Goal: Information Seeking & Learning: Learn about a topic

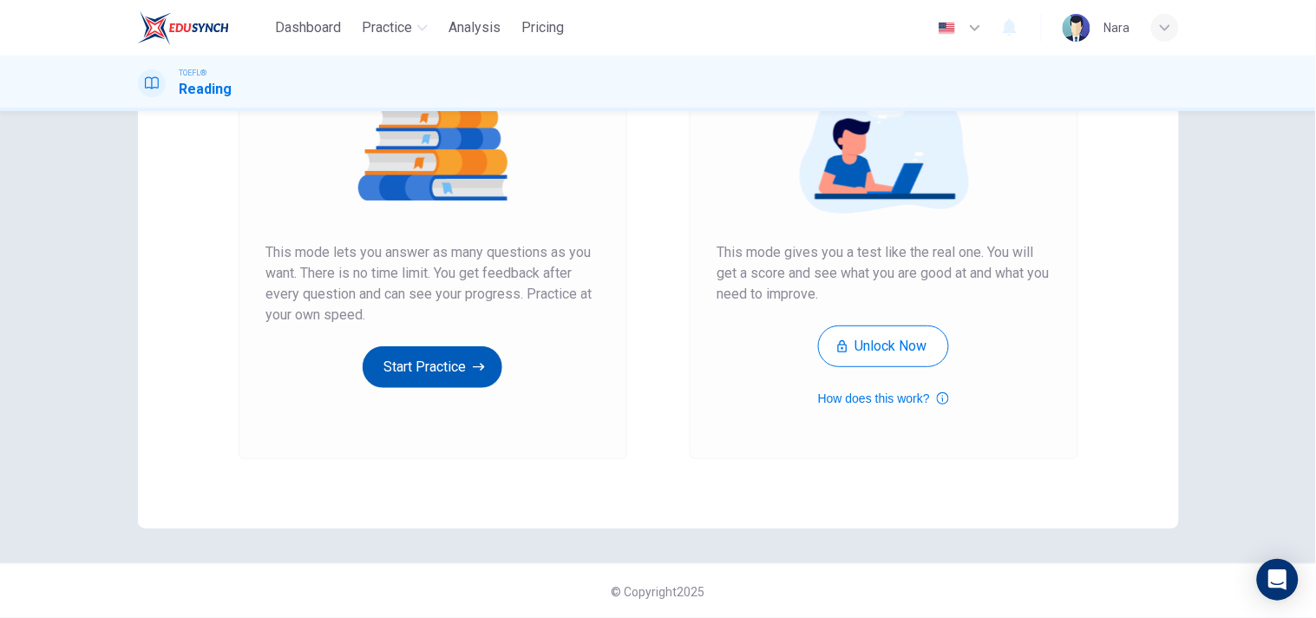
click at [422, 354] on button "Start Practice" at bounding box center [433, 367] width 140 height 42
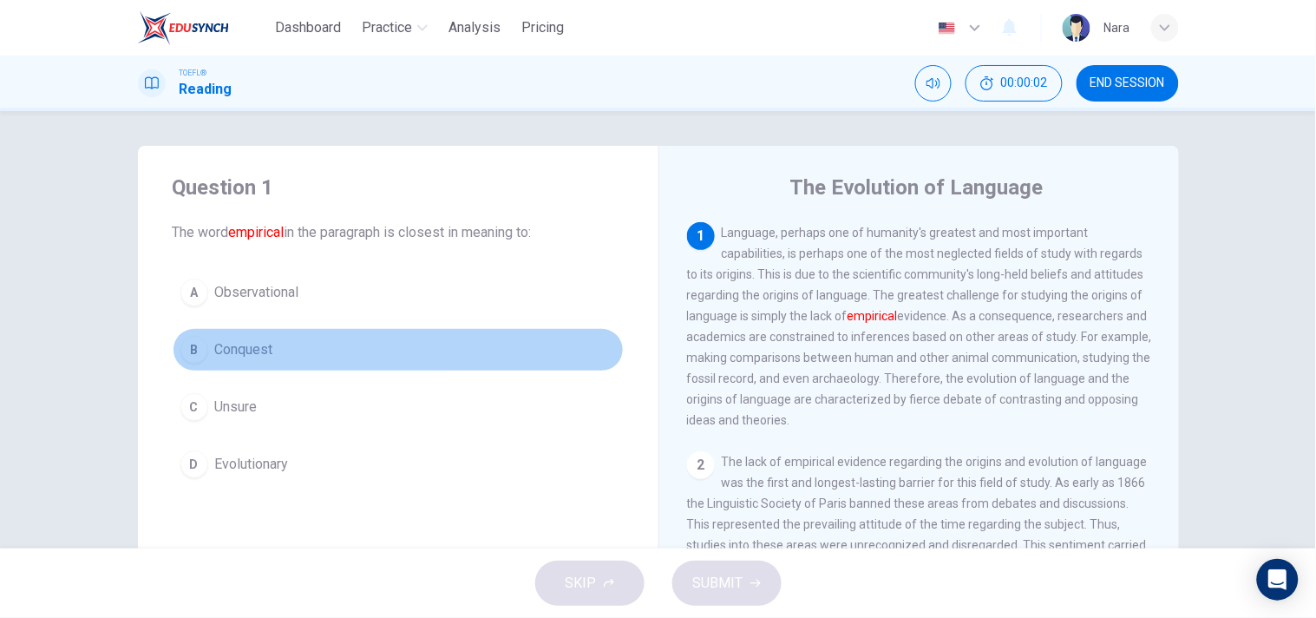
click at [300, 331] on button "B Conquest" at bounding box center [398, 349] width 451 height 43
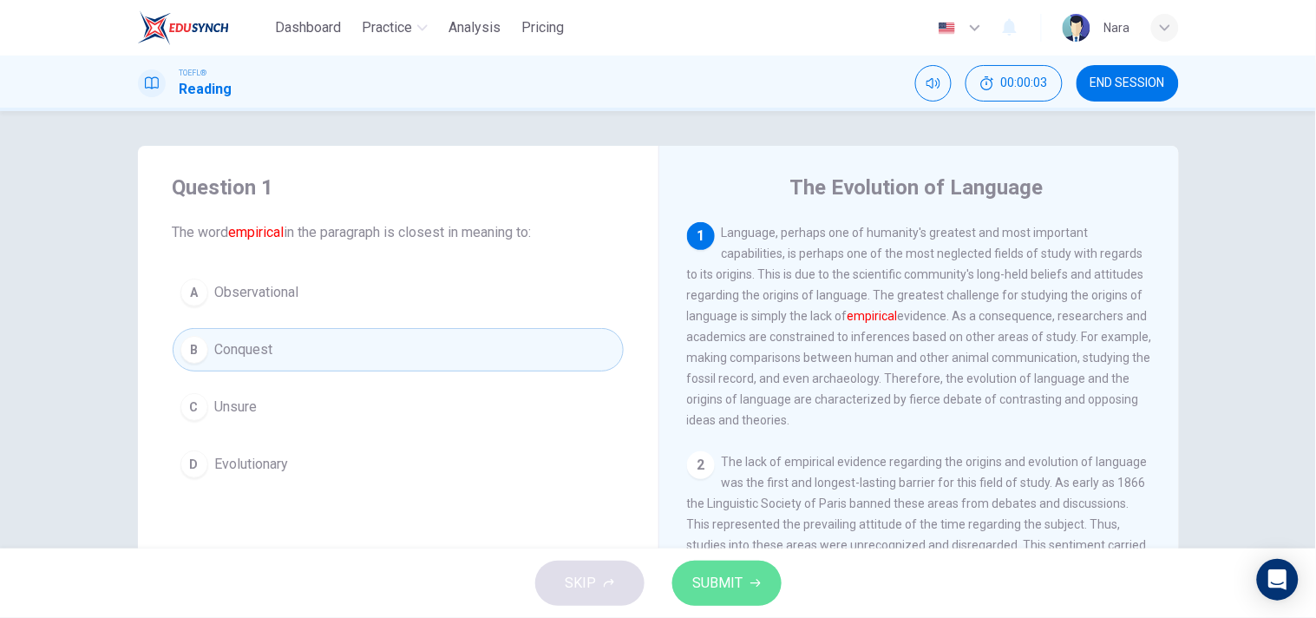
click at [714, 585] on span "SUBMIT" at bounding box center [718, 583] width 50 height 24
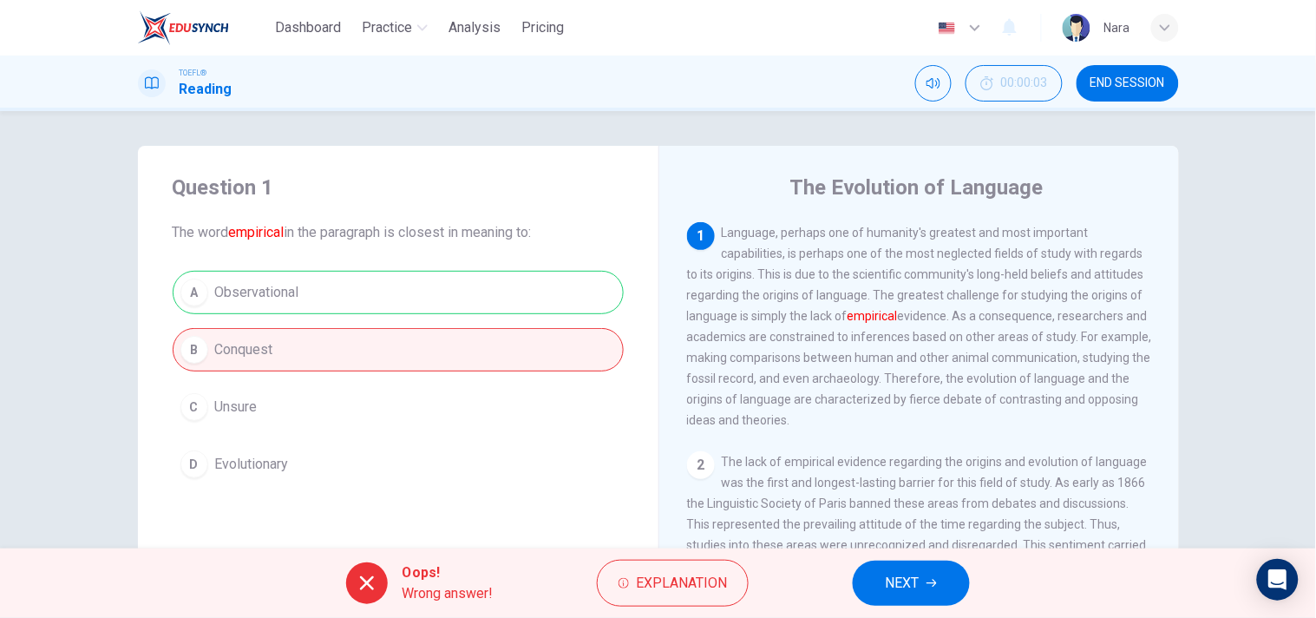
click at [874, 573] on button "NEXT" at bounding box center [911, 582] width 117 height 45
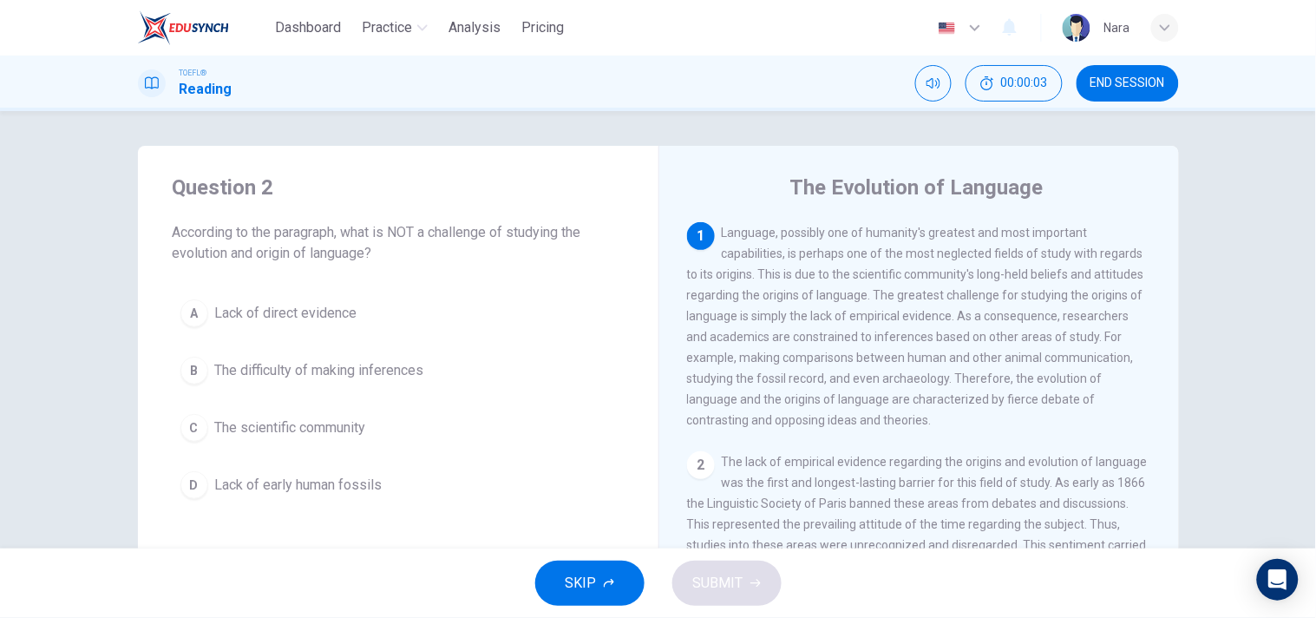
click at [1129, 70] on button "END SESSION" at bounding box center [1128, 83] width 102 height 36
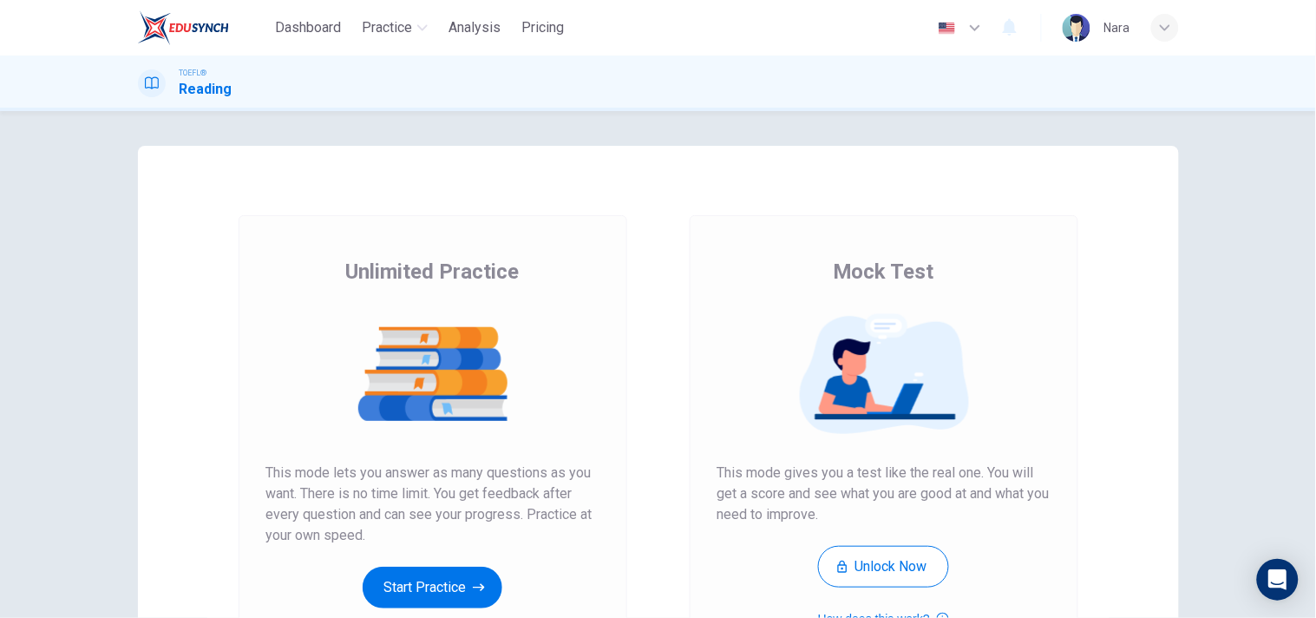
click at [377, 586] on button "Start Practice" at bounding box center [433, 587] width 140 height 42
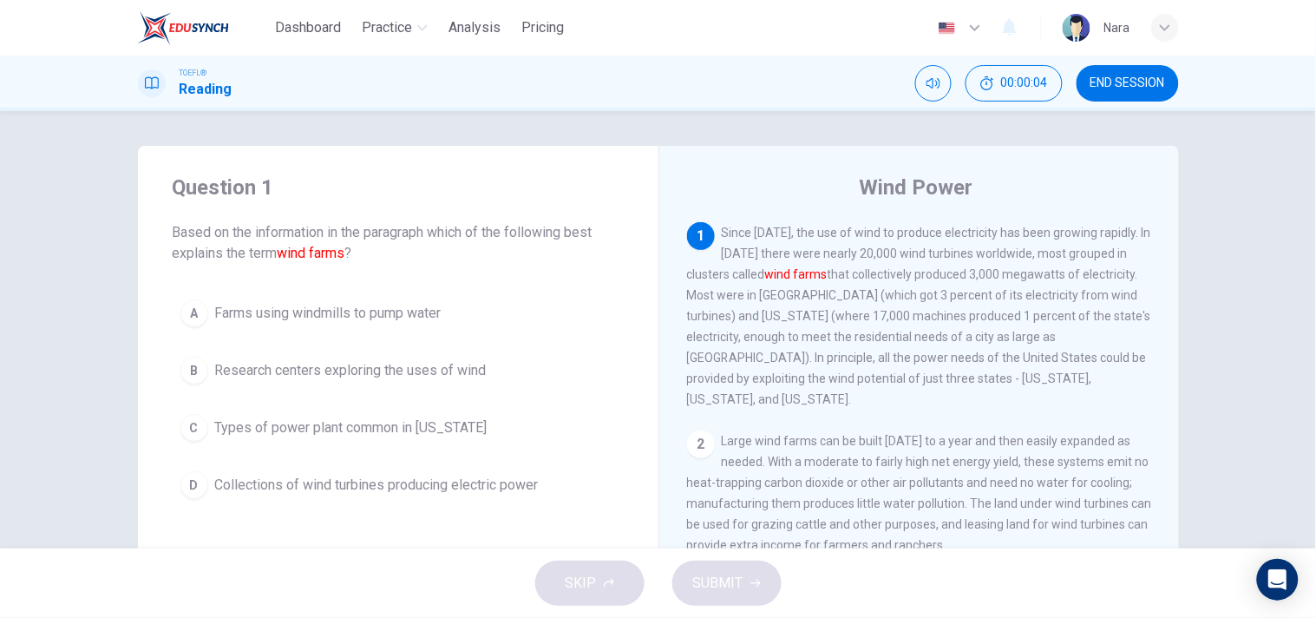
click at [426, 491] on span "Collections of wind turbines producing electric power" at bounding box center [377, 485] width 324 height 21
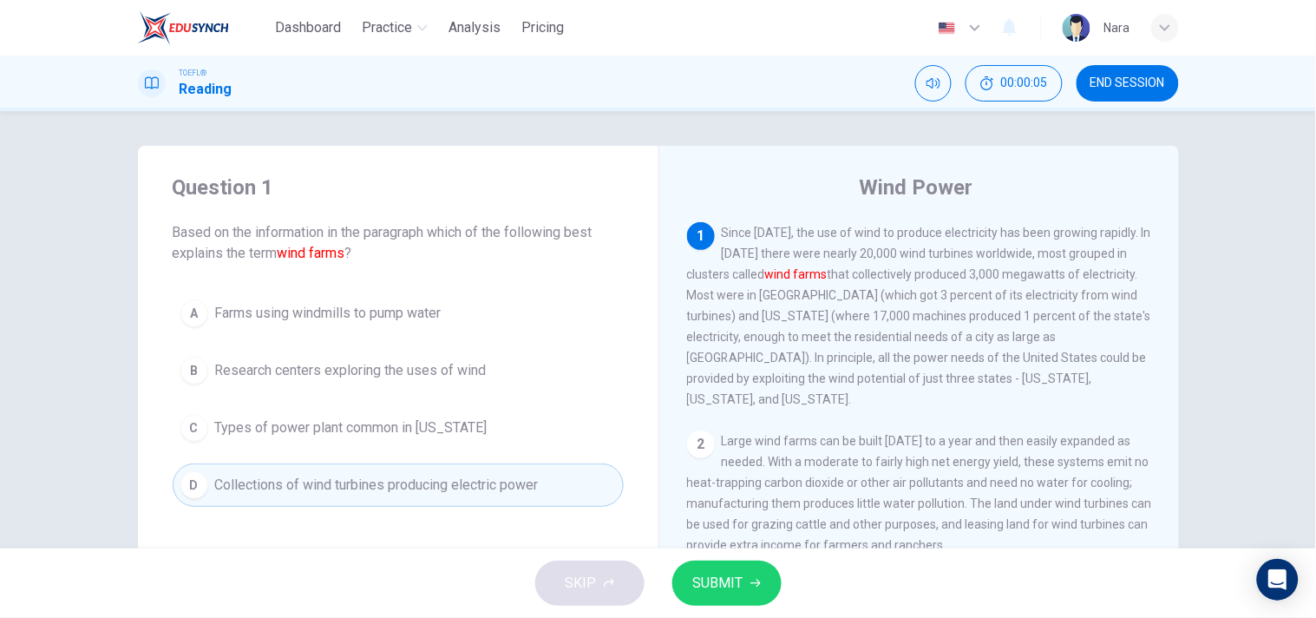
click at [750, 590] on button "SUBMIT" at bounding box center [726, 582] width 109 height 45
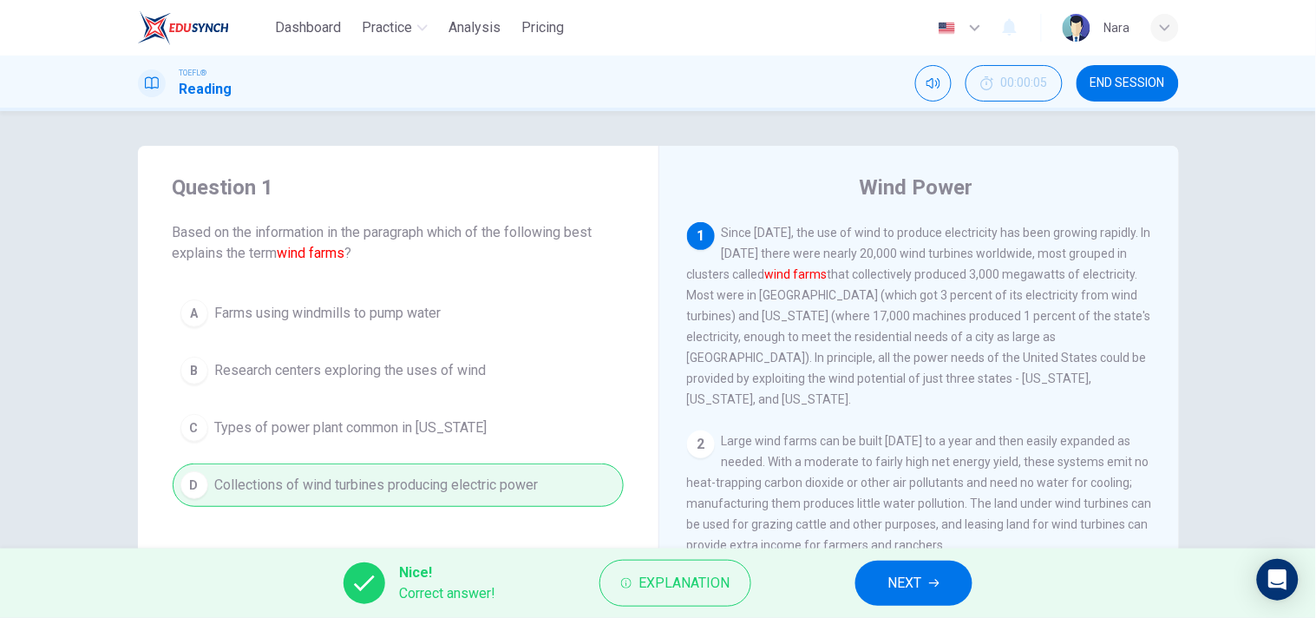
click at [894, 573] on span "NEXT" at bounding box center [905, 583] width 34 height 24
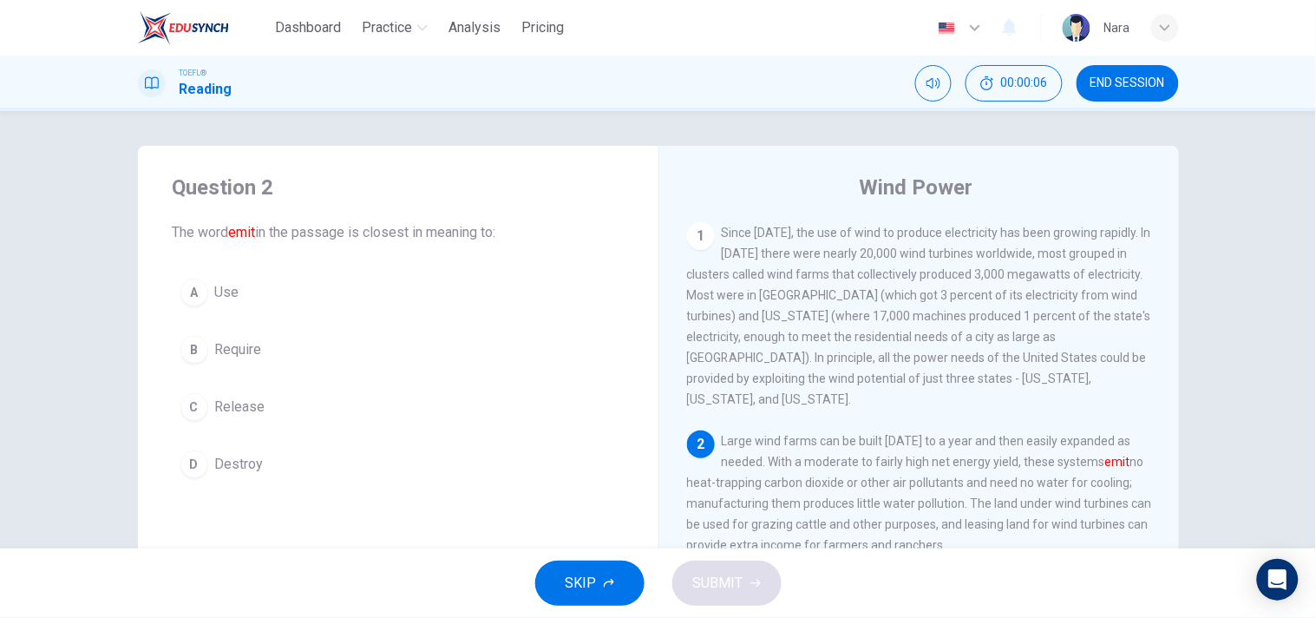
click at [370, 423] on button "C Release" at bounding box center [398, 406] width 451 height 43
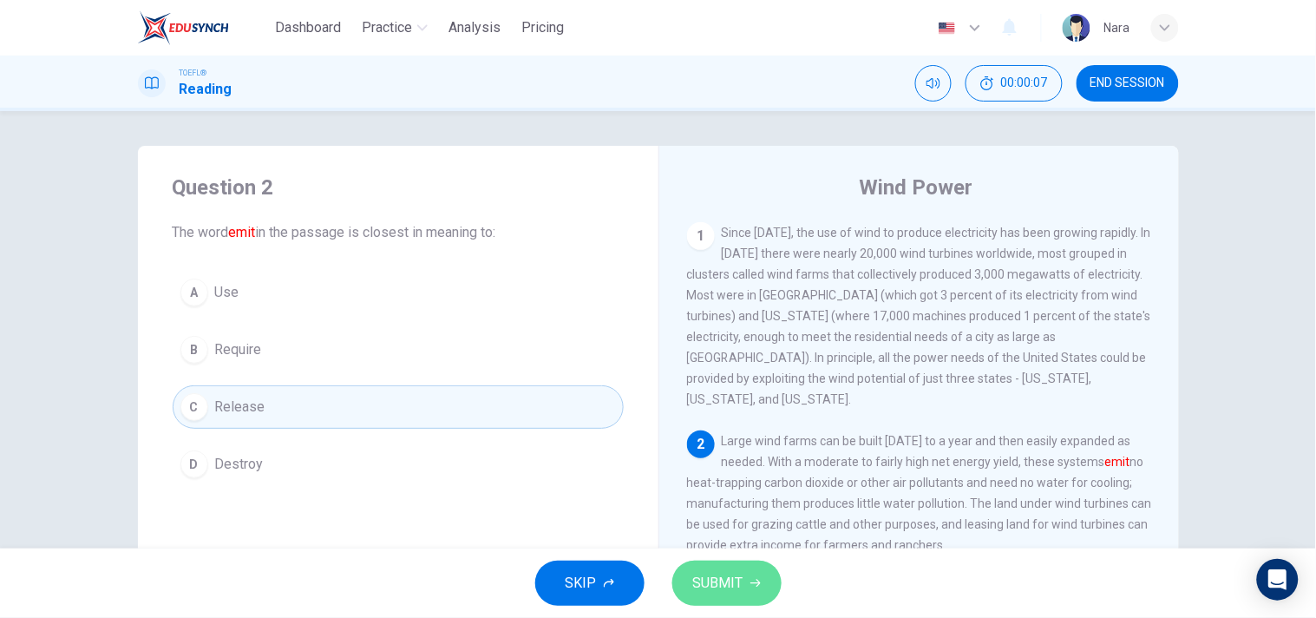
click at [704, 576] on span "SUBMIT" at bounding box center [718, 583] width 50 height 24
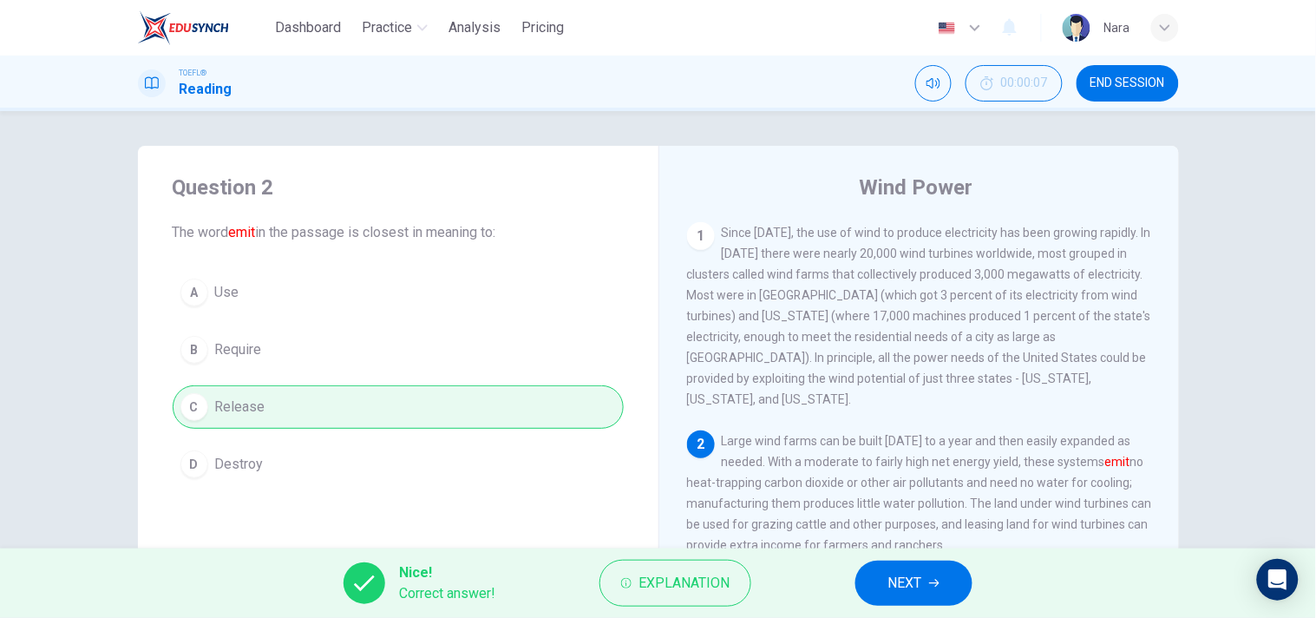
click at [953, 576] on button "NEXT" at bounding box center [913, 582] width 117 height 45
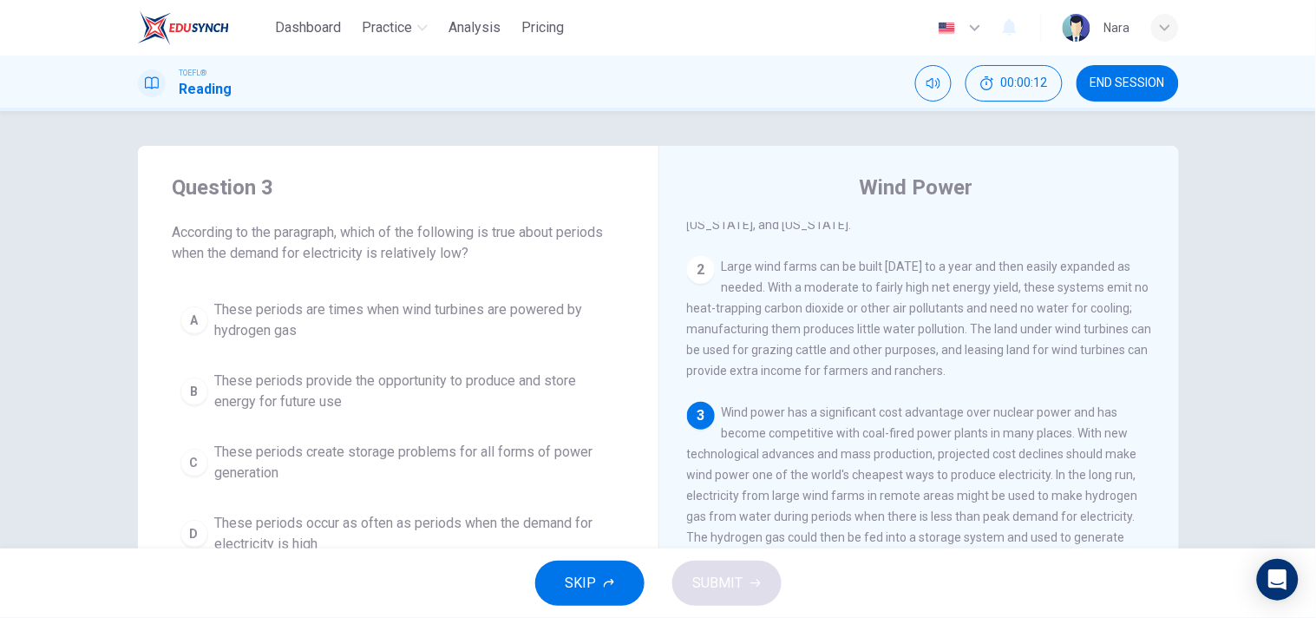
scroll to position [96, 0]
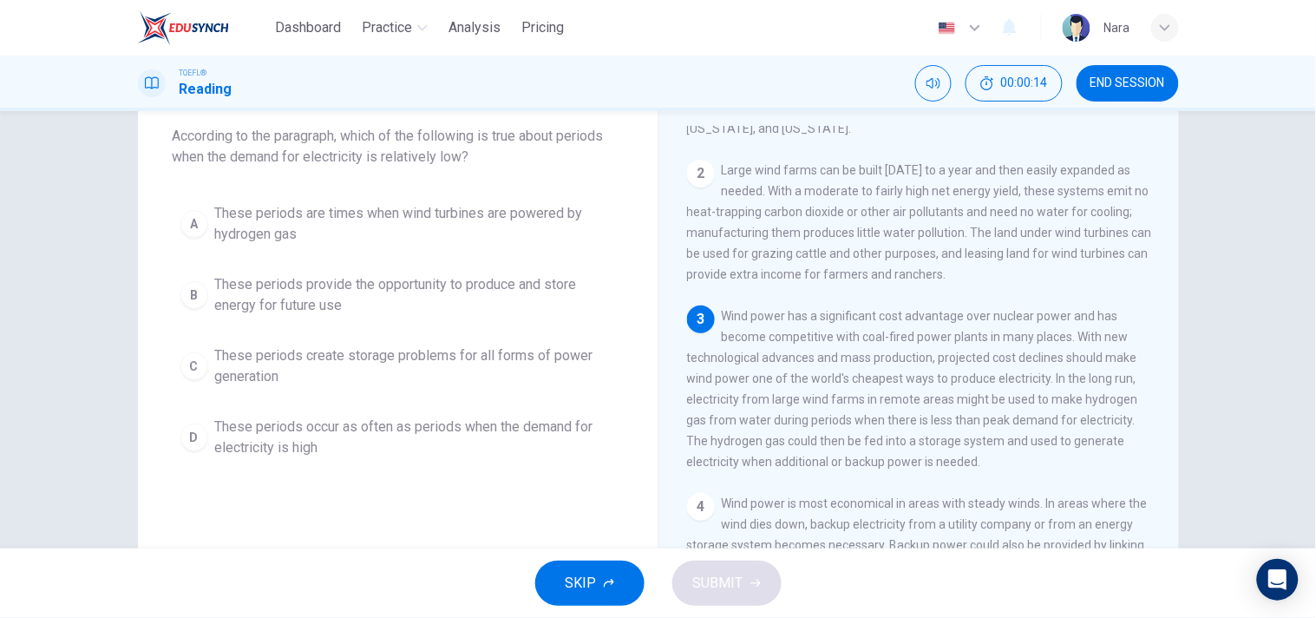
click at [337, 306] on span "These periods provide the opportunity to produce and store energy for future use" at bounding box center [415, 295] width 401 height 42
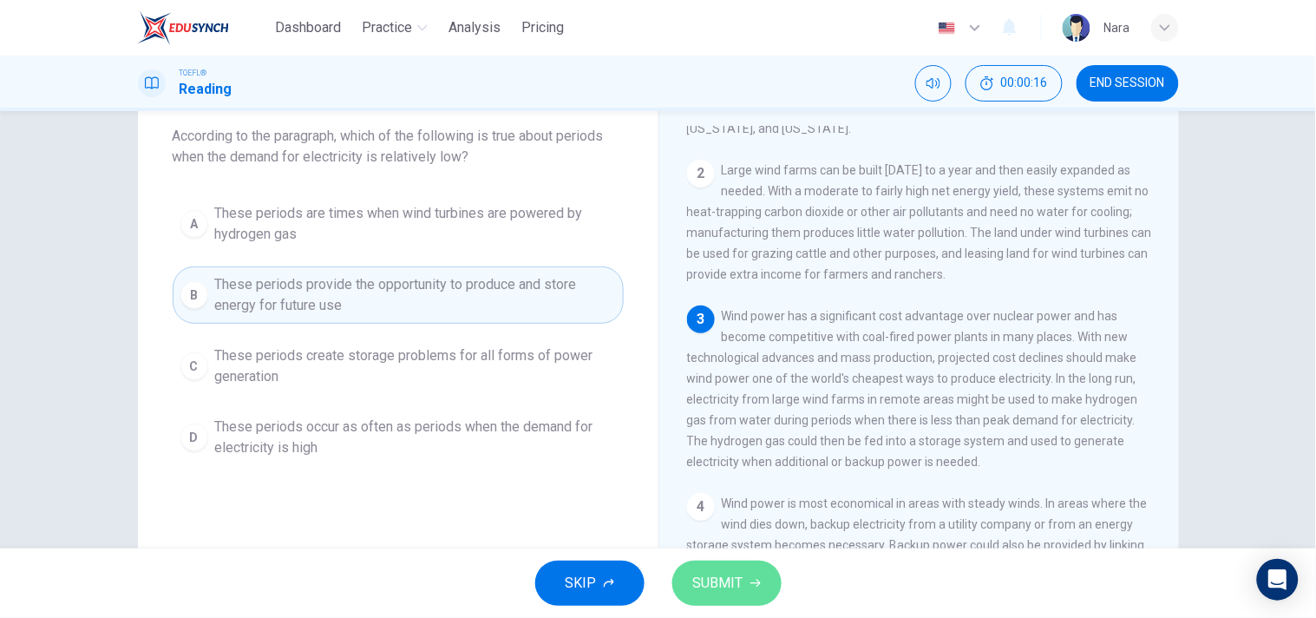
click at [687, 578] on button "SUBMIT" at bounding box center [726, 582] width 109 height 45
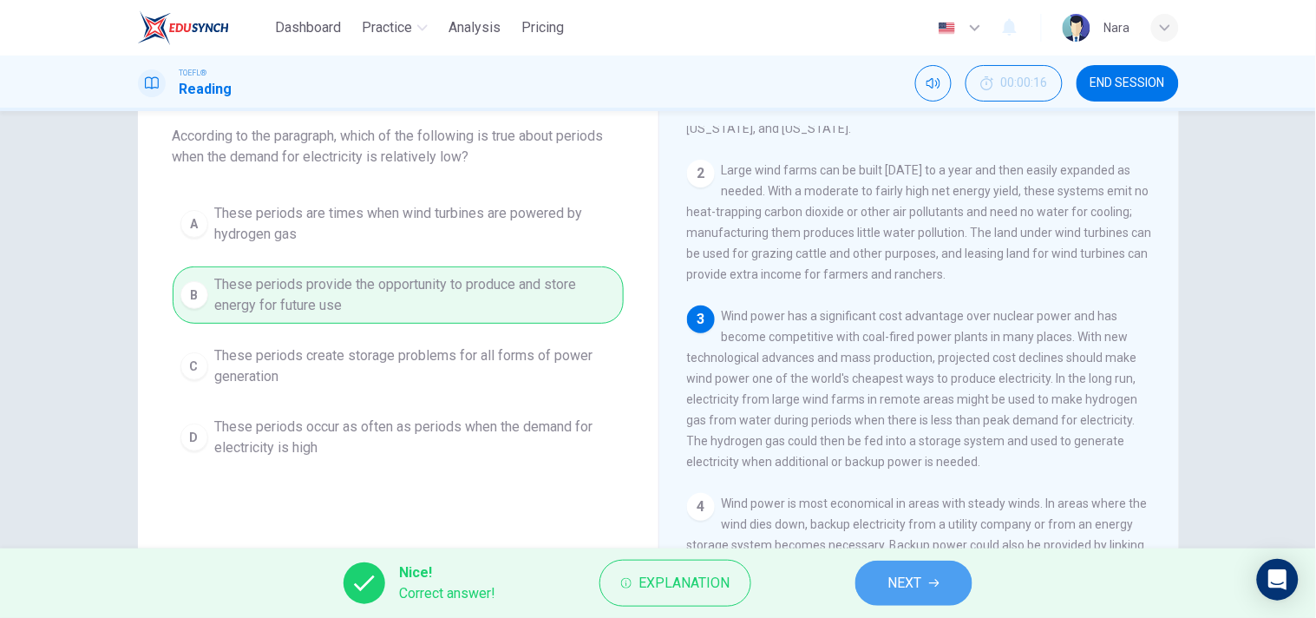
click at [937, 590] on button "NEXT" at bounding box center [913, 582] width 117 height 45
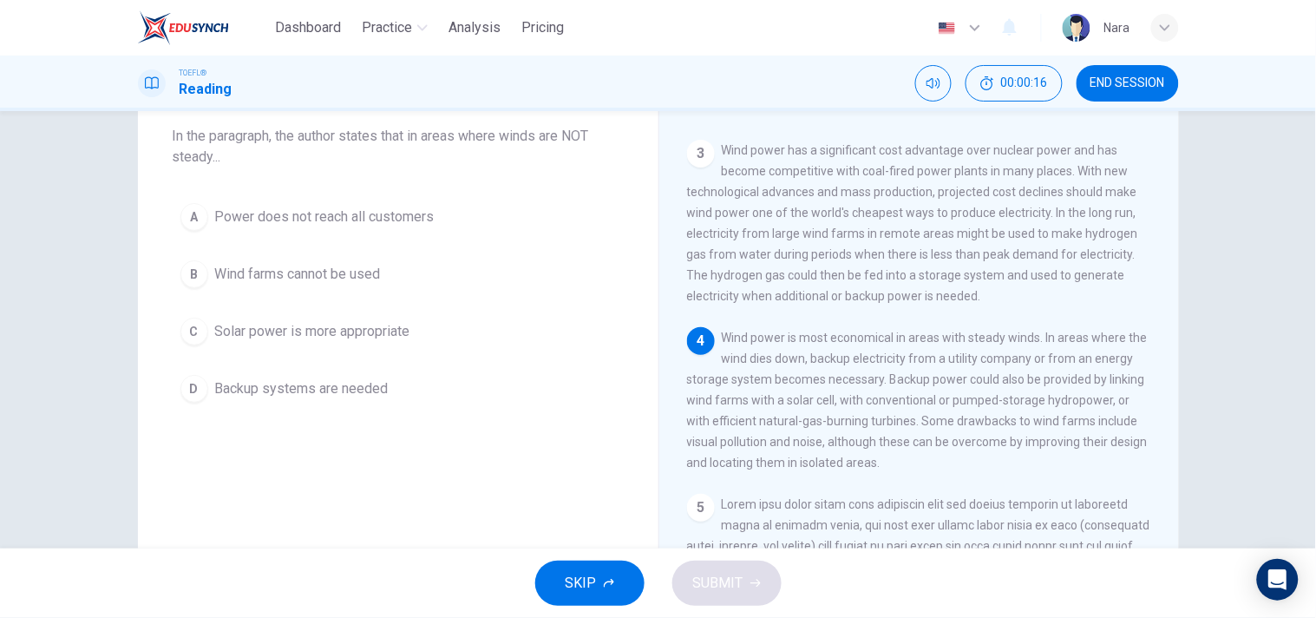
scroll to position [341, 0]
click at [358, 391] on span "Backup systems are needed" at bounding box center [302, 388] width 174 height 21
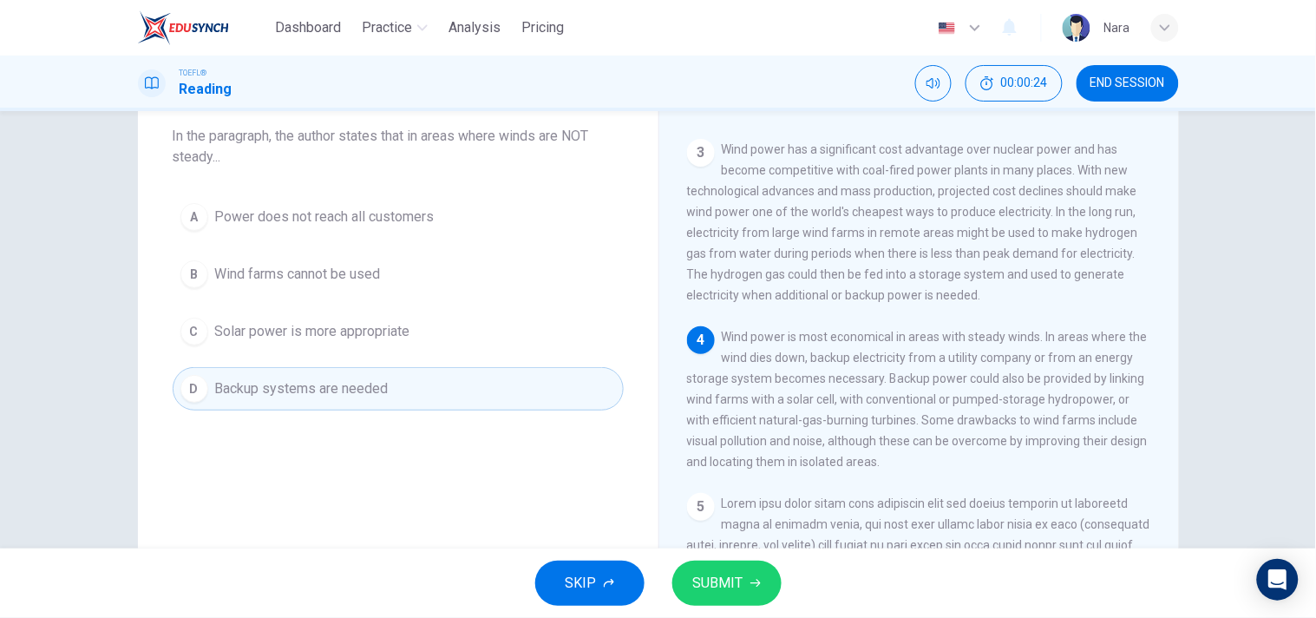
click at [716, 575] on span "SUBMIT" at bounding box center [718, 583] width 50 height 24
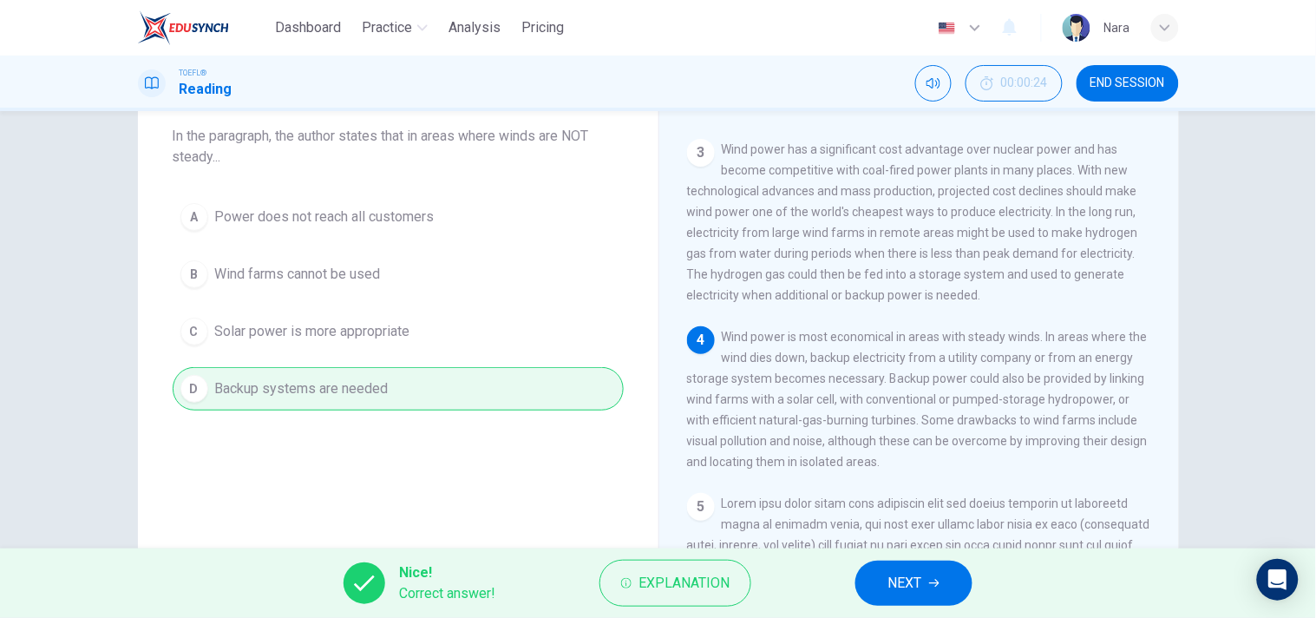
click at [896, 584] on span "NEXT" at bounding box center [905, 583] width 34 height 24
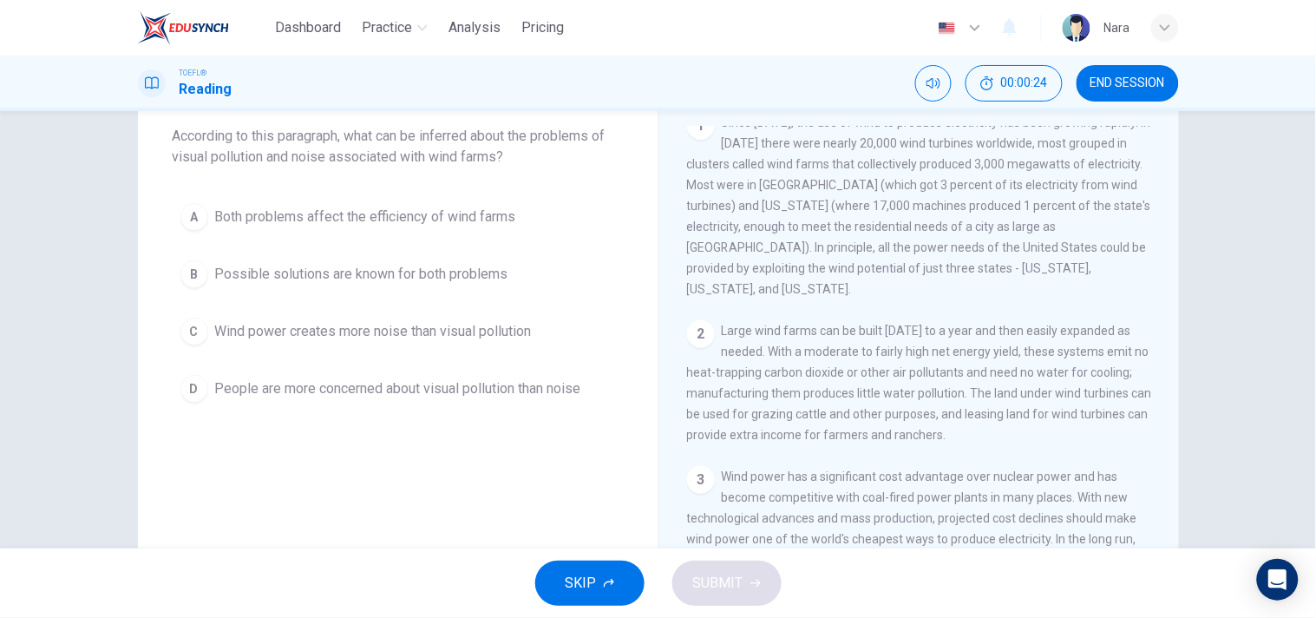
scroll to position [0, 0]
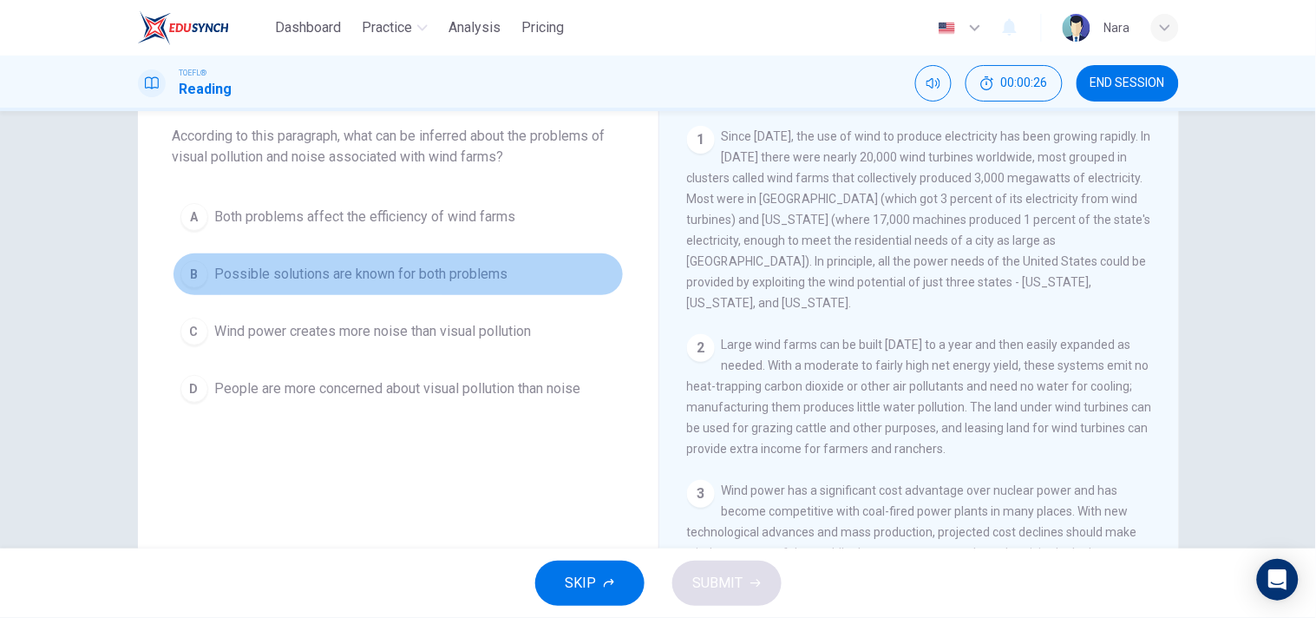
click at [282, 283] on span "Possible solutions are known for both problems" at bounding box center [361, 274] width 293 height 21
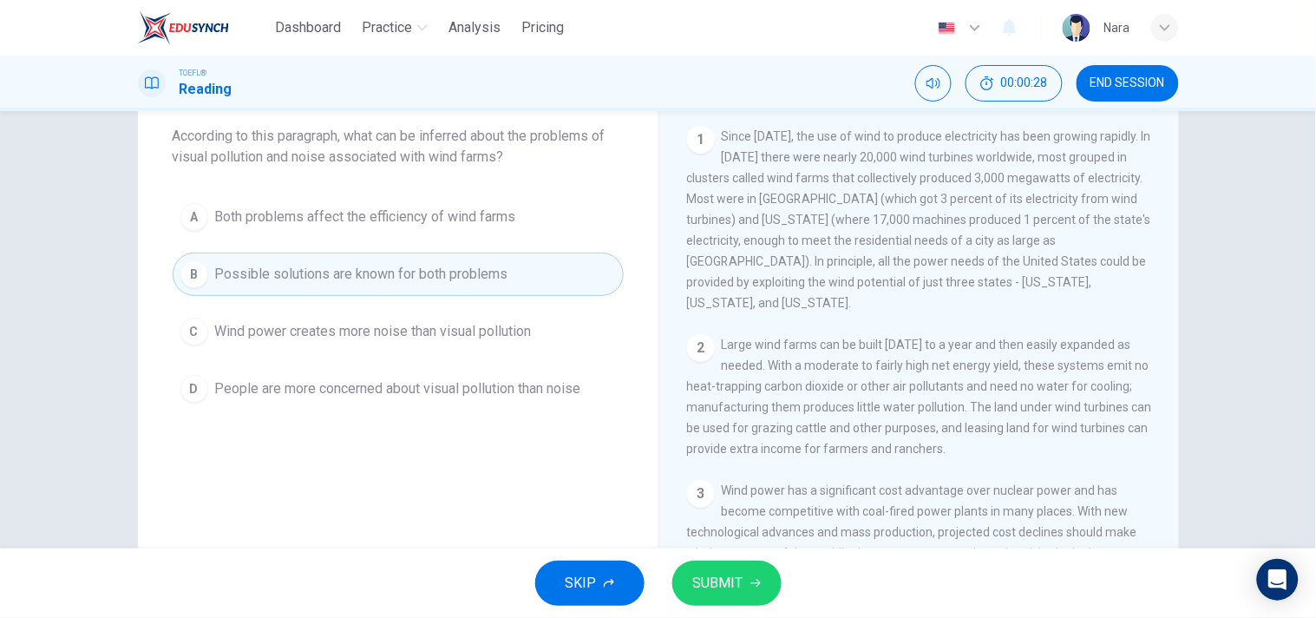
click at [751, 578] on icon "button" at bounding box center [755, 583] width 10 height 10
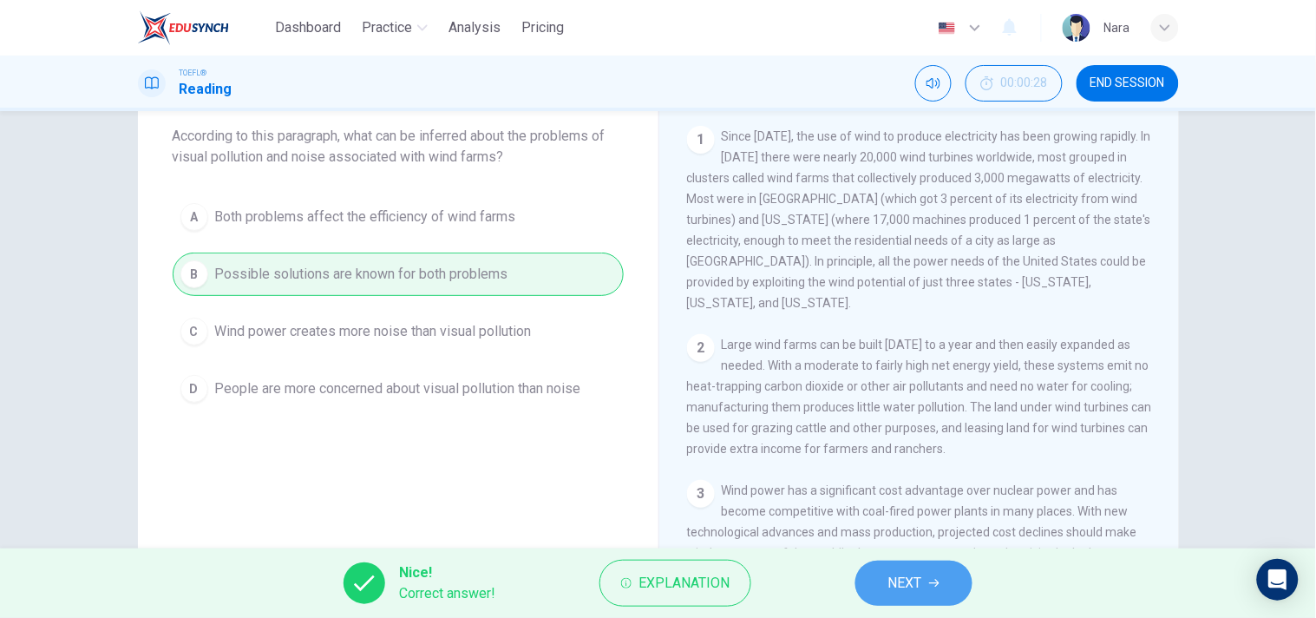
click at [880, 583] on button "NEXT" at bounding box center [913, 582] width 117 height 45
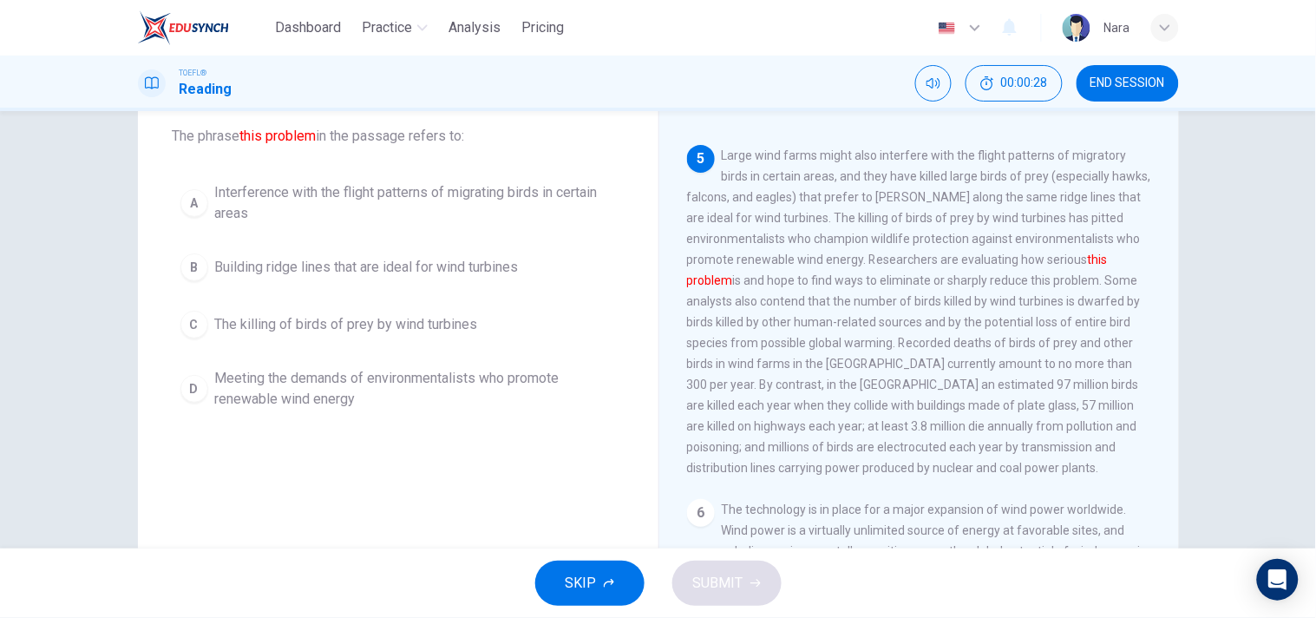
scroll to position [695, 0]
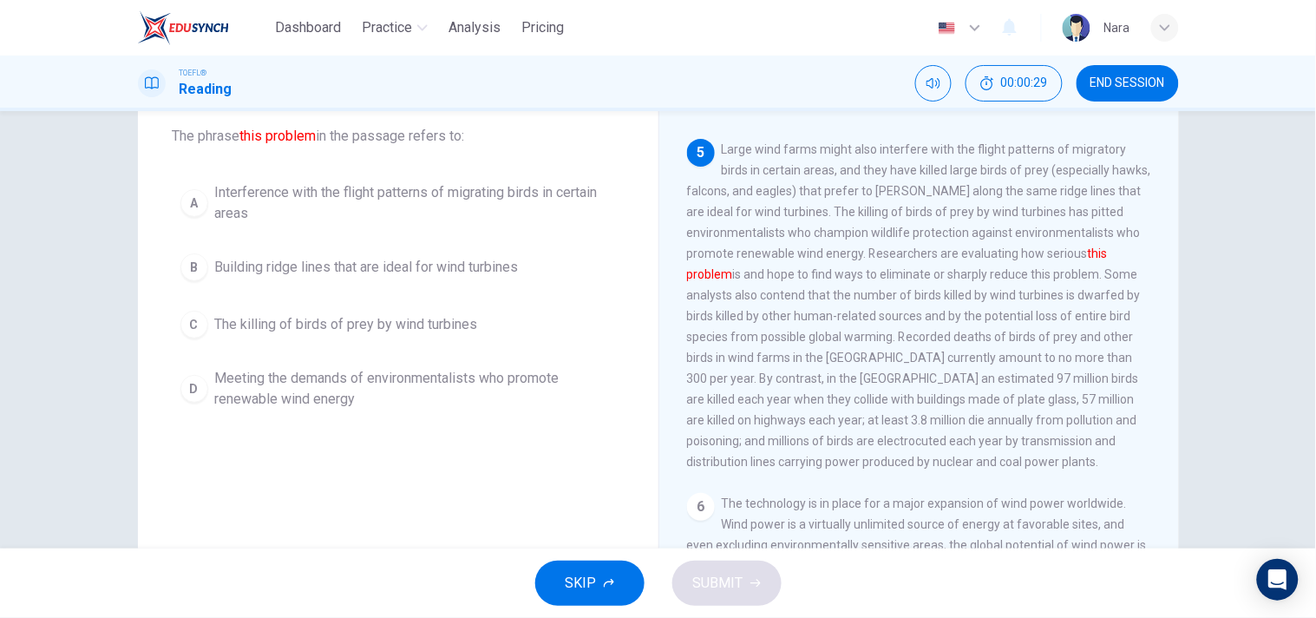
click at [357, 316] on span "The killing of birds of prey by wind turbines" at bounding box center [346, 324] width 263 height 21
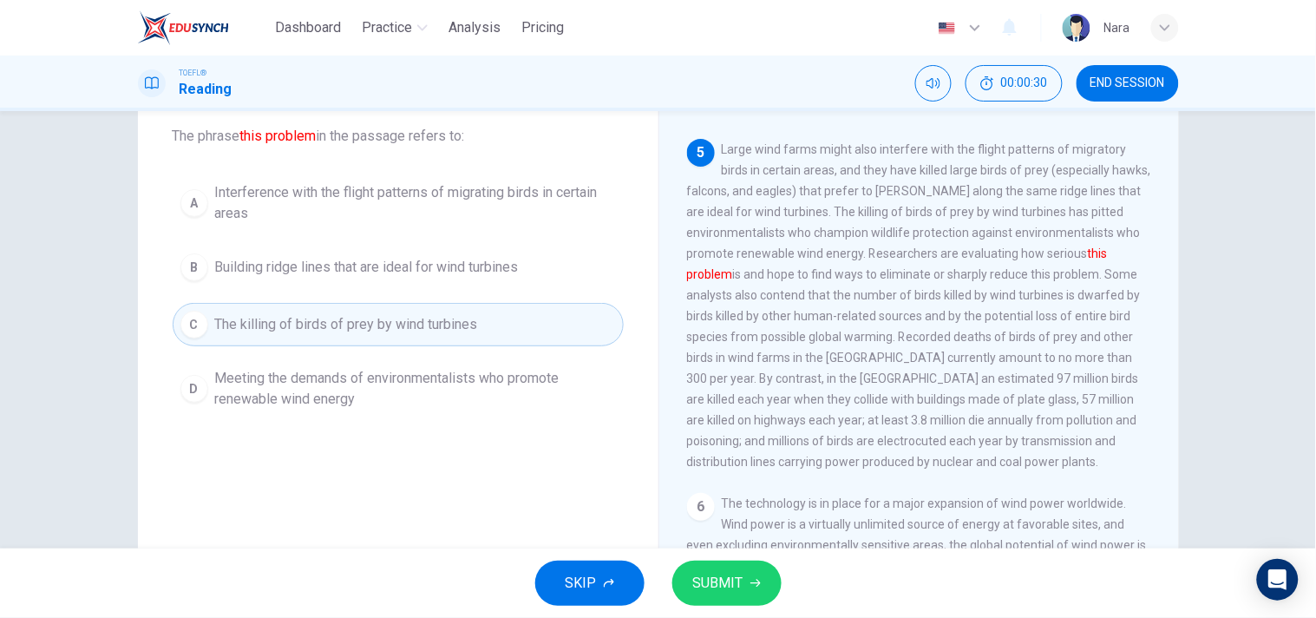
click at [739, 577] on span "SUBMIT" at bounding box center [718, 583] width 50 height 24
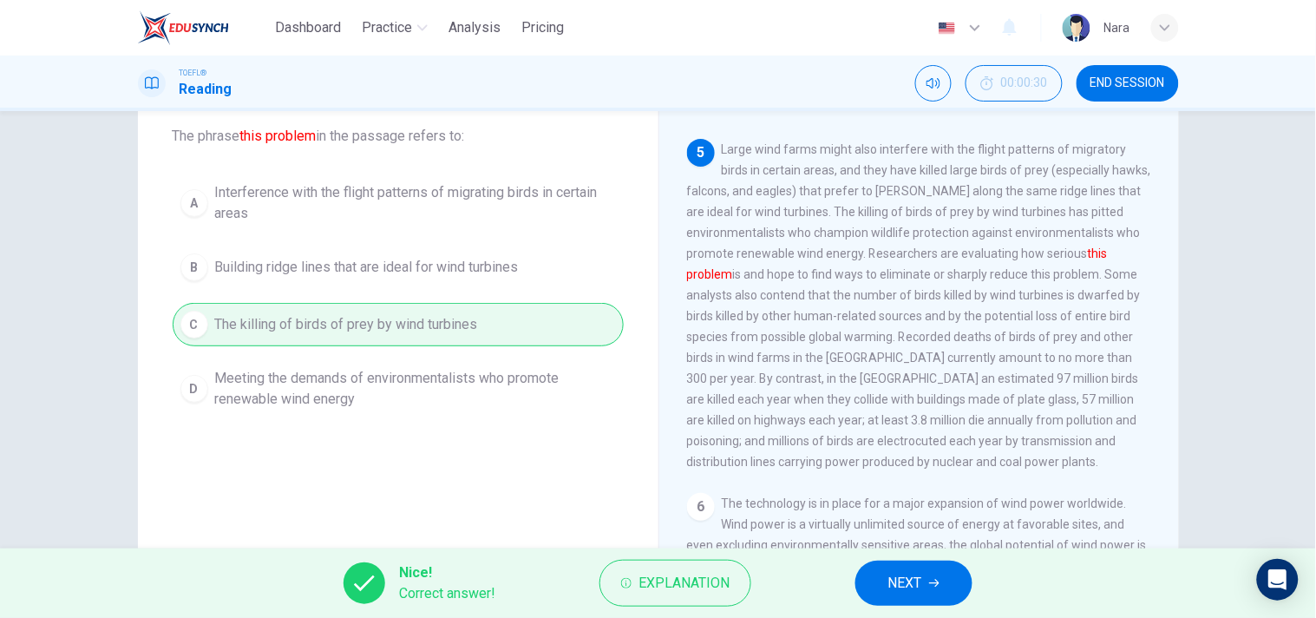
click at [906, 574] on span "NEXT" at bounding box center [905, 583] width 34 height 24
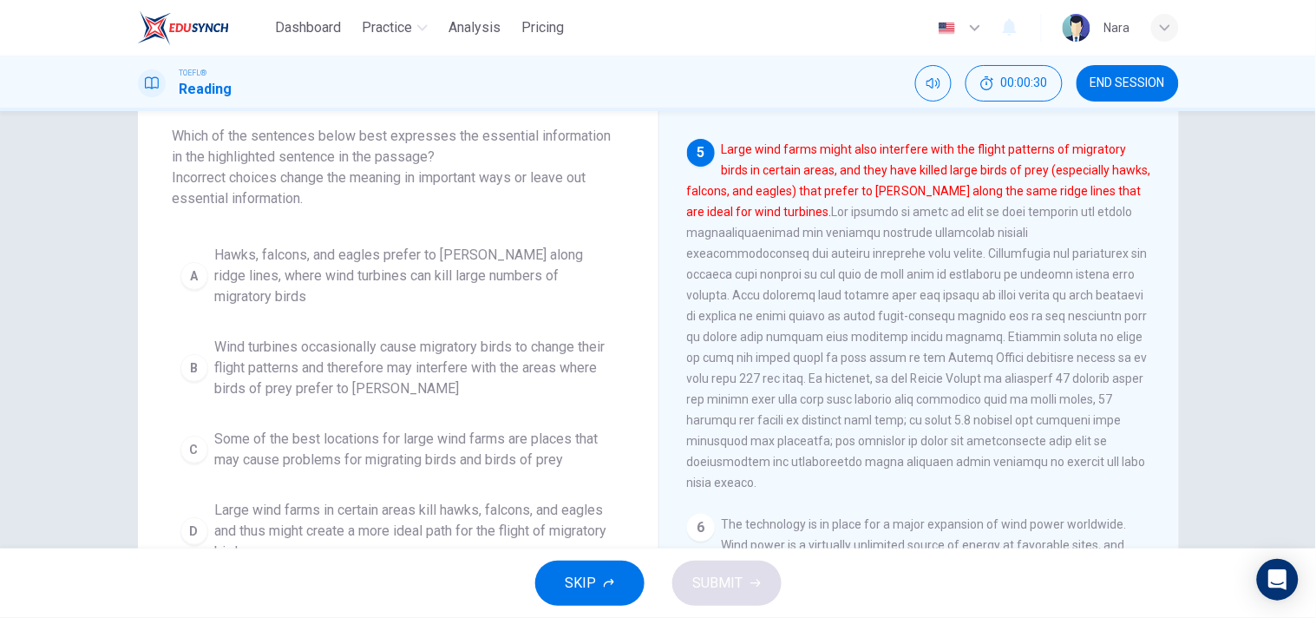
scroll to position [687, 0]
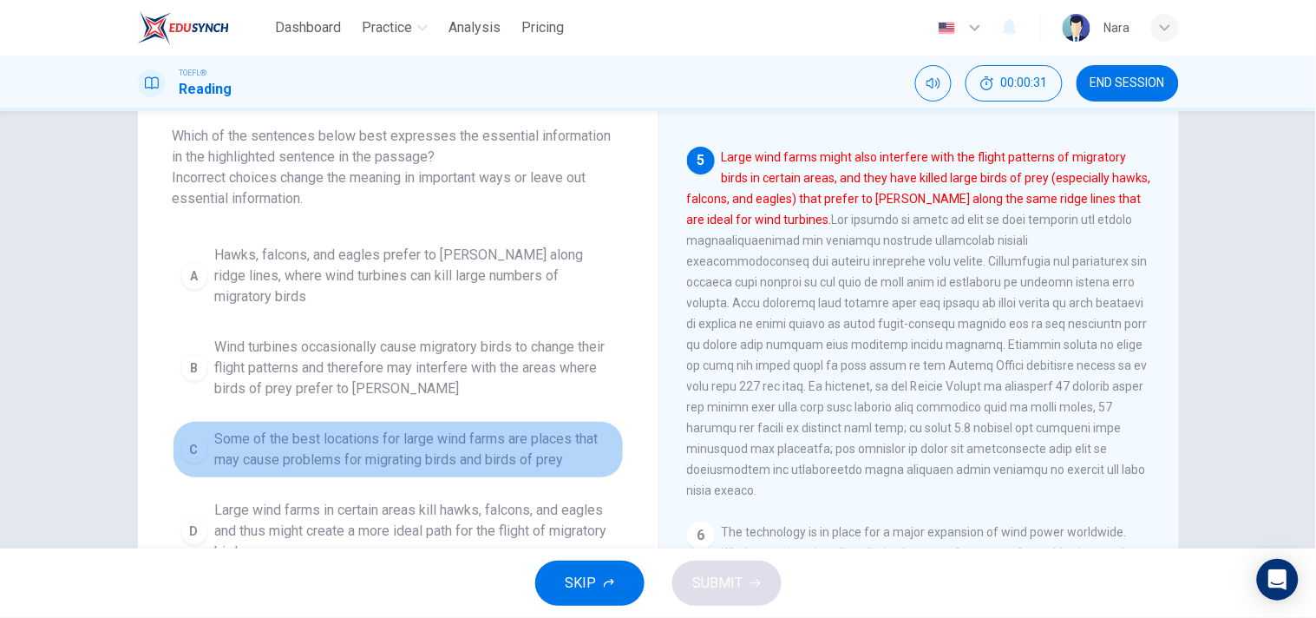
click at [416, 429] on span "Some of the best locations for large wind farms are places that may cause probl…" at bounding box center [415, 450] width 401 height 42
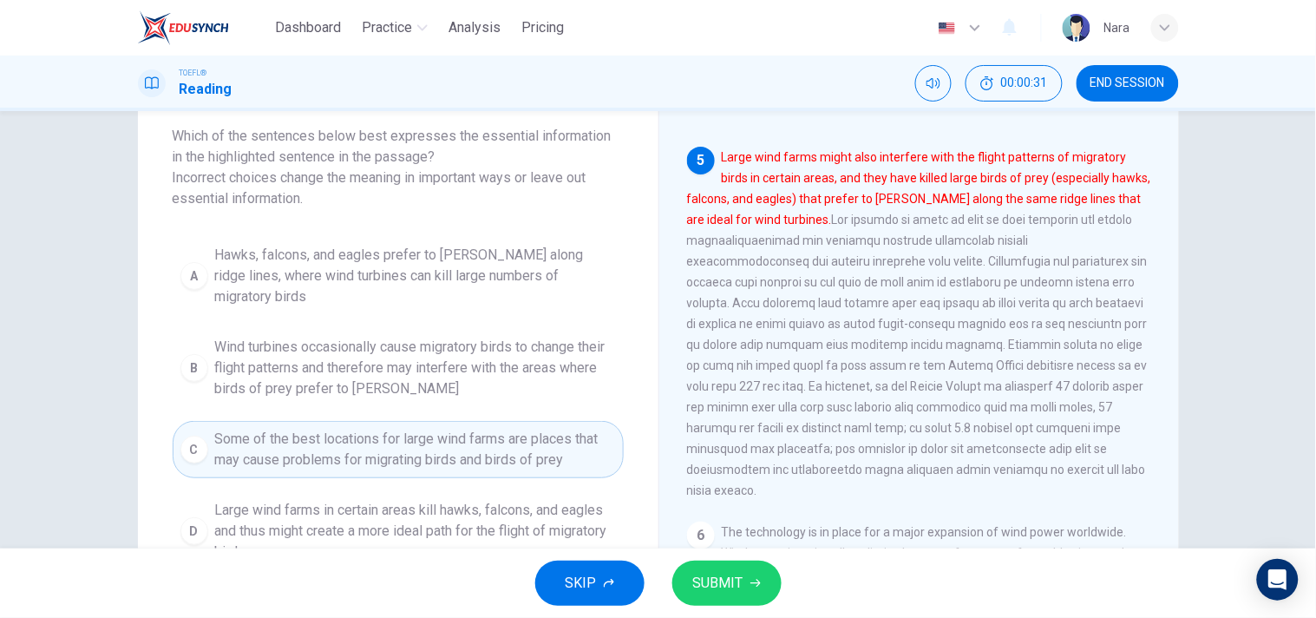
click at [734, 579] on span "SUBMIT" at bounding box center [718, 583] width 50 height 24
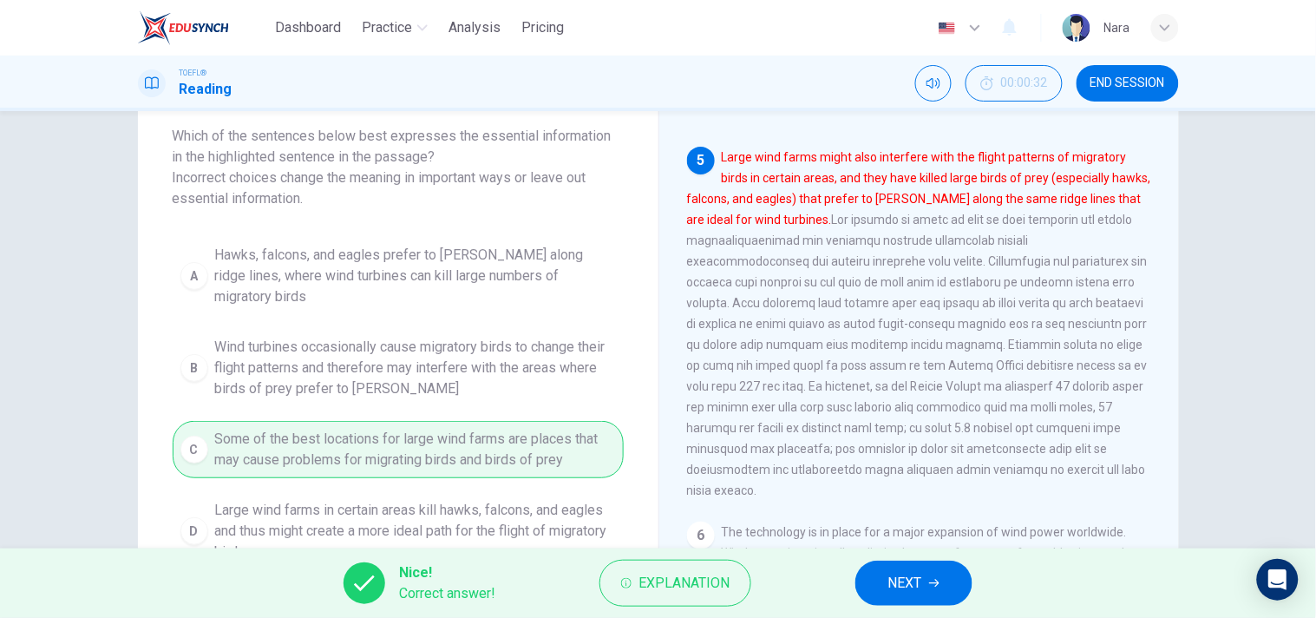
click at [918, 579] on span "NEXT" at bounding box center [905, 583] width 34 height 24
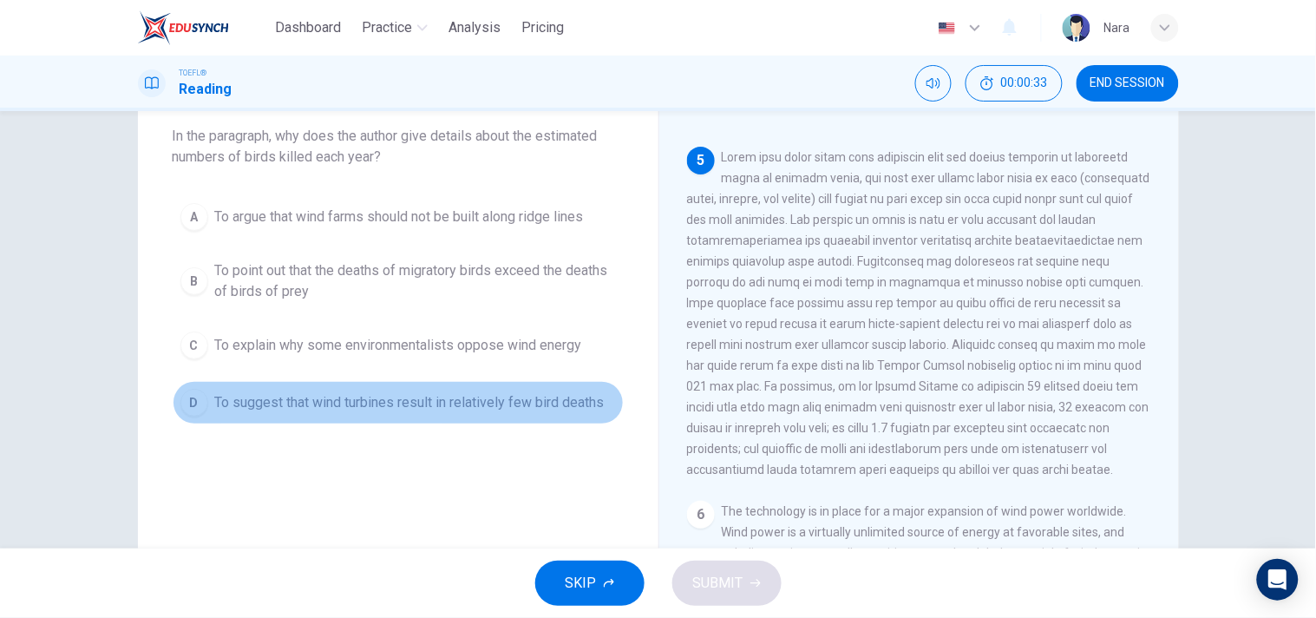
click at [316, 403] on span "To suggest that wind turbines result in relatively few bird deaths" at bounding box center [410, 402] width 390 height 21
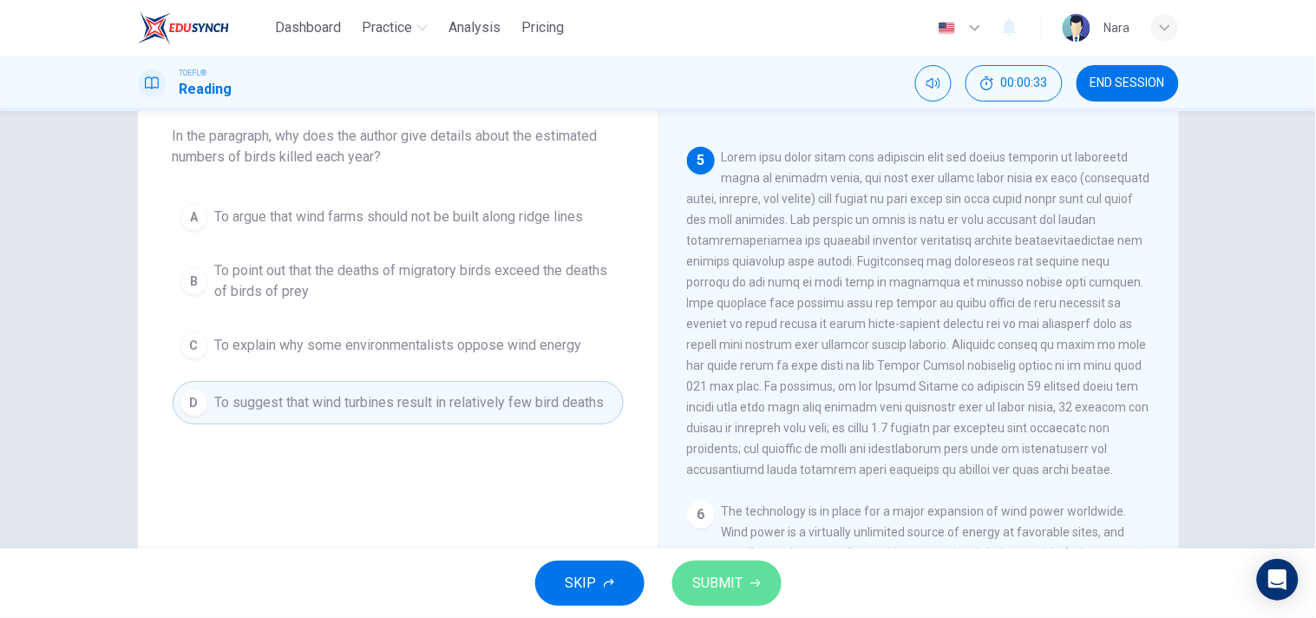
click at [717, 594] on span "SUBMIT" at bounding box center [718, 583] width 50 height 24
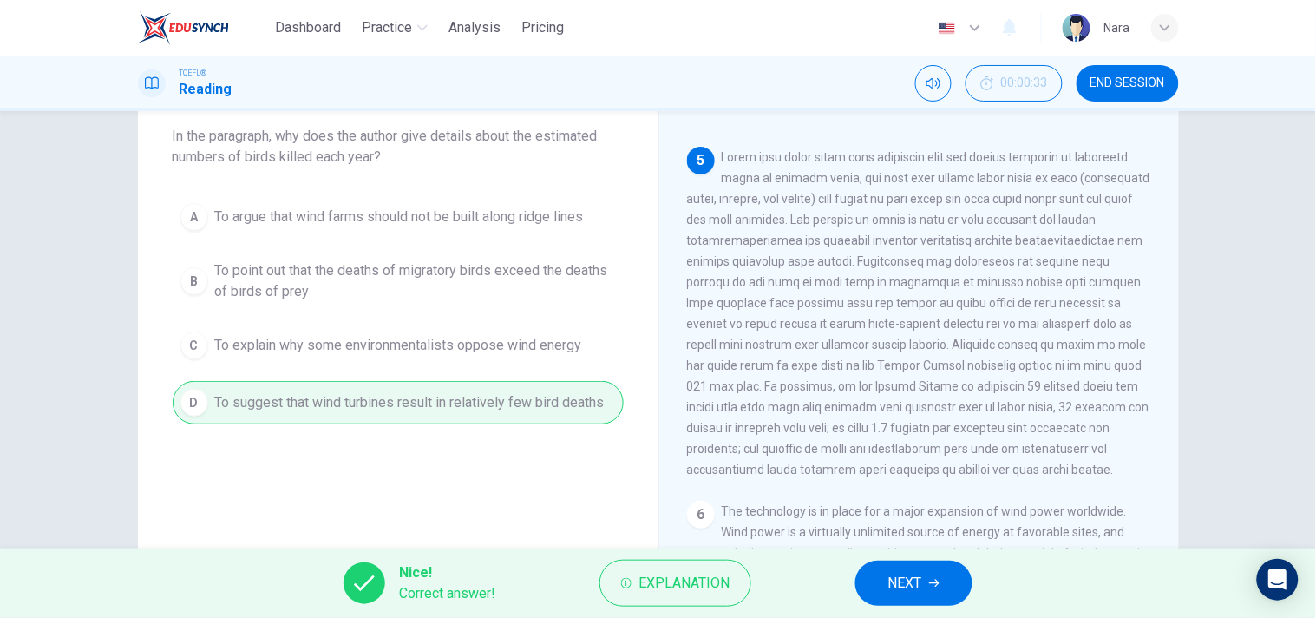
drag, startPoint x: 964, startPoint y: 573, endPoint x: 948, endPoint y: 568, distance: 16.5
click at [964, 574] on button "NEXT" at bounding box center [913, 582] width 117 height 45
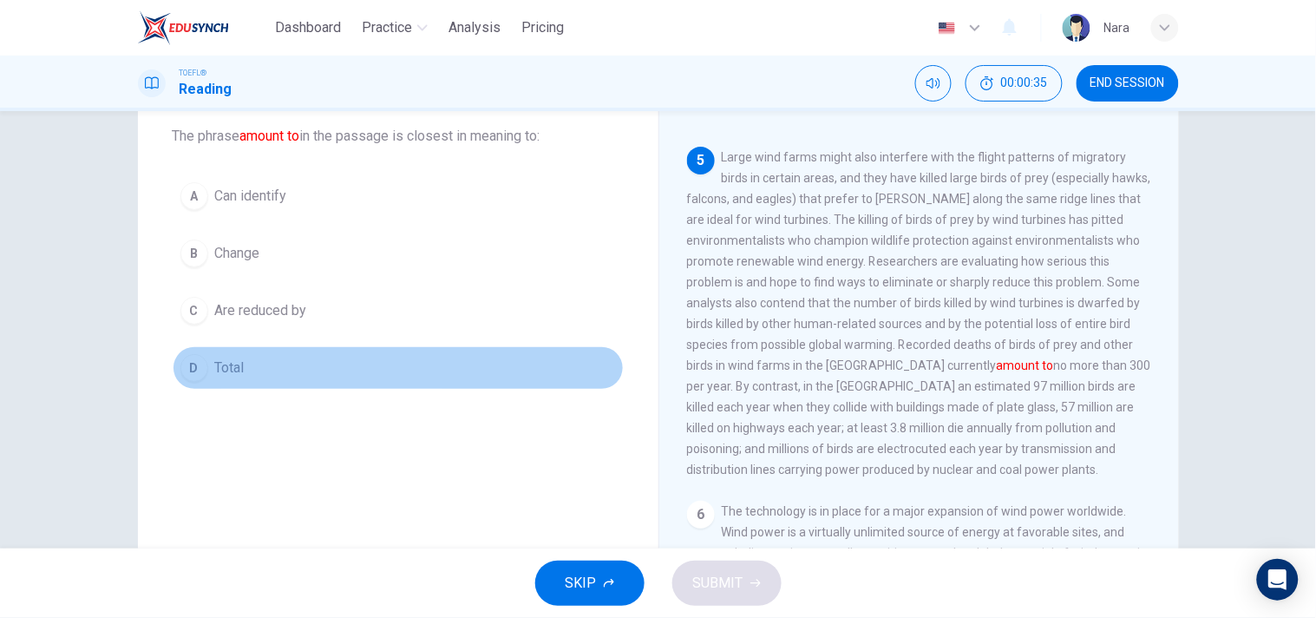
click at [403, 369] on button "D Total" at bounding box center [398, 367] width 451 height 43
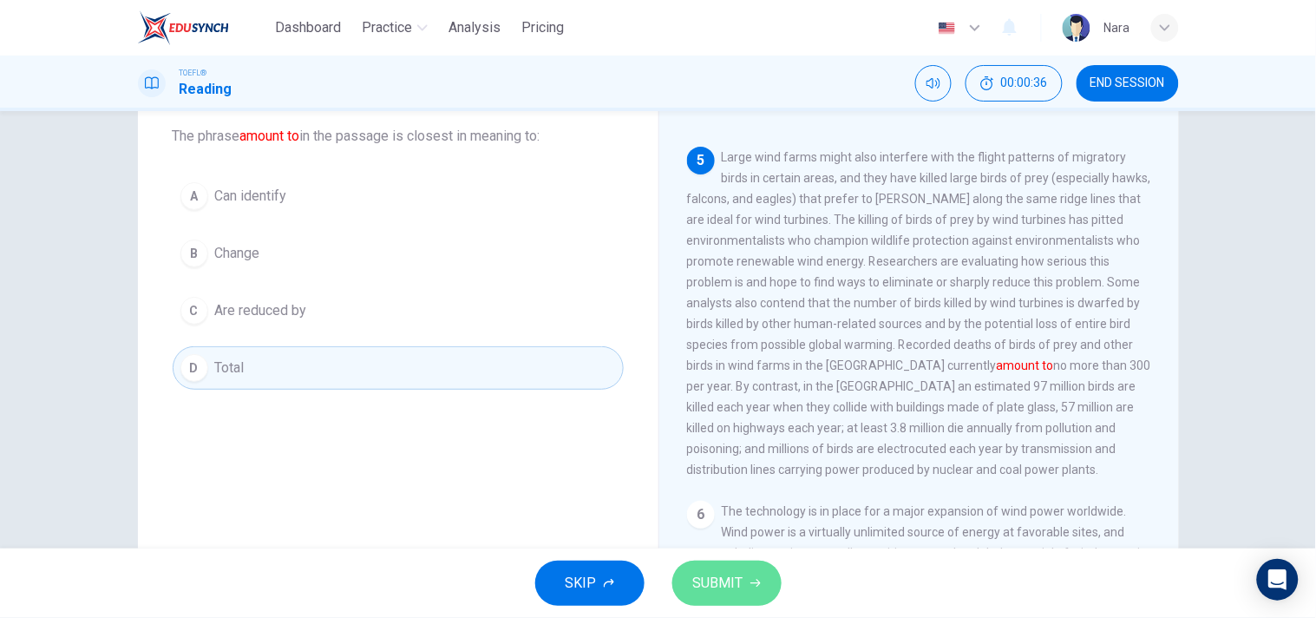
click at [721, 594] on span "SUBMIT" at bounding box center [718, 583] width 50 height 24
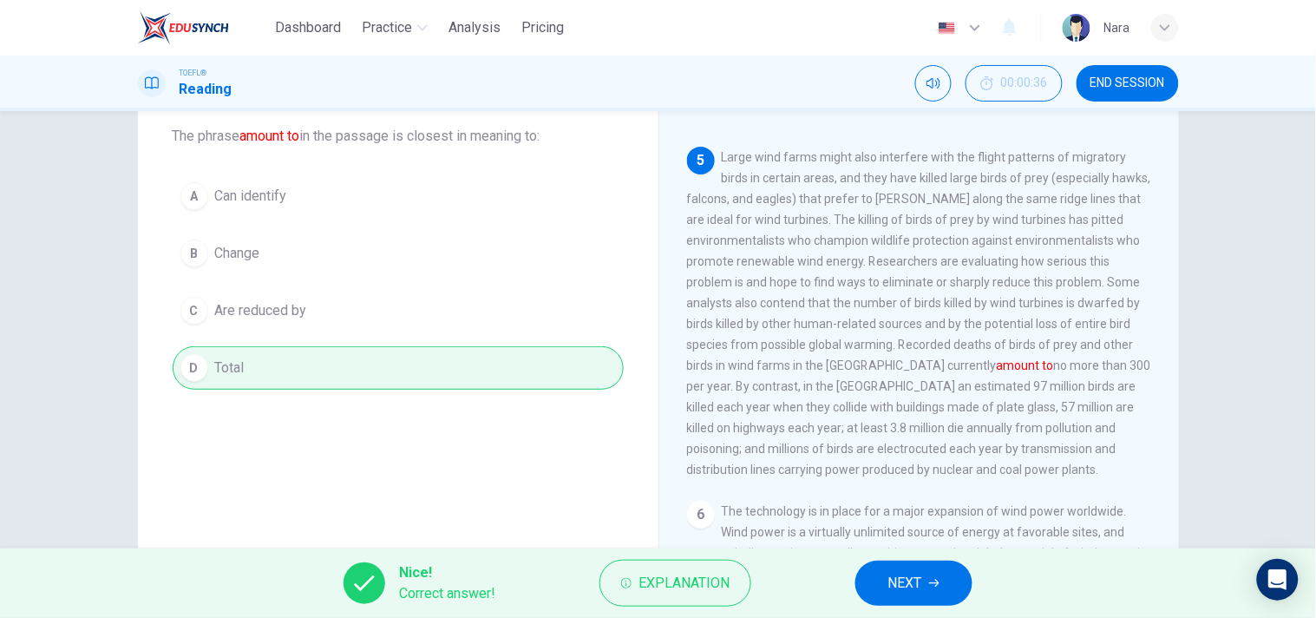
click at [937, 586] on icon "button" at bounding box center [934, 583] width 10 height 10
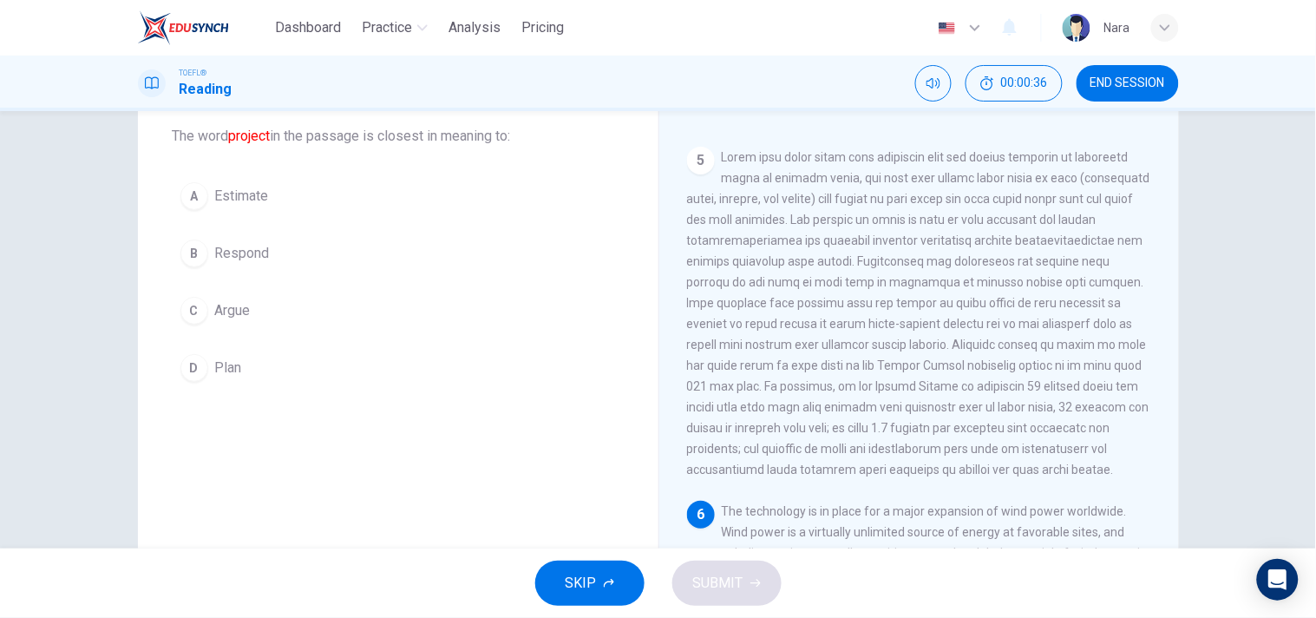
scroll to position [729, 0]
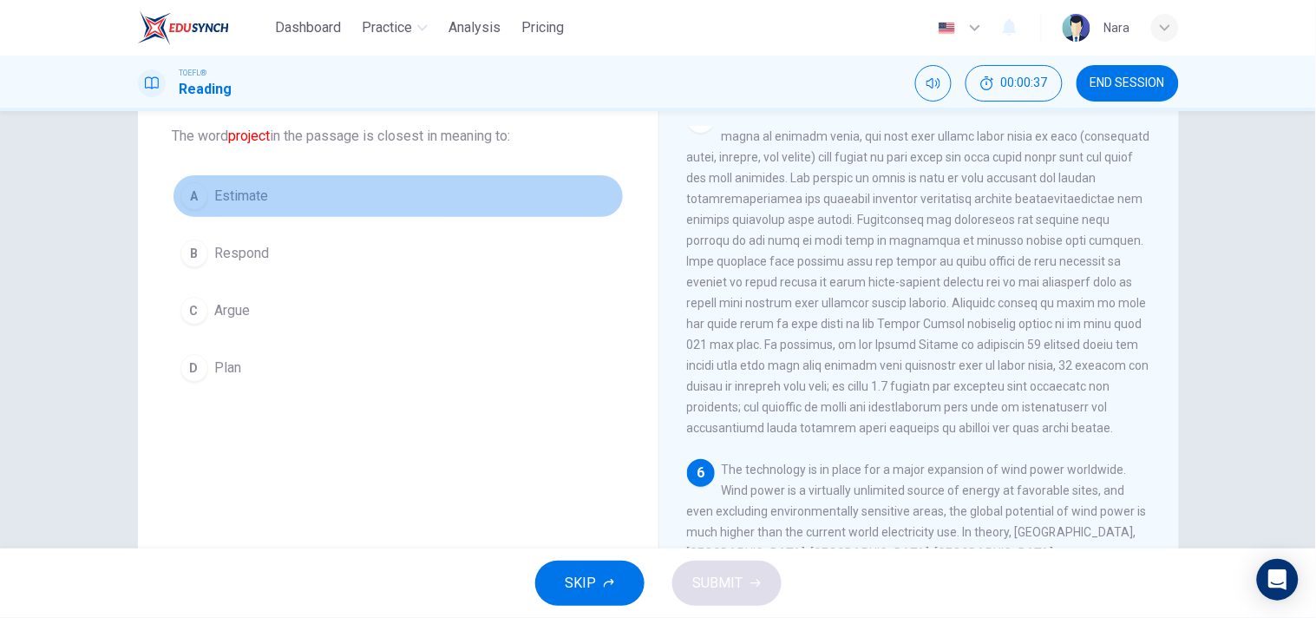
click at [313, 213] on button "A Estimate" at bounding box center [398, 195] width 451 height 43
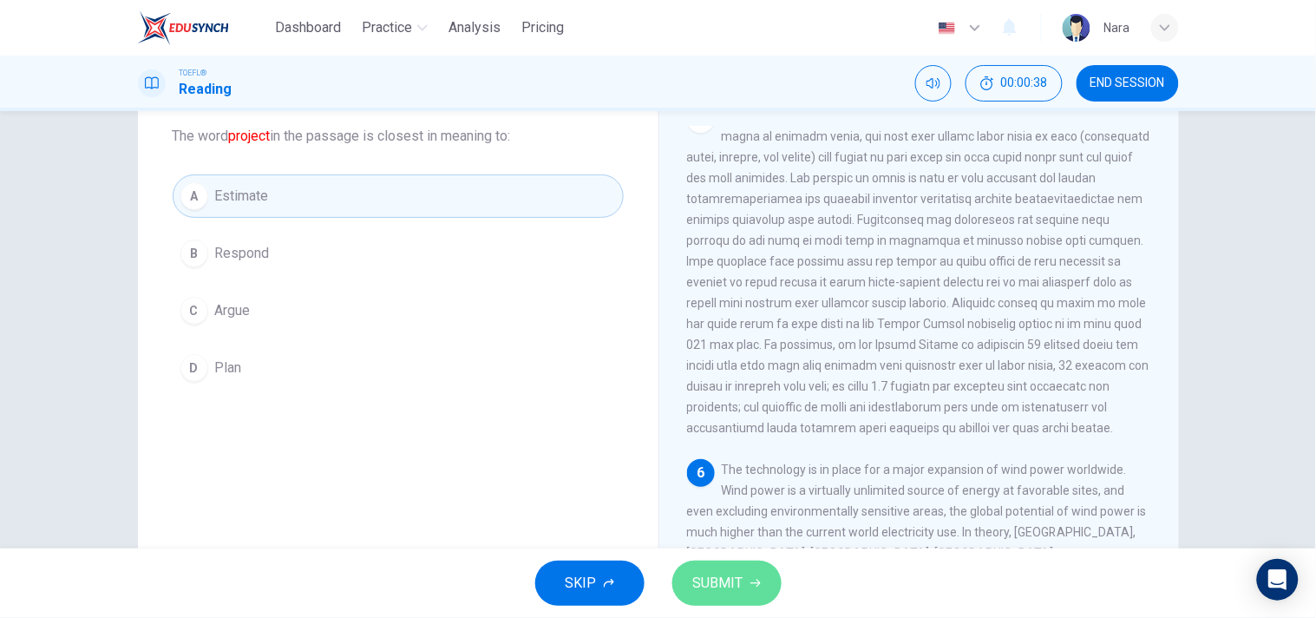
click at [733, 582] on span "SUBMIT" at bounding box center [718, 583] width 50 height 24
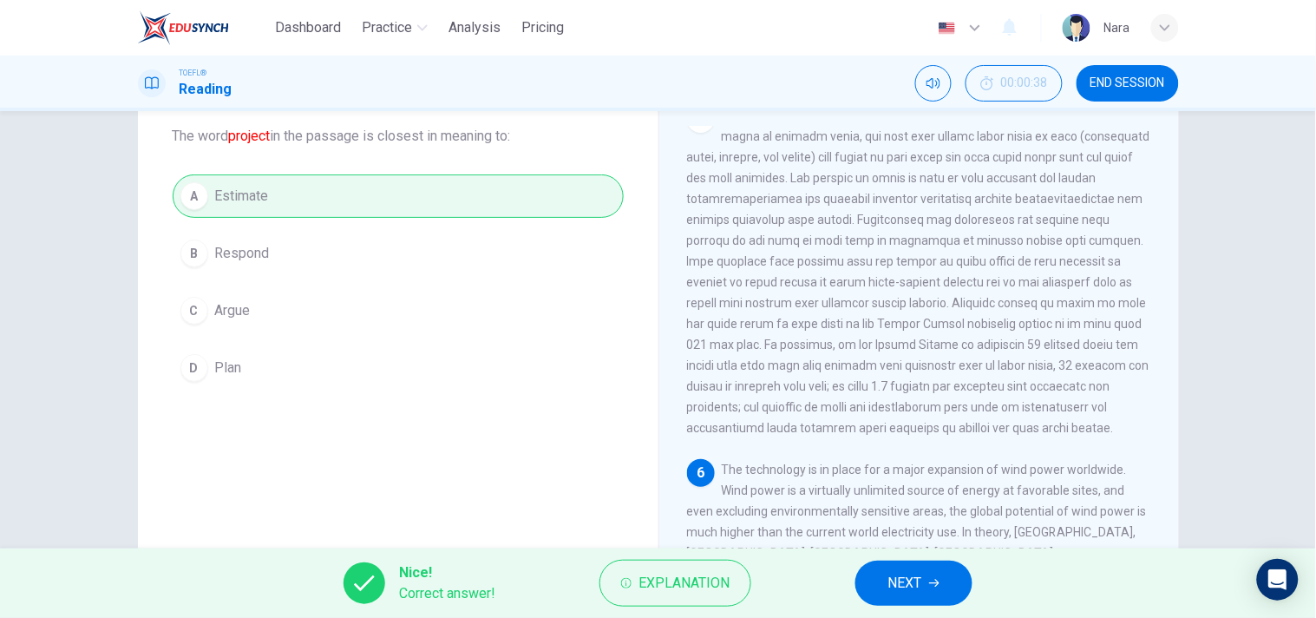
click at [917, 575] on span "NEXT" at bounding box center [905, 583] width 34 height 24
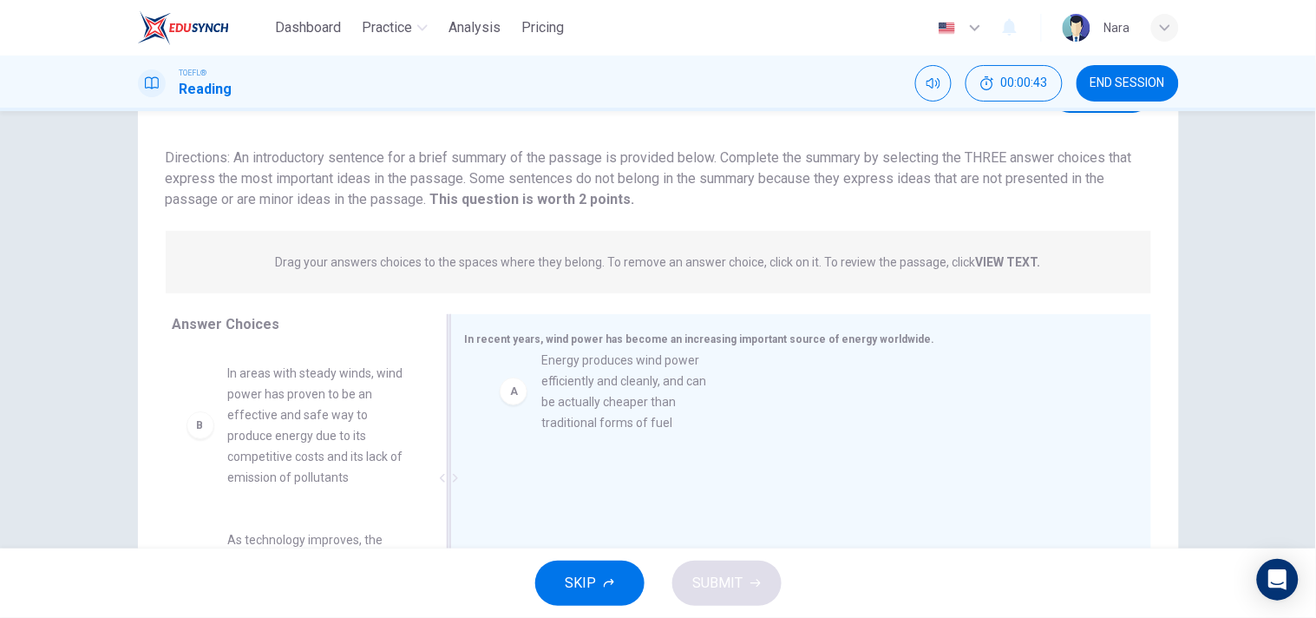
drag, startPoint x: 469, startPoint y: 408, endPoint x: 706, endPoint y: 410, distance: 236.8
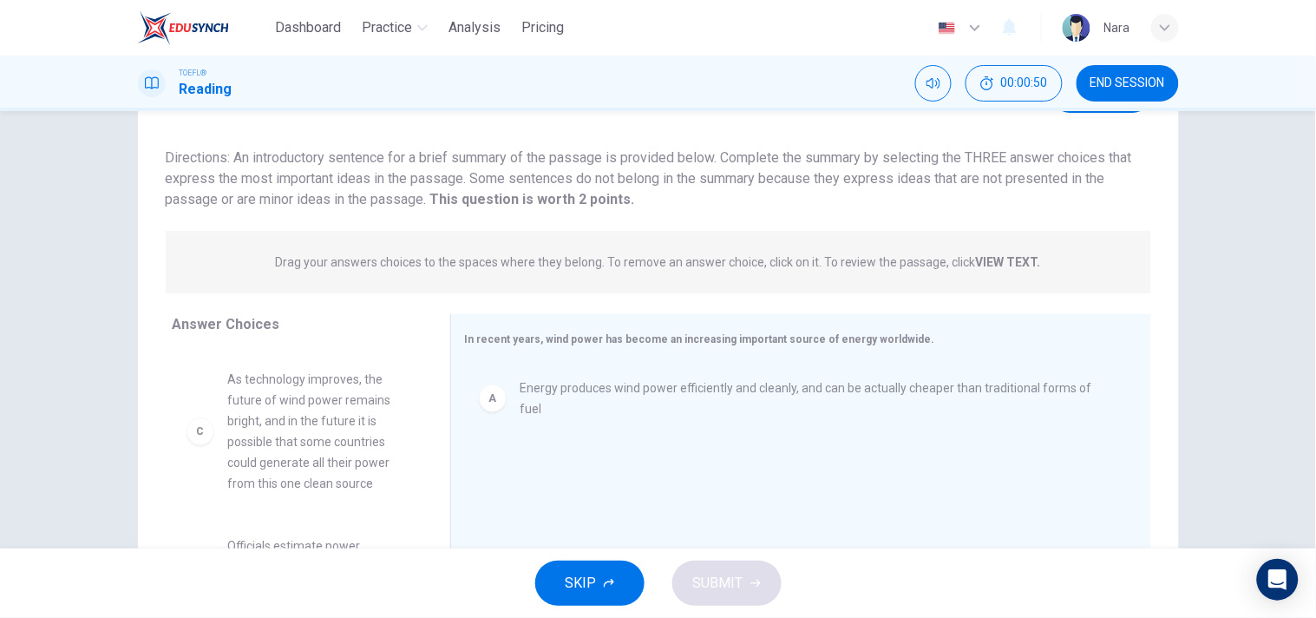
scroll to position [193, 0]
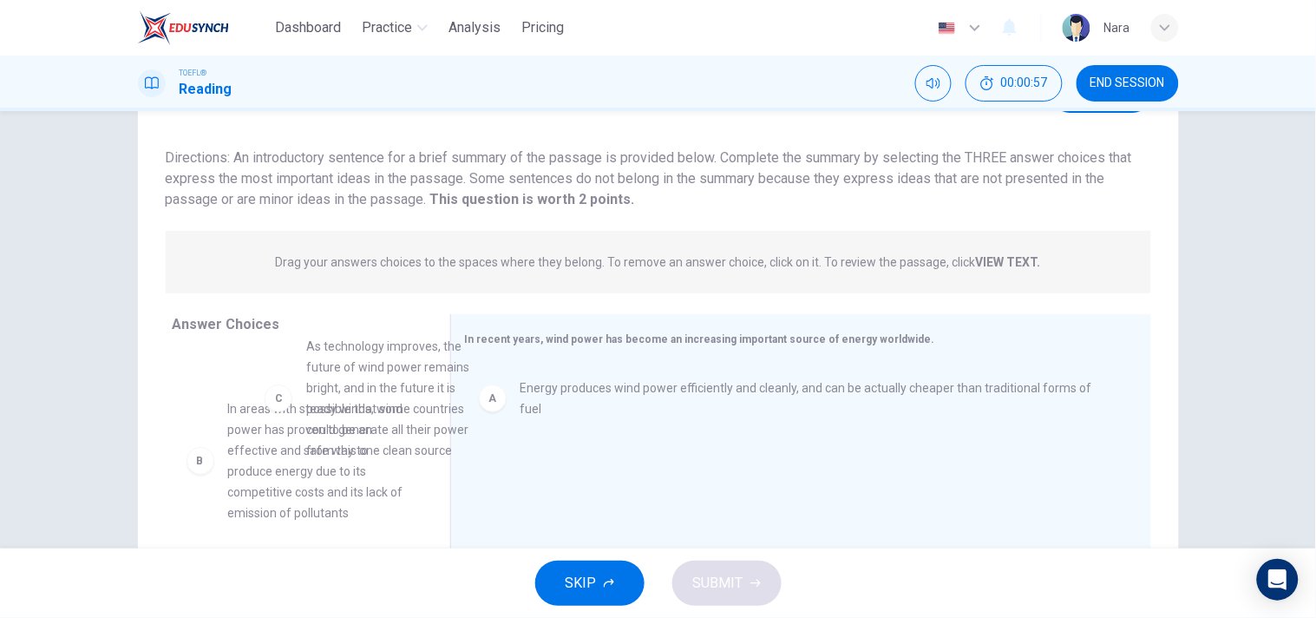
drag, startPoint x: 308, startPoint y: 422, endPoint x: 396, endPoint y: 422, distance: 87.6
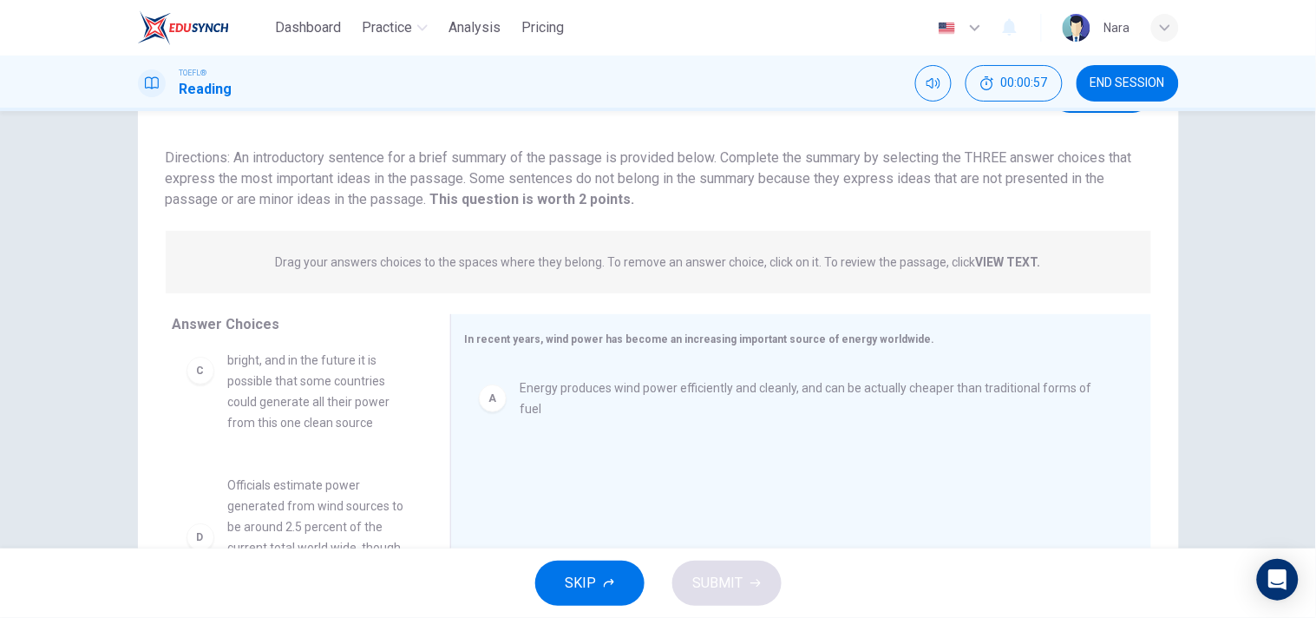
scroll to position [292, 0]
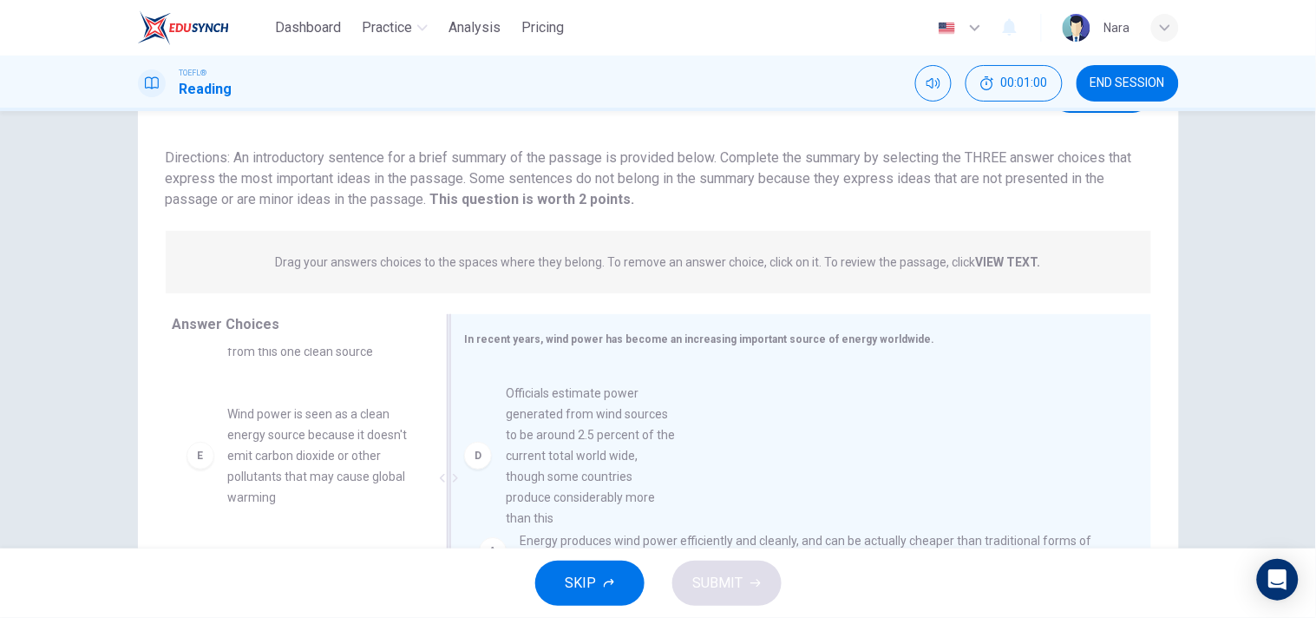
drag, startPoint x: 338, startPoint y: 453, endPoint x: 630, endPoint y: 434, distance: 292.1
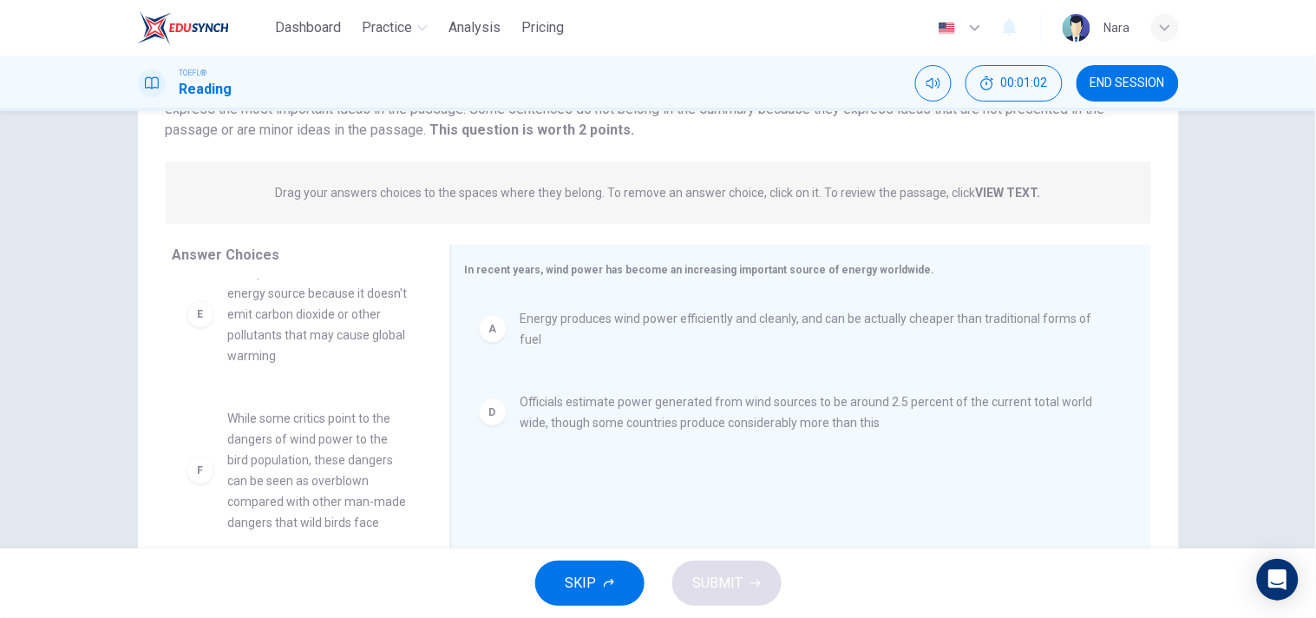
scroll to position [235, 0]
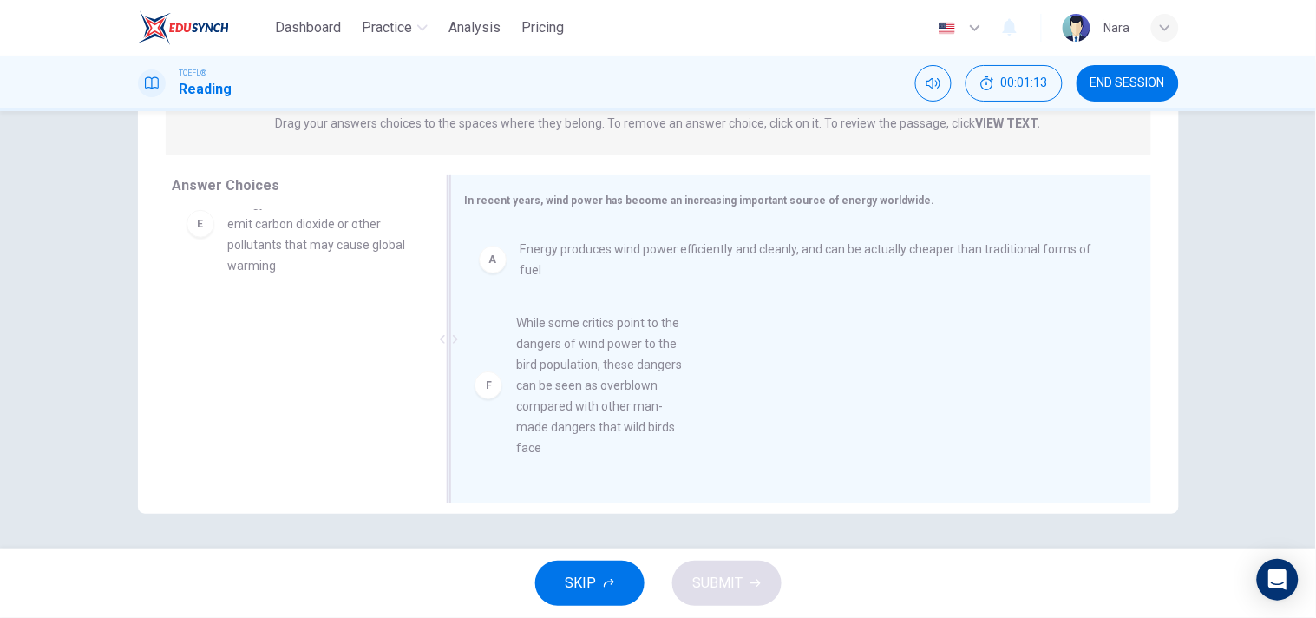
drag, startPoint x: 364, startPoint y: 409, endPoint x: 666, endPoint y: 404, distance: 301.9
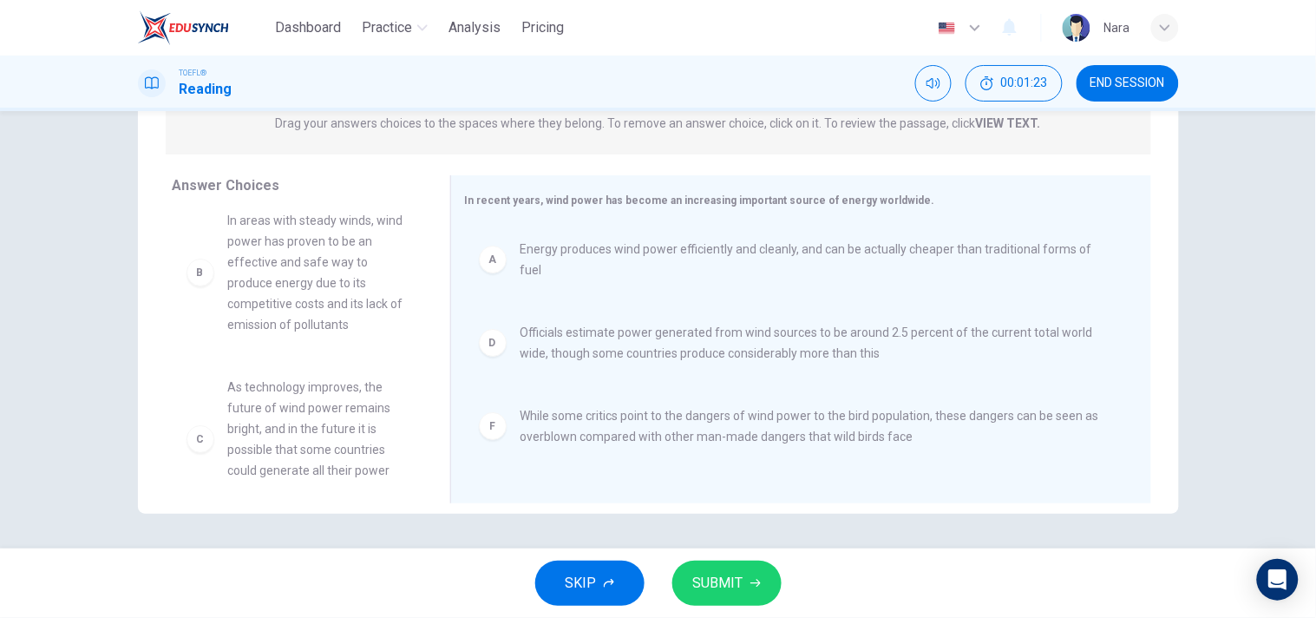
scroll to position [0, 0]
click at [735, 584] on span "SUBMIT" at bounding box center [718, 583] width 50 height 24
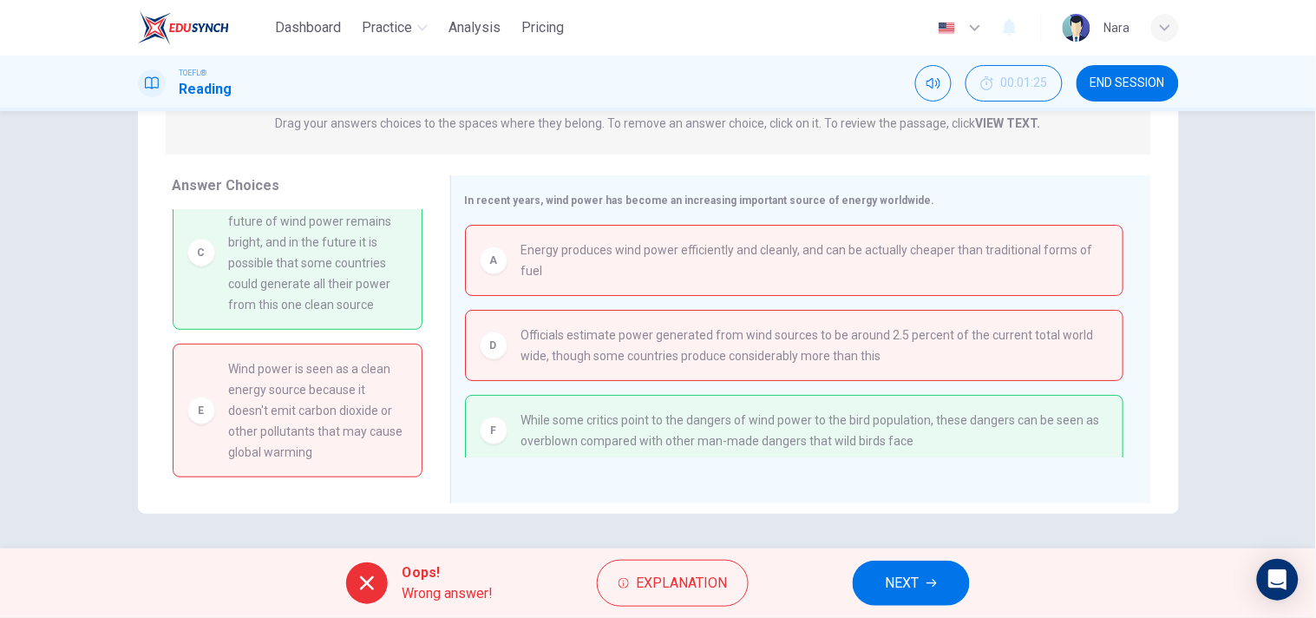
click at [861, 577] on button "NEXT" at bounding box center [911, 582] width 117 height 45
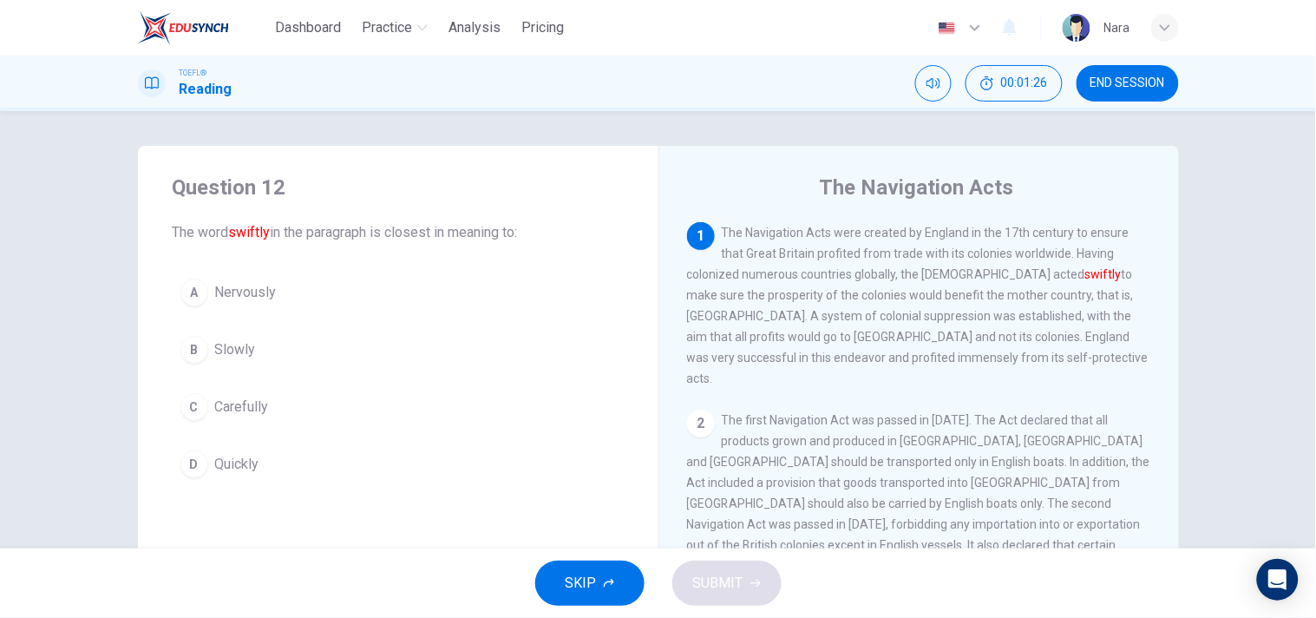
click at [1141, 73] on button "END SESSION" at bounding box center [1128, 83] width 102 height 36
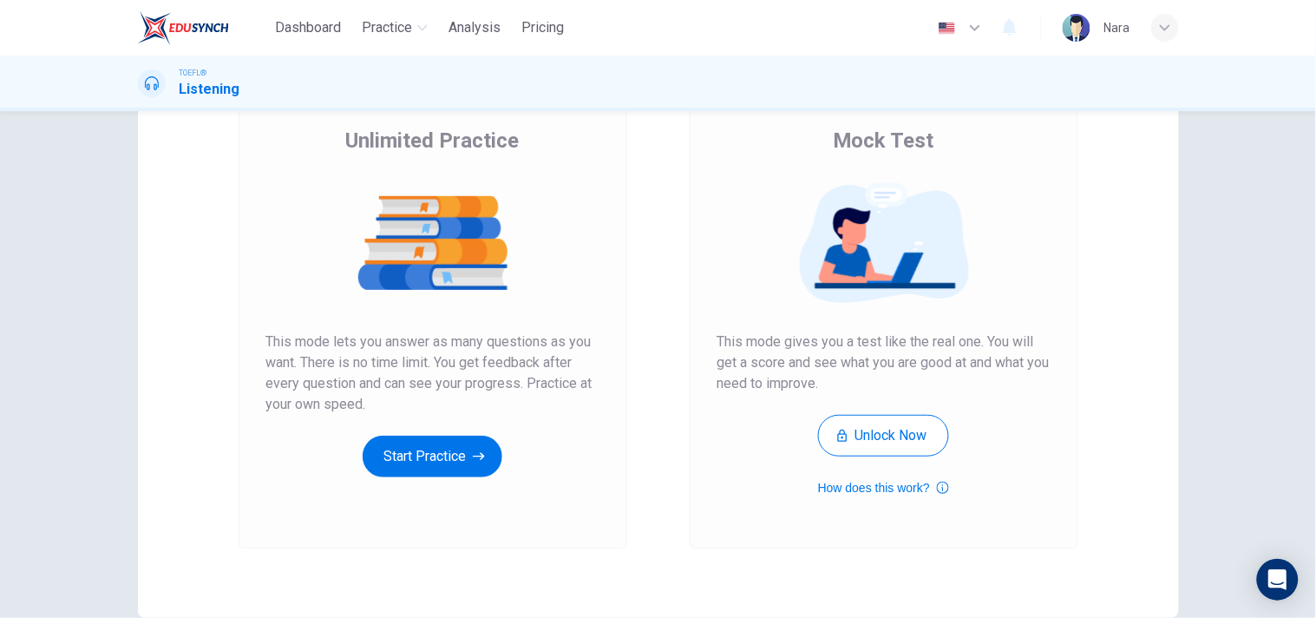
scroll to position [220, 0]
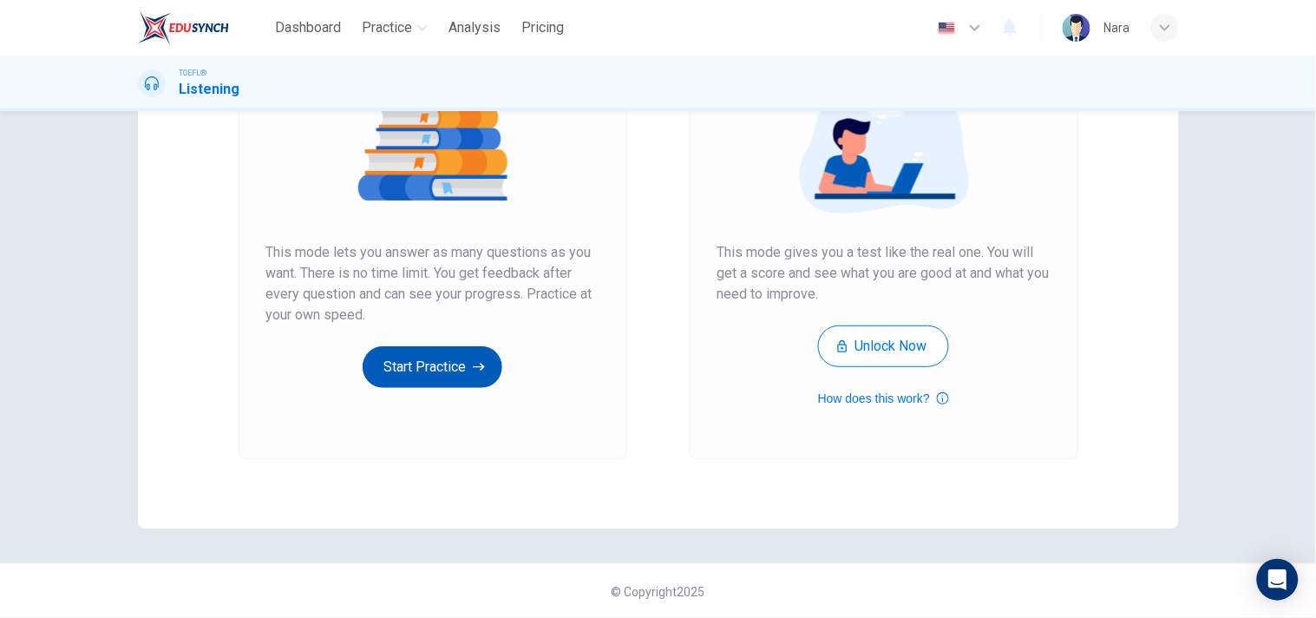
click at [443, 373] on button "Start Practice" at bounding box center [433, 367] width 140 height 42
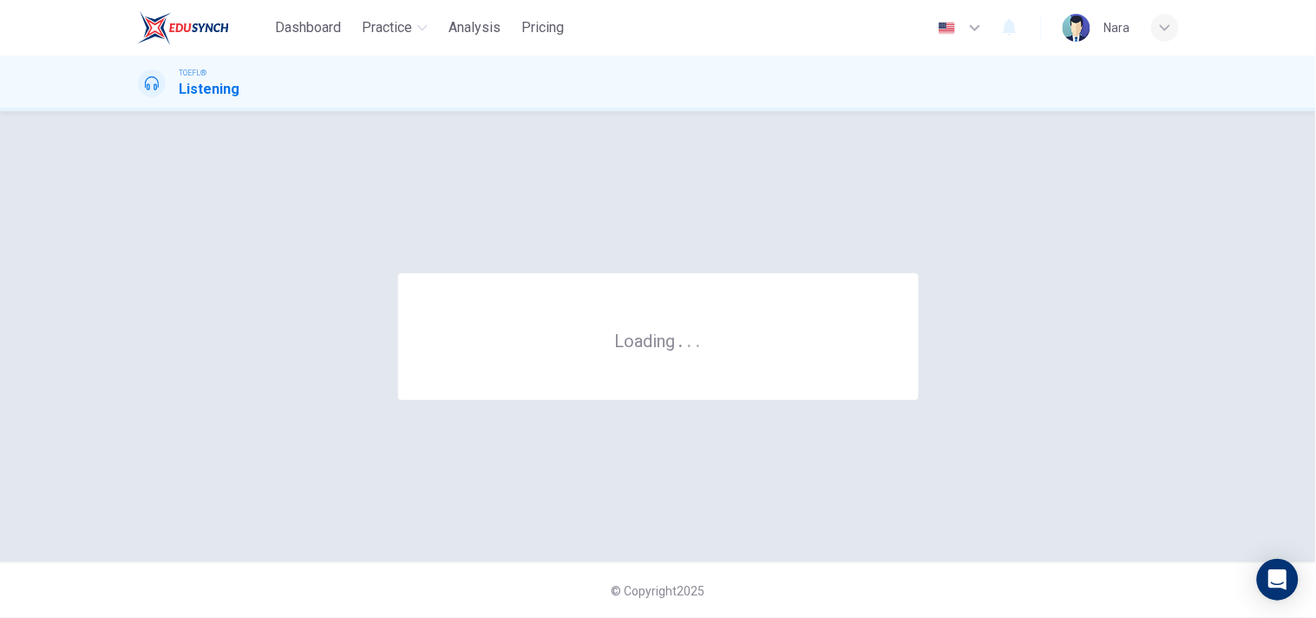
scroll to position [0, 0]
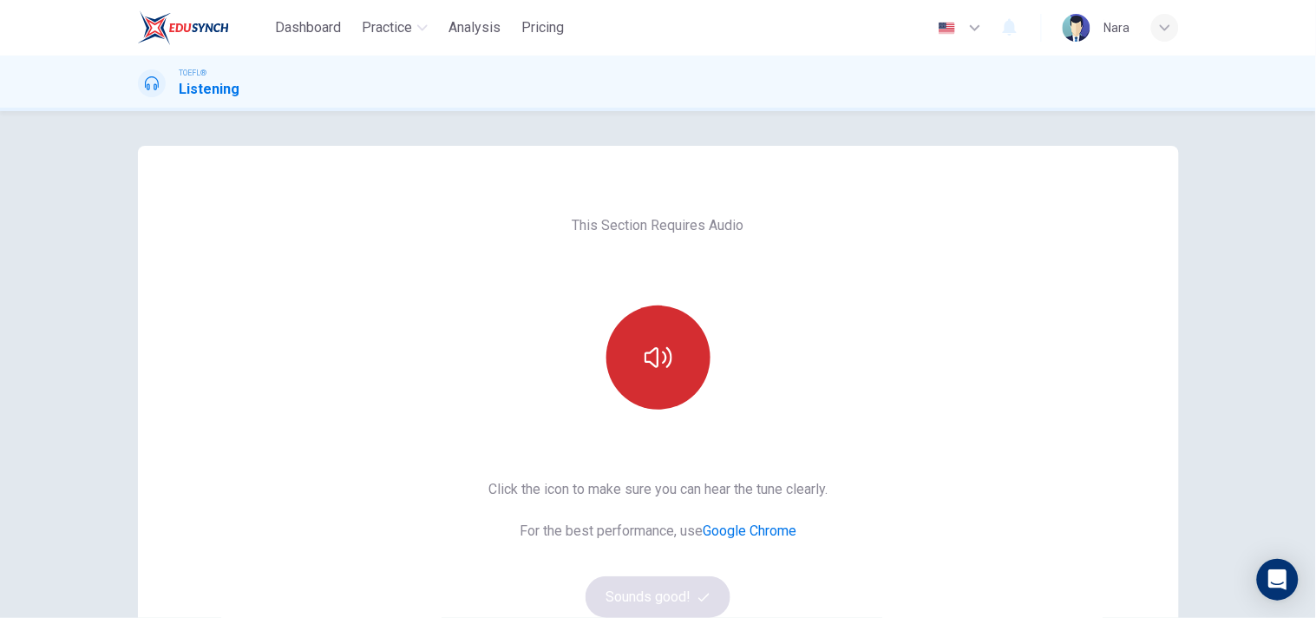
click at [634, 337] on button "button" at bounding box center [658, 357] width 104 height 104
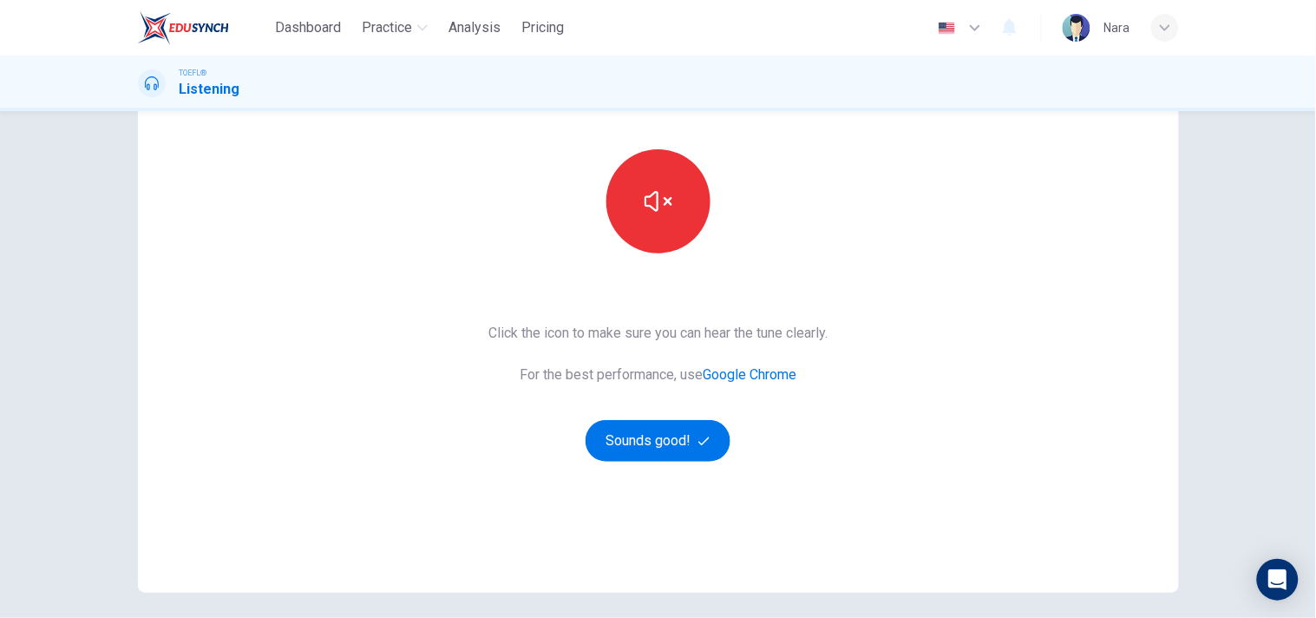
scroll to position [220, 0]
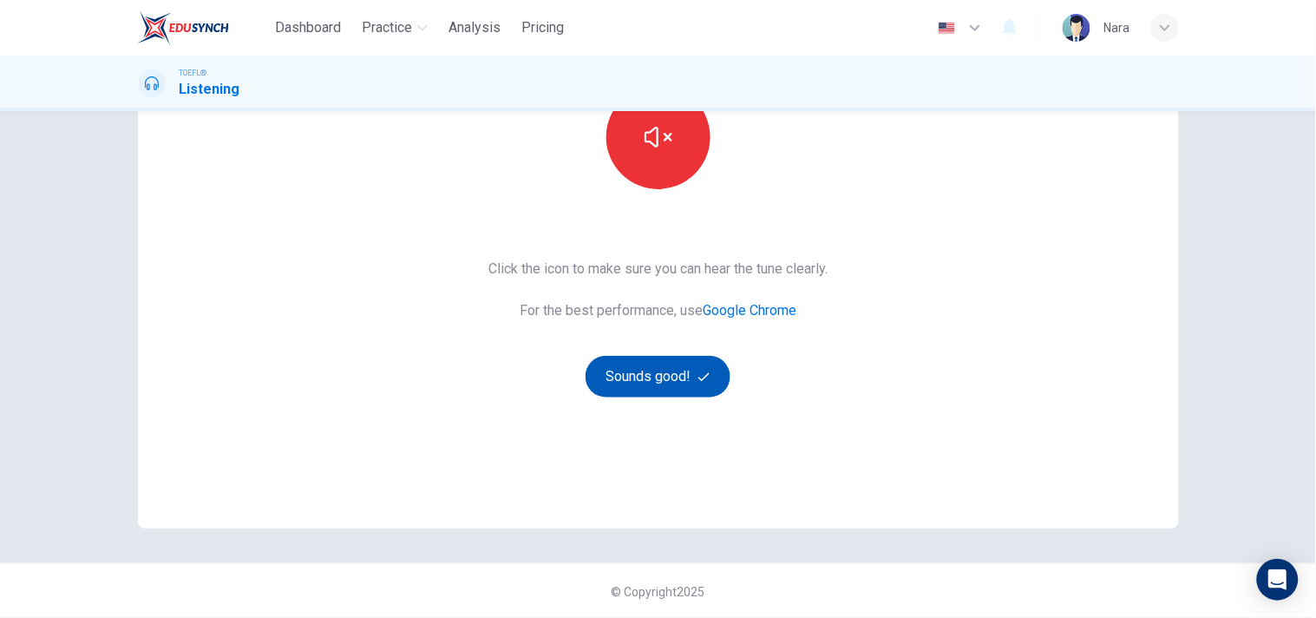
click at [653, 383] on button "Sounds good!" at bounding box center [659, 377] width 146 height 42
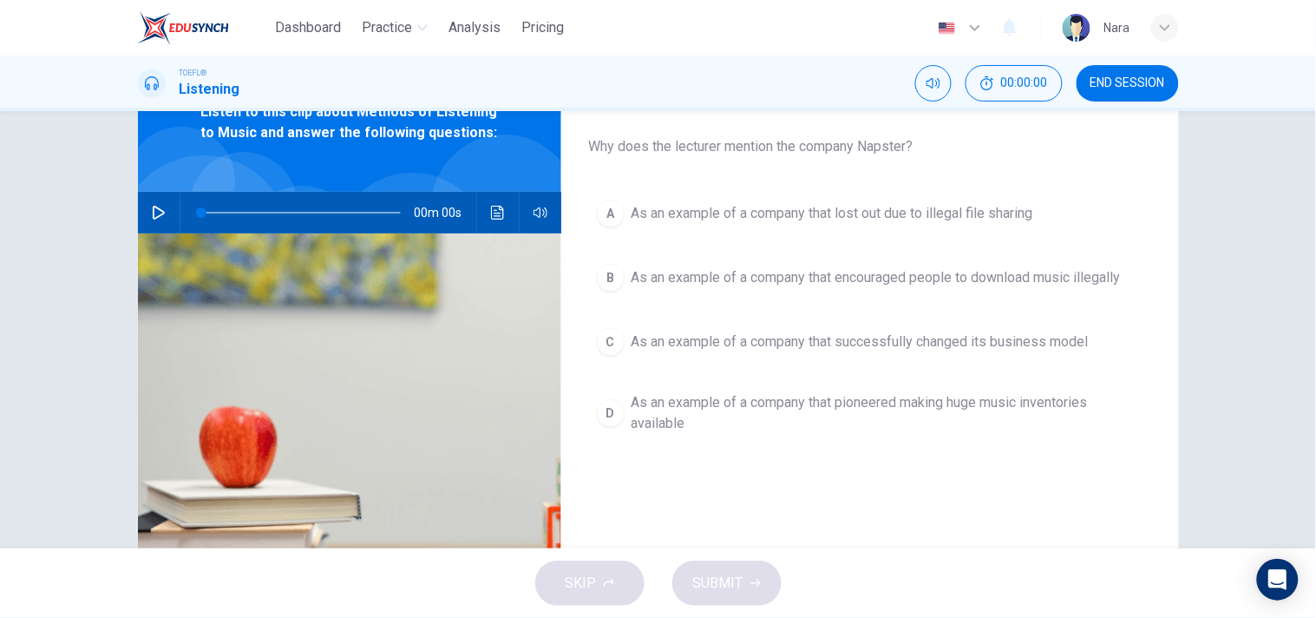
scroll to position [0, 0]
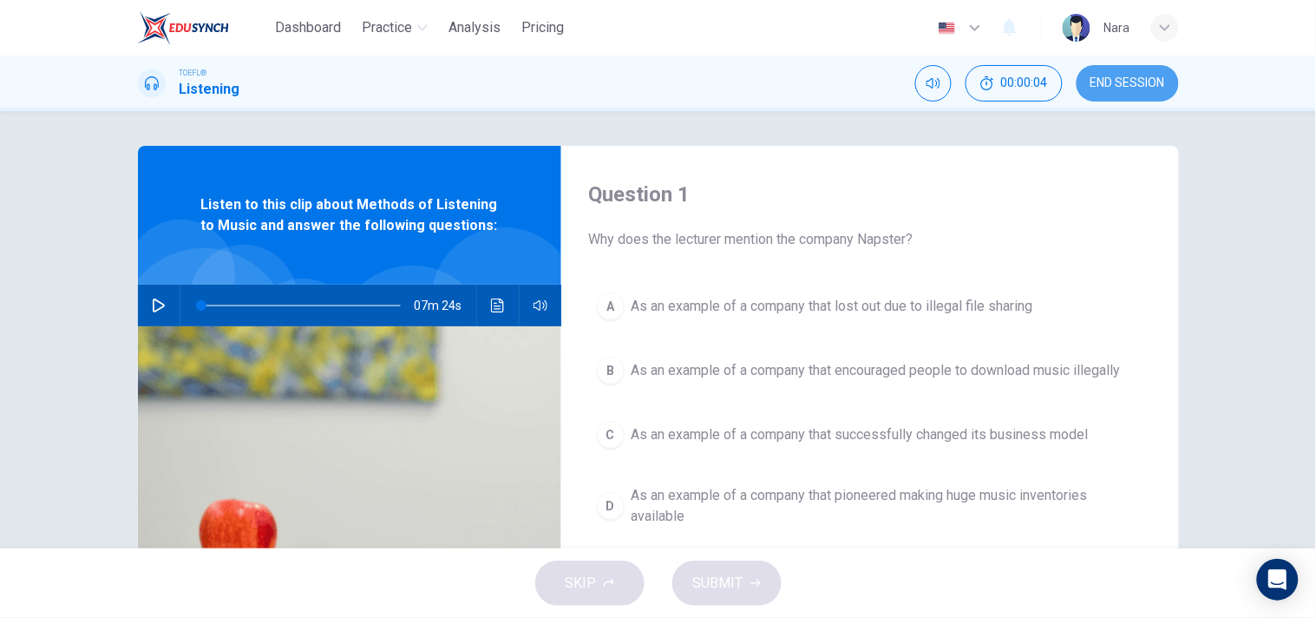
click at [1131, 92] on button "END SESSION" at bounding box center [1128, 83] width 102 height 36
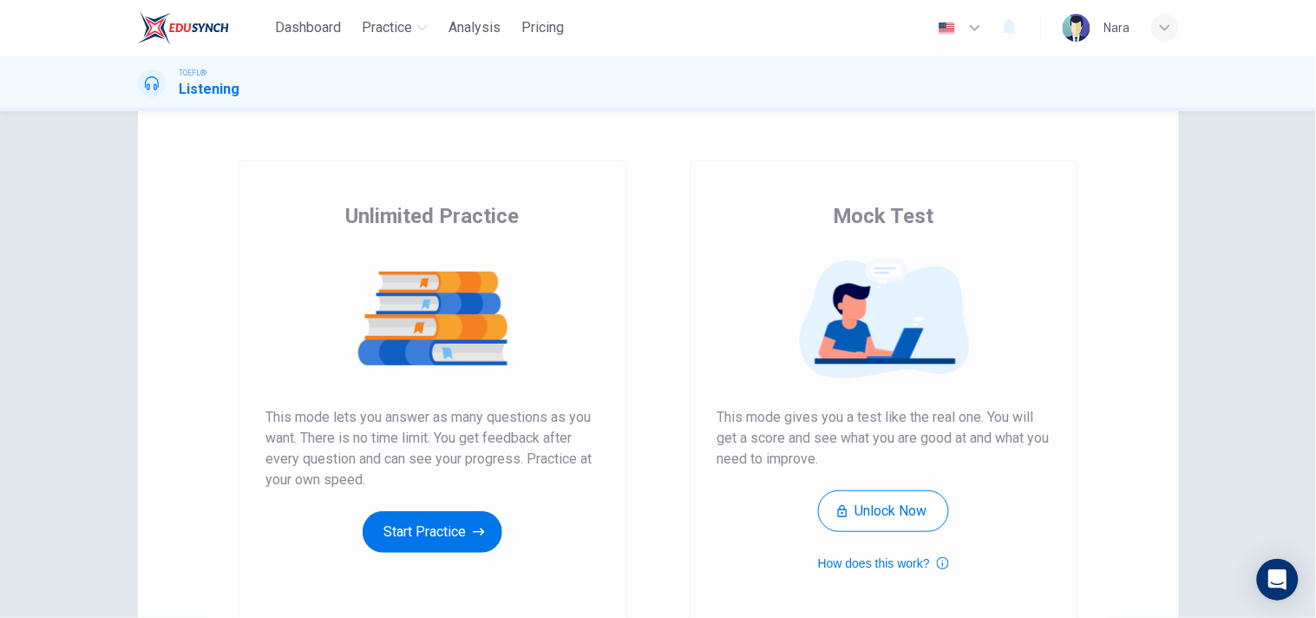
scroll to position [220, 0]
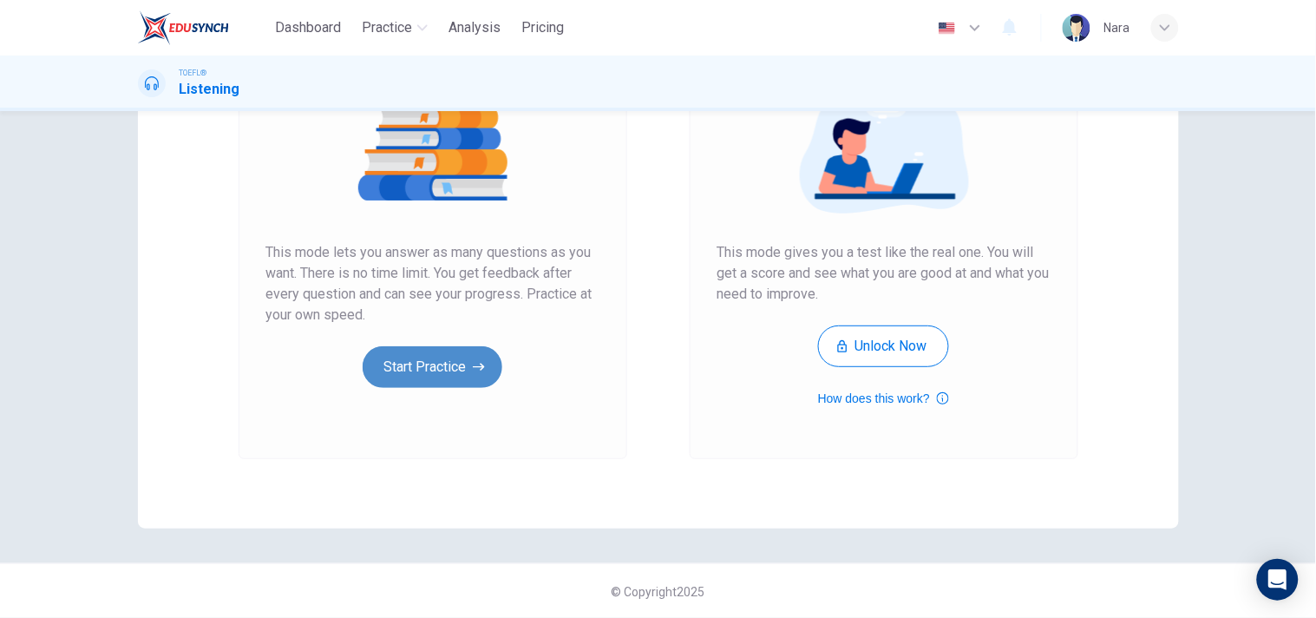
click at [417, 359] on button "Start Practice" at bounding box center [433, 367] width 140 height 42
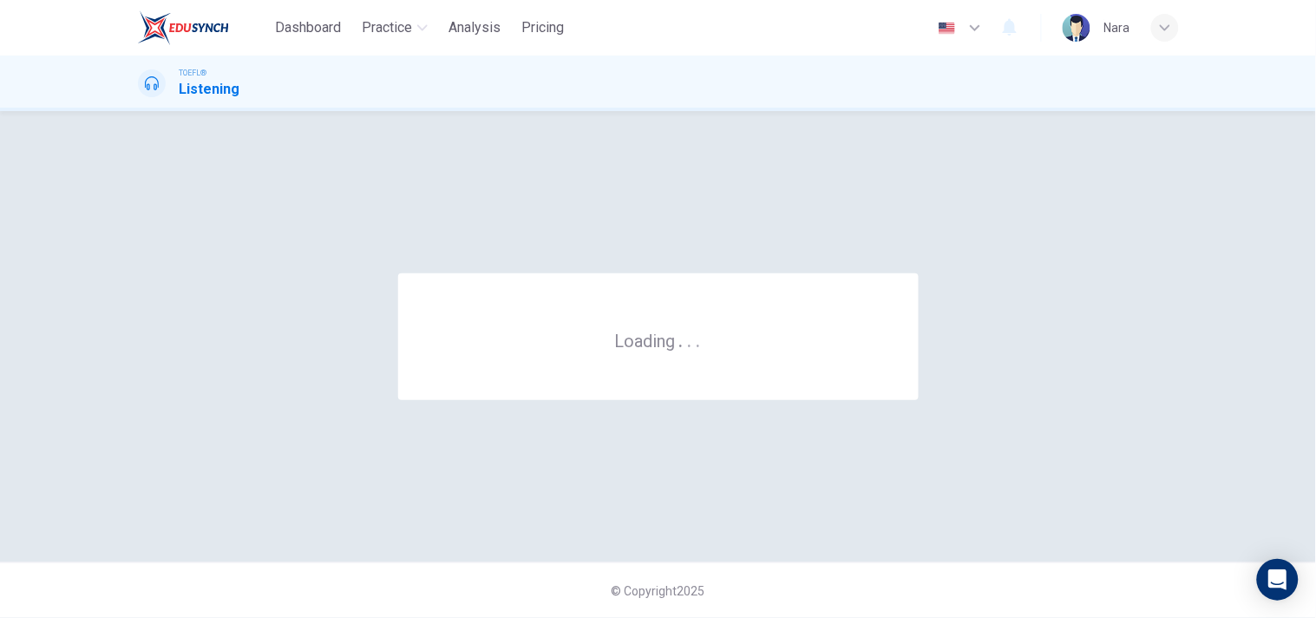
scroll to position [0, 0]
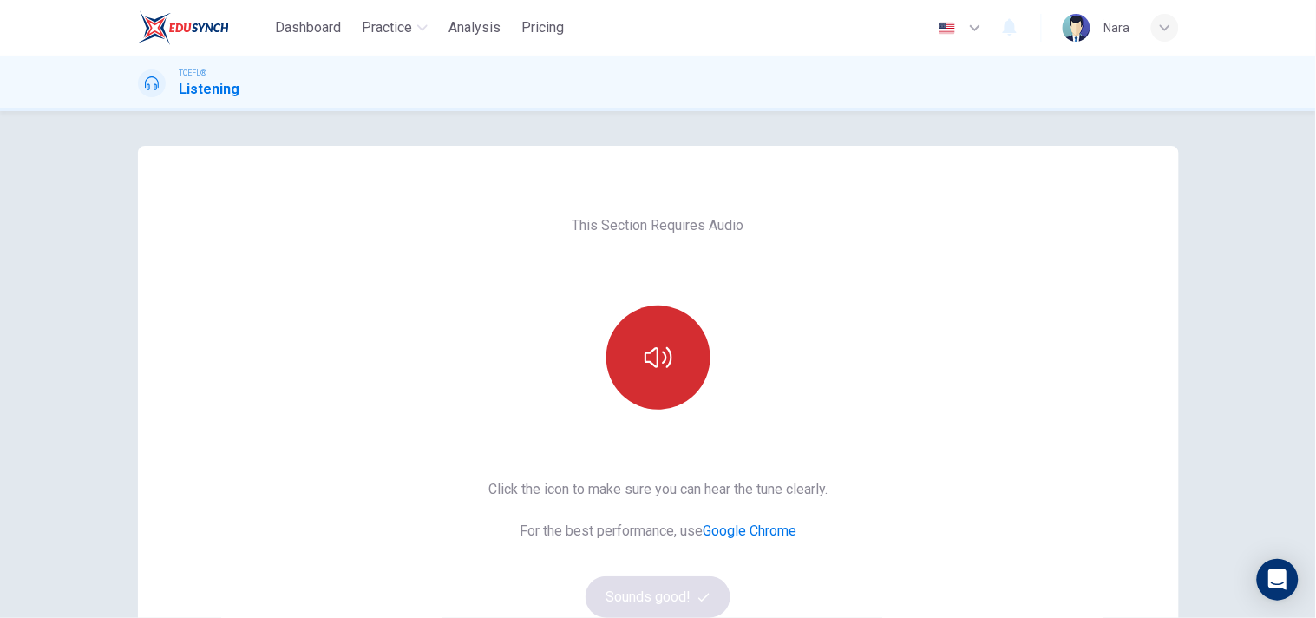
click at [665, 344] on icon "button" at bounding box center [659, 358] width 28 height 28
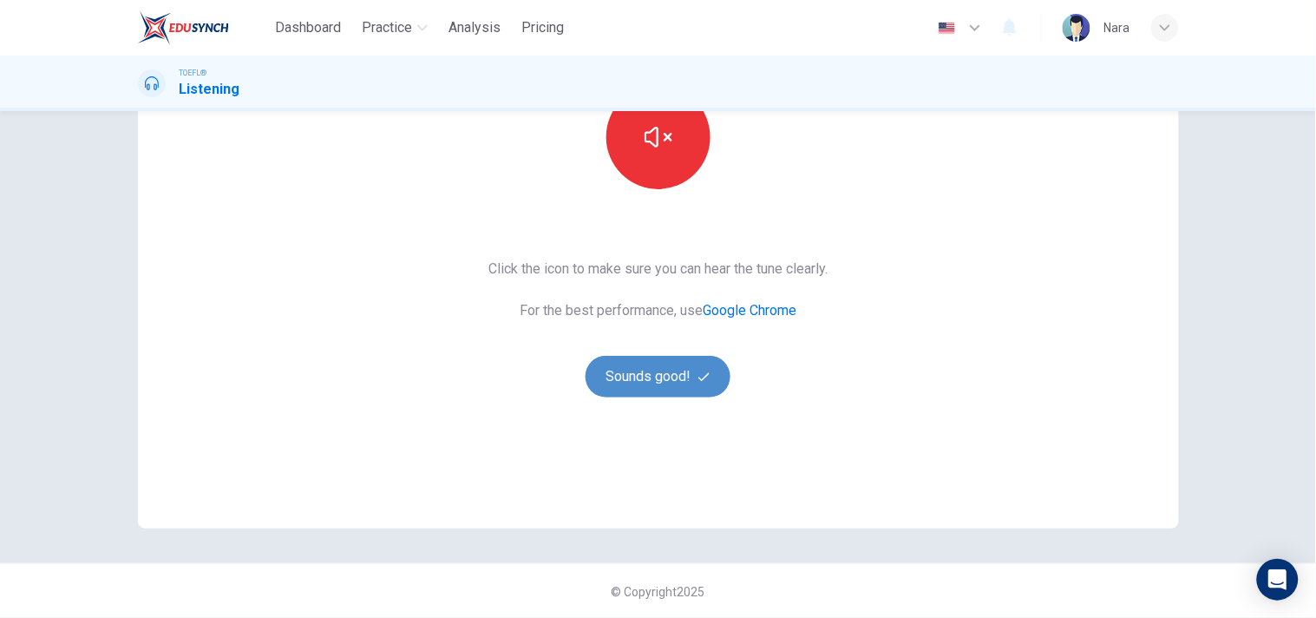
click at [655, 360] on button "Sounds good!" at bounding box center [659, 377] width 146 height 42
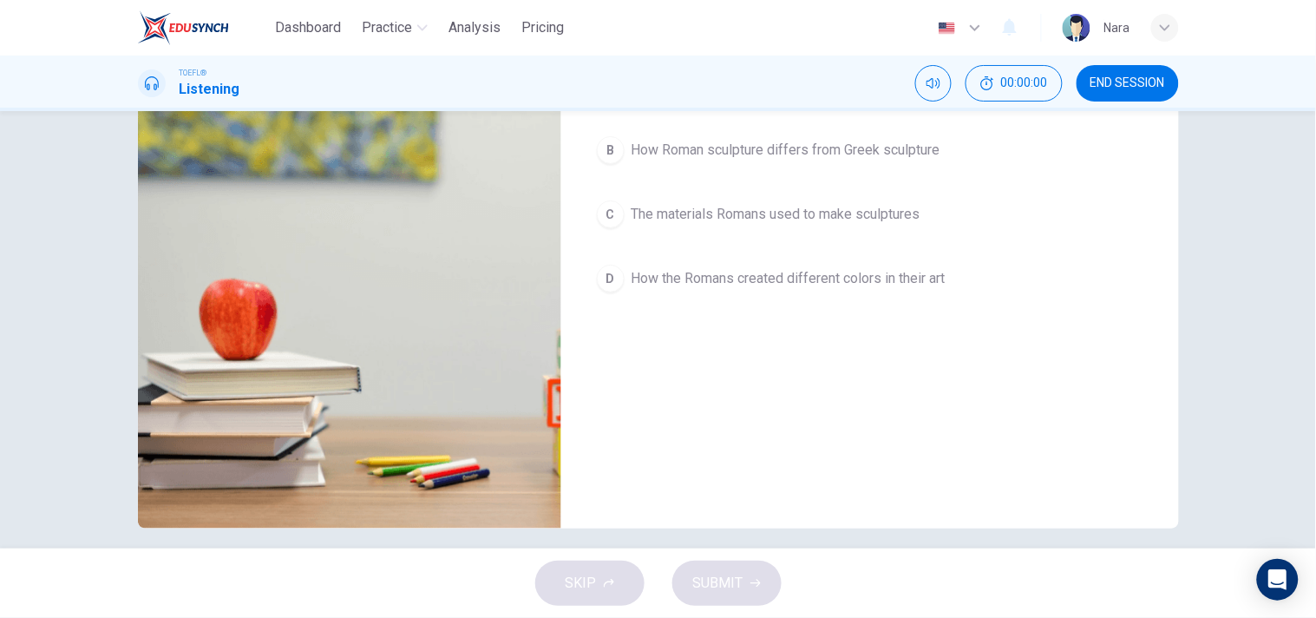
scroll to position [0, 0]
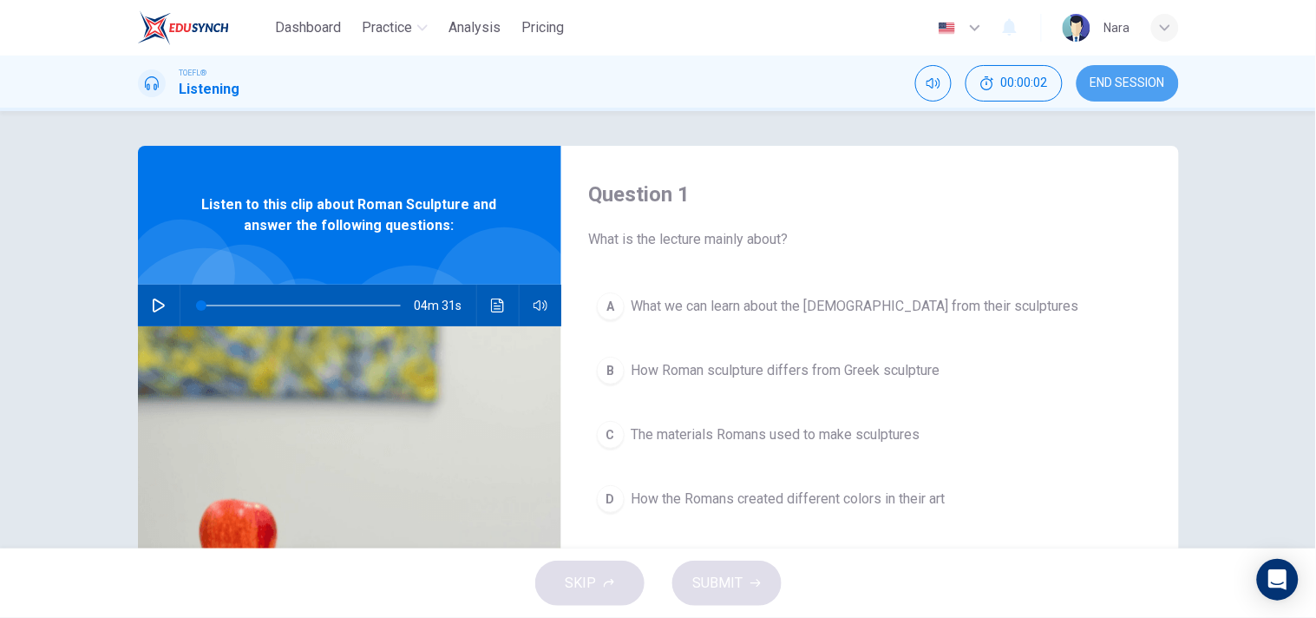
click at [1111, 85] on span "END SESSION" at bounding box center [1127, 83] width 75 height 14
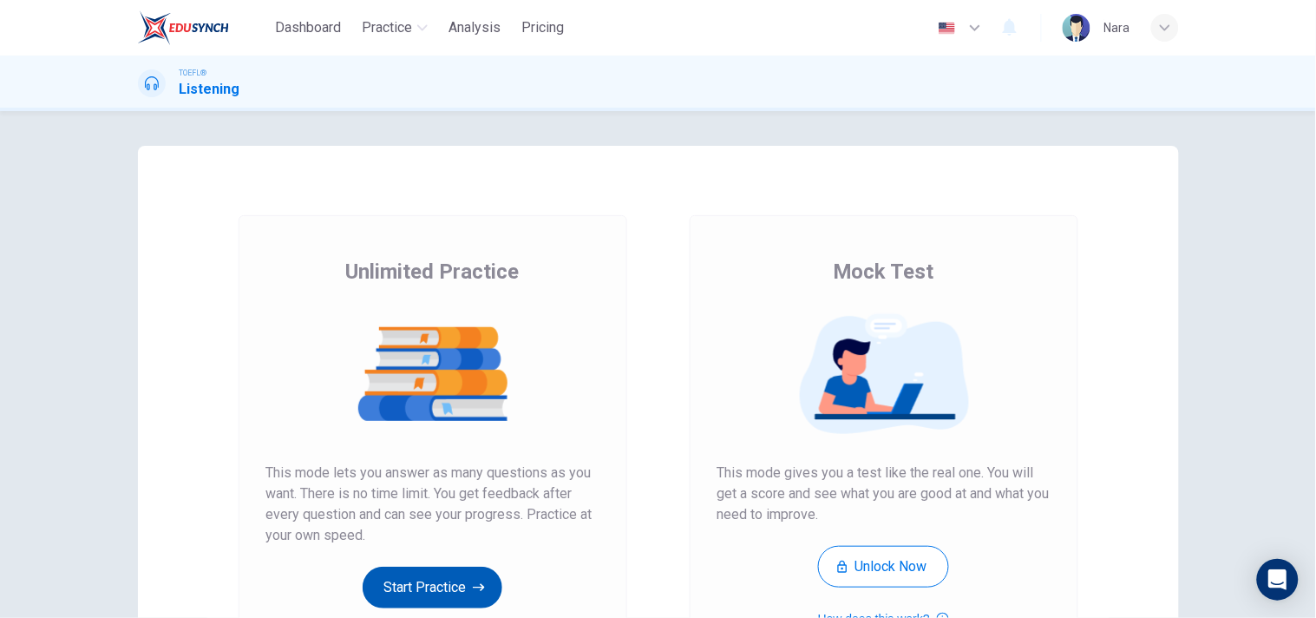
click at [438, 581] on button "Start Practice" at bounding box center [433, 587] width 140 height 42
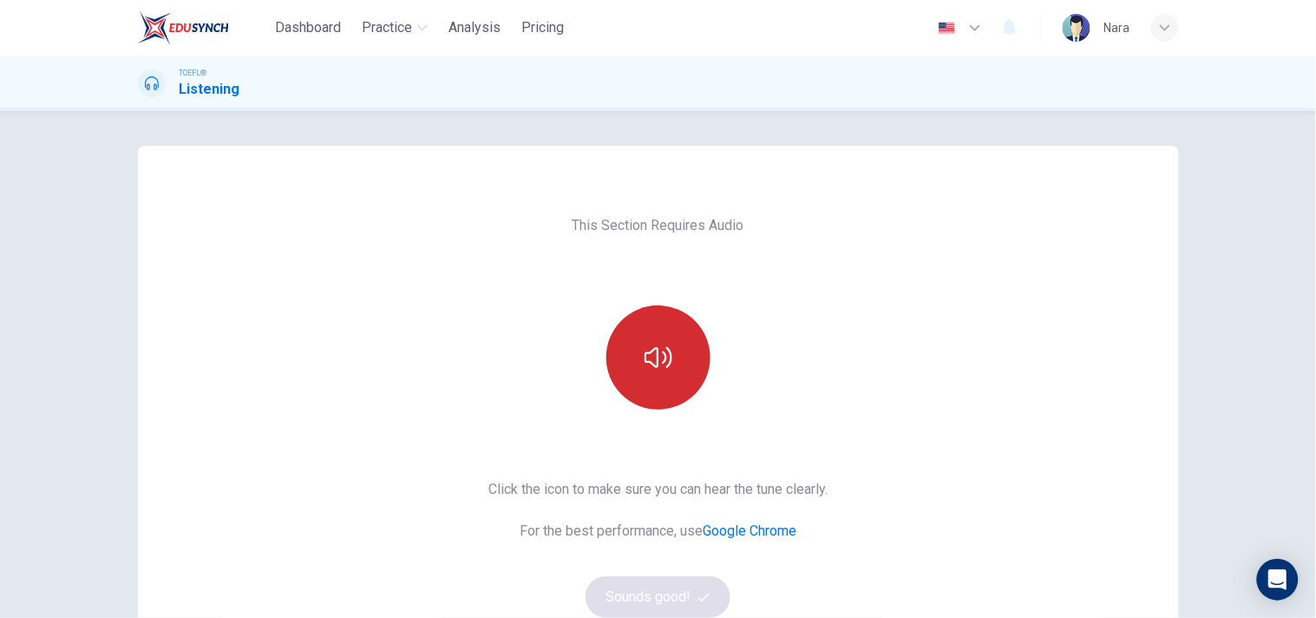
click at [654, 350] on icon "button" at bounding box center [659, 358] width 28 height 28
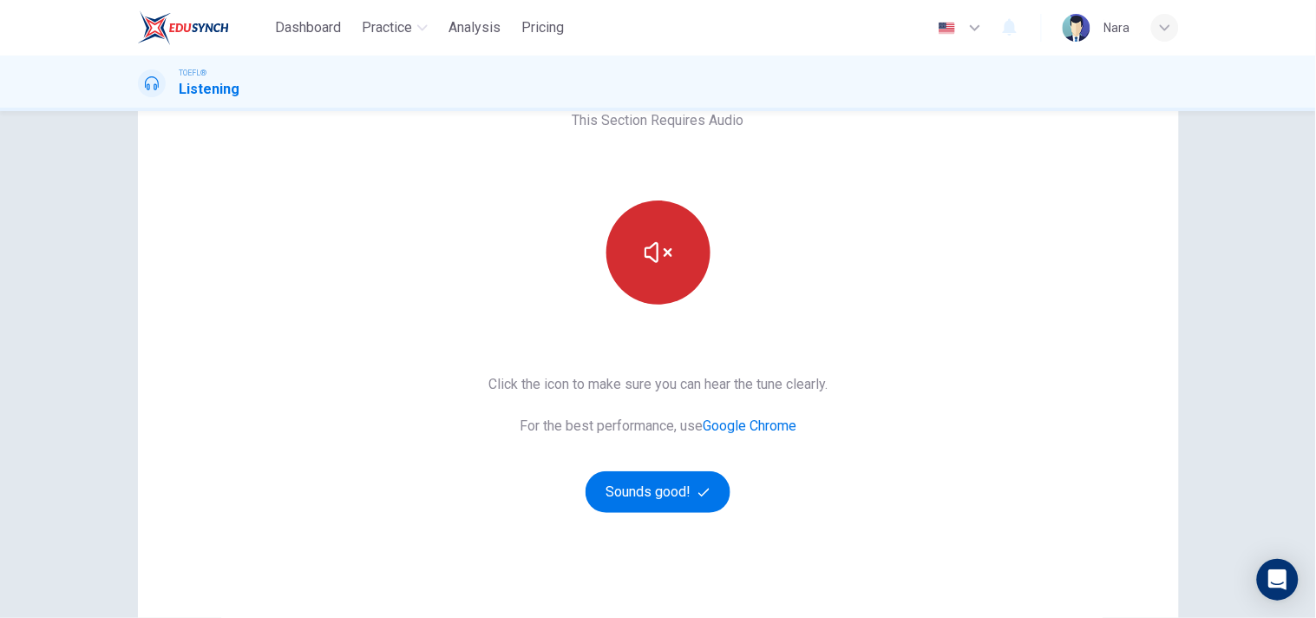
scroll to position [220, 0]
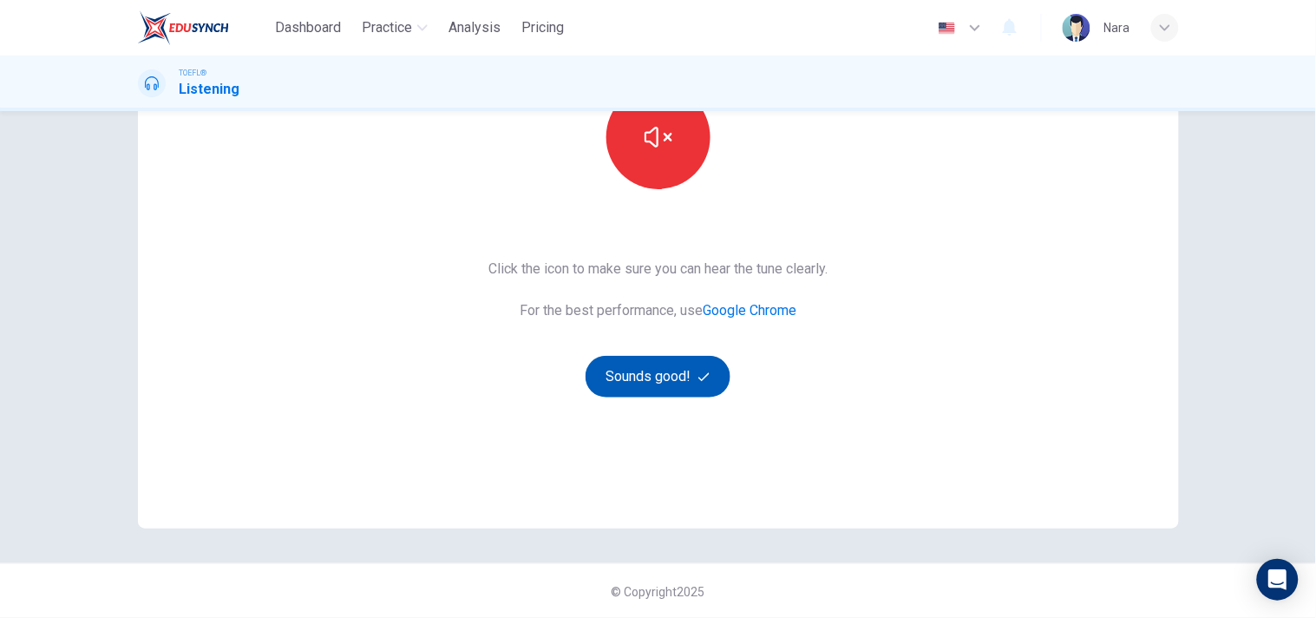
click at [666, 382] on button "Sounds good!" at bounding box center [659, 377] width 146 height 42
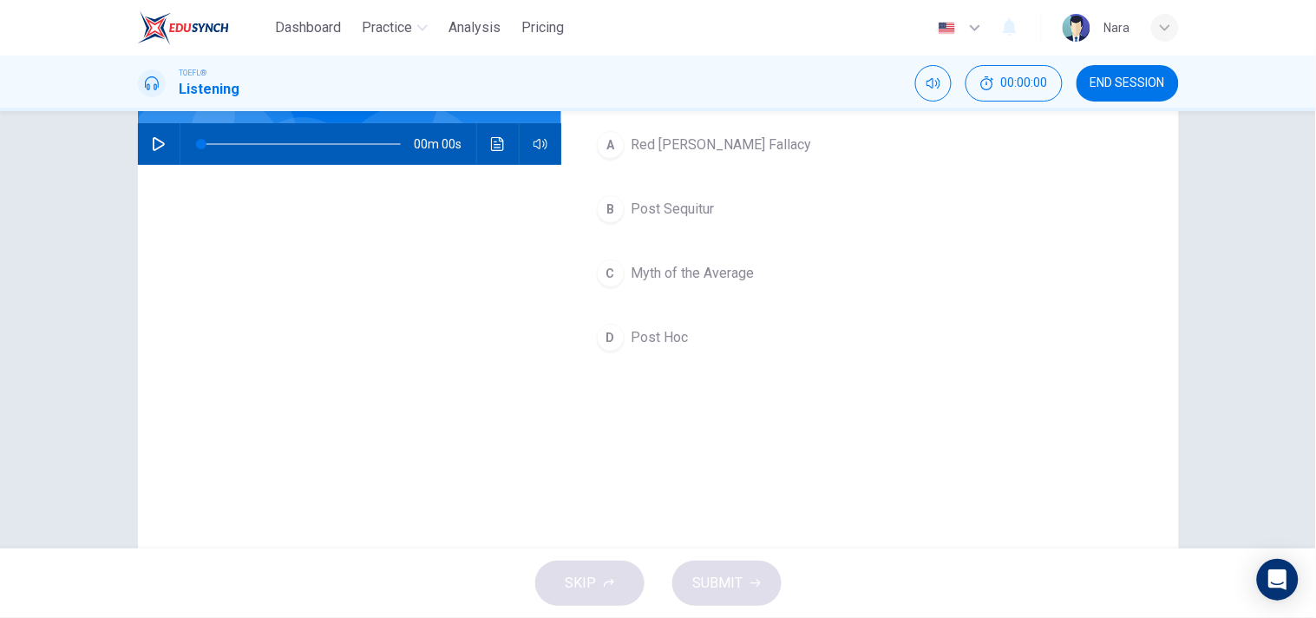
scroll to position [0, 0]
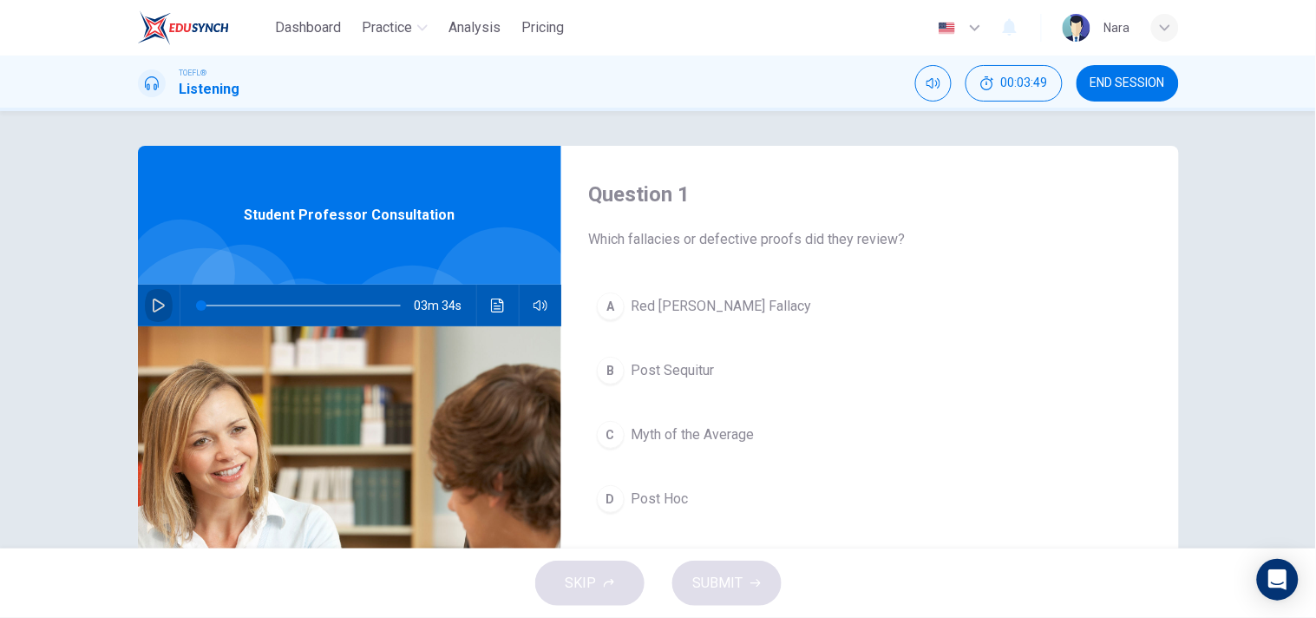
click at [154, 298] on icon "button" at bounding box center [159, 305] width 14 height 14
type input "0"
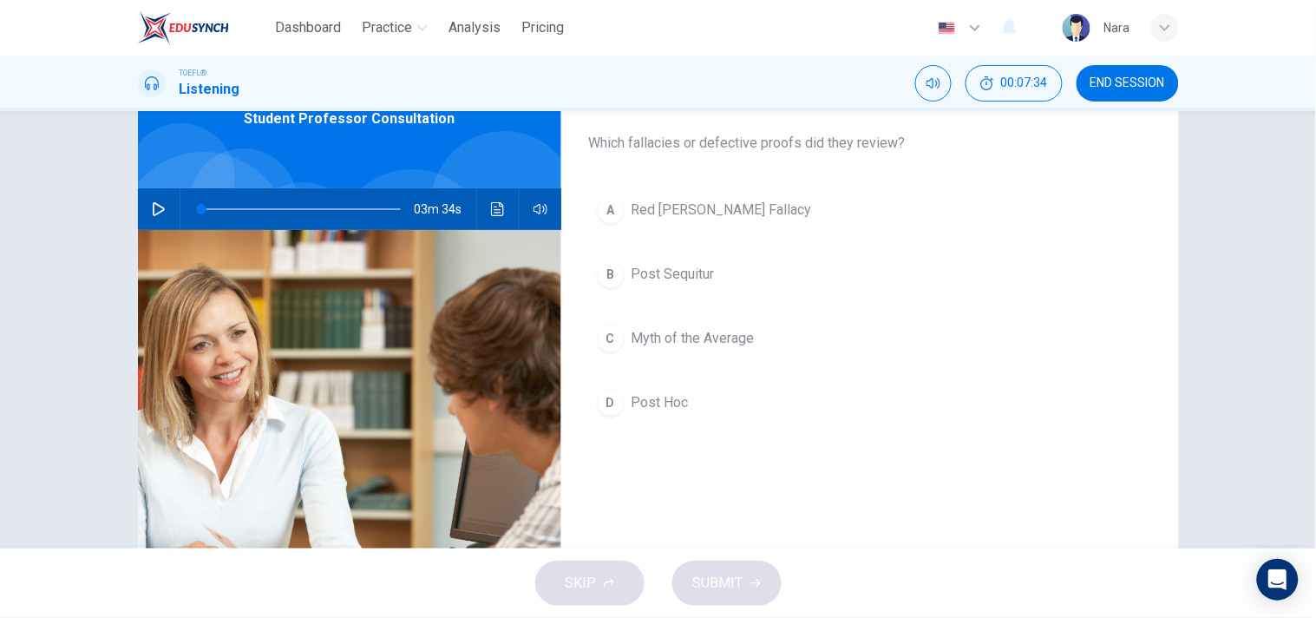
click at [697, 148] on span "Which fallacies or defective proofs did they review?" at bounding box center [870, 143] width 562 height 21
drag, startPoint x: 692, startPoint y: 144, endPoint x: 810, endPoint y: 160, distance: 119.1
click at [810, 160] on div "Question 1 Which fallacies or defective proofs did they review? A Red [PERSON_N…" at bounding box center [870, 350] width 618 height 603
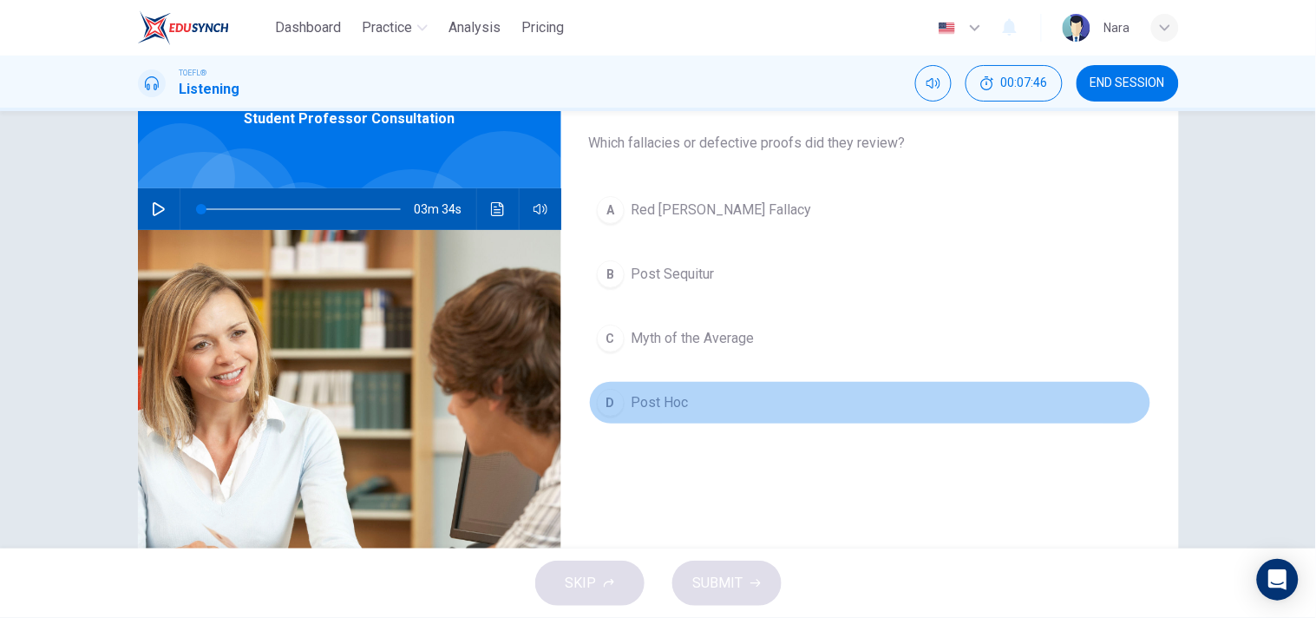
click at [716, 382] on button "D Post Hoc" at bounding box center [870, 402] width 562 height 43
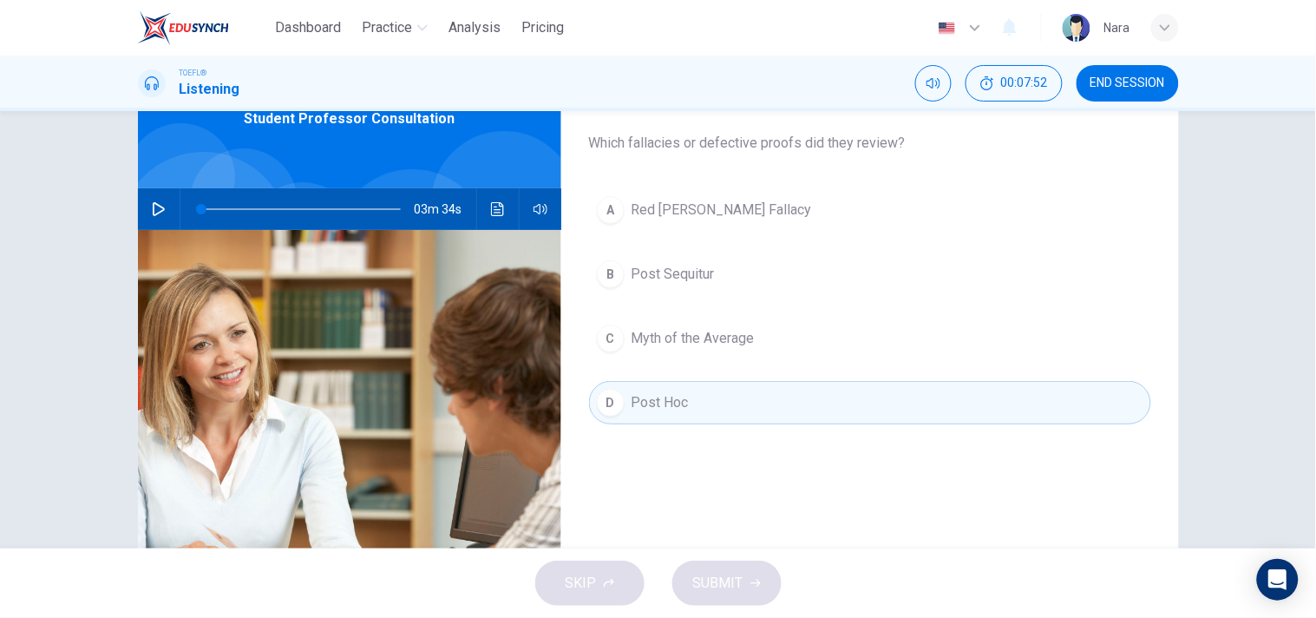
click at [730, 219] on span "Red [PERSON_NAME] Fallacy" at bounding box center [722, 210] width 180 height 21
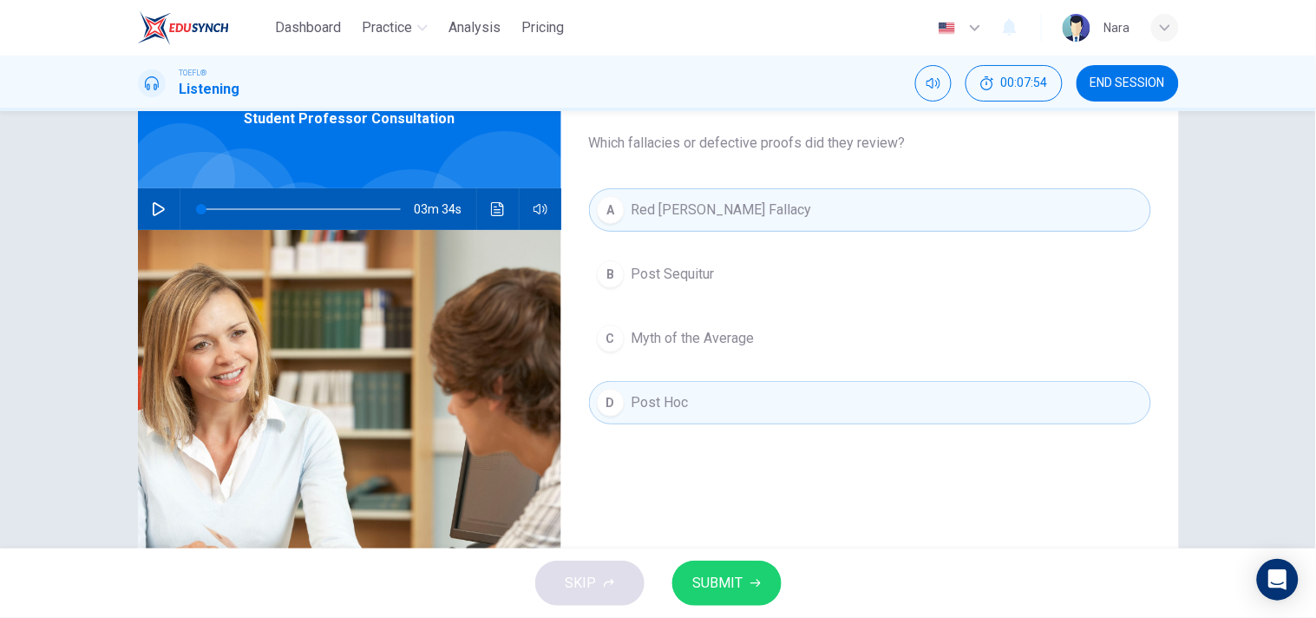
click at [711, 348] on span "Myth of the Average" at bounding box center [693, 338] width 123 height 21
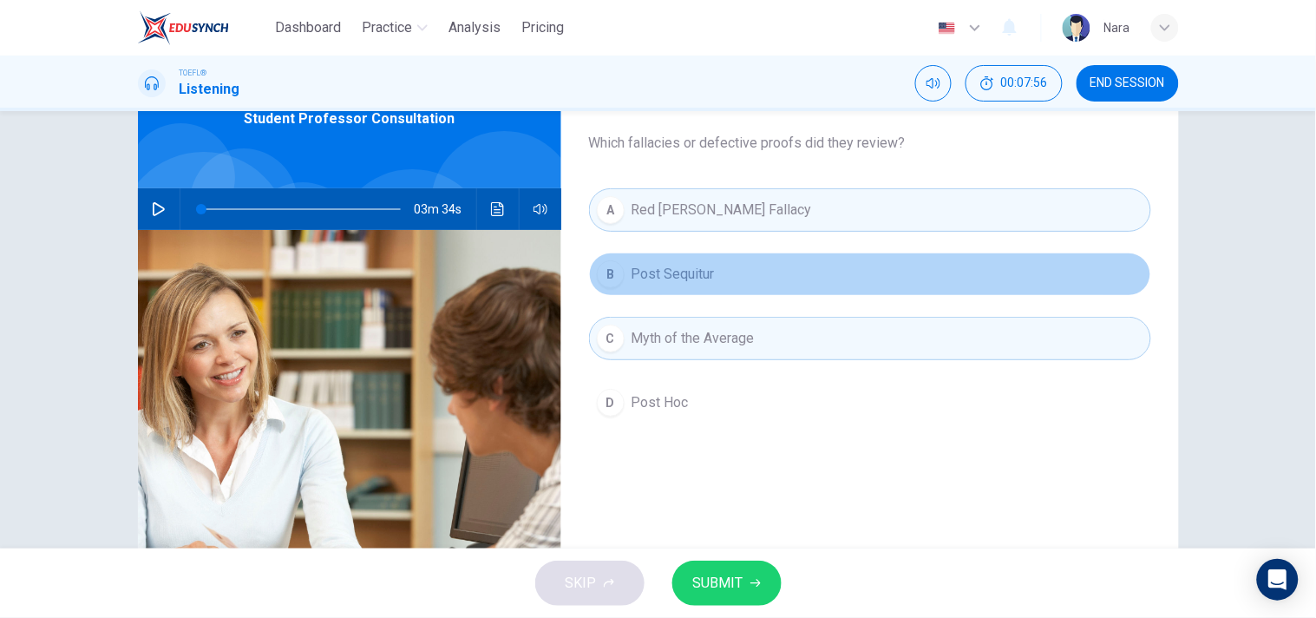
click at [722, 288] on button "B Post Sequitur" at bounding box center [870, 273] width 562 height 43
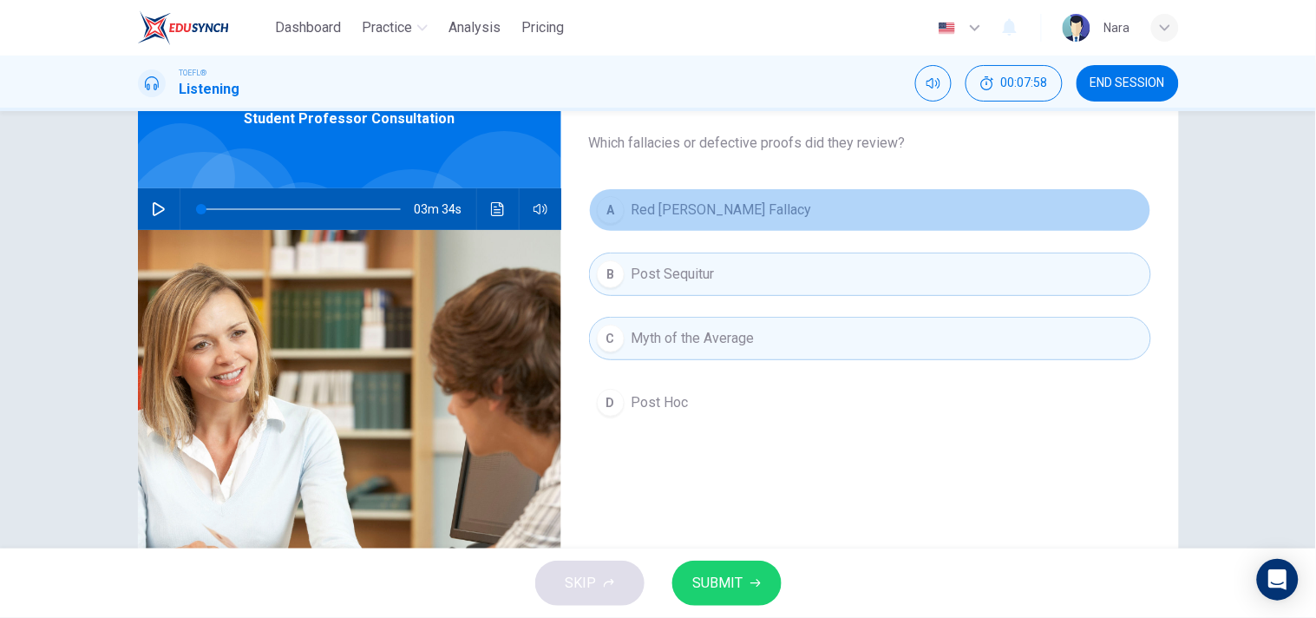
click at [727, 213] on span "Red [PERSON_NAME] Fallacy" at bounding box center [722, 210] width 180 height 21
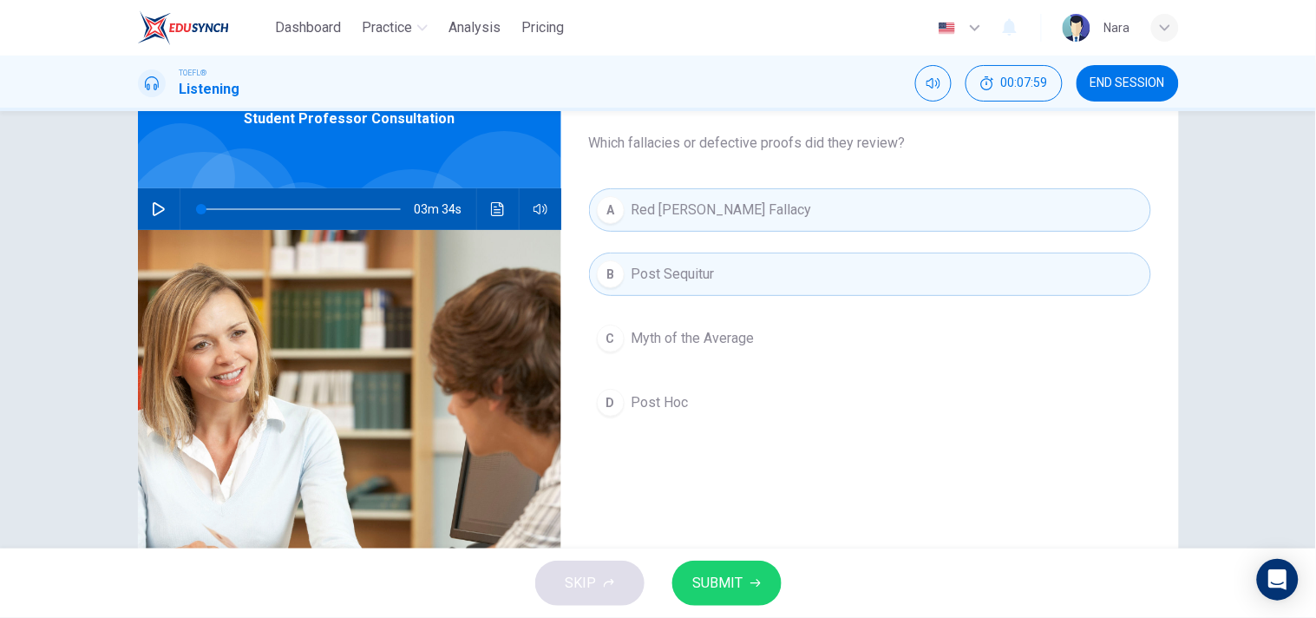
click at [724, 337] on span "Myth of the Average" at bounding box center [693, 338] width 123 height 21
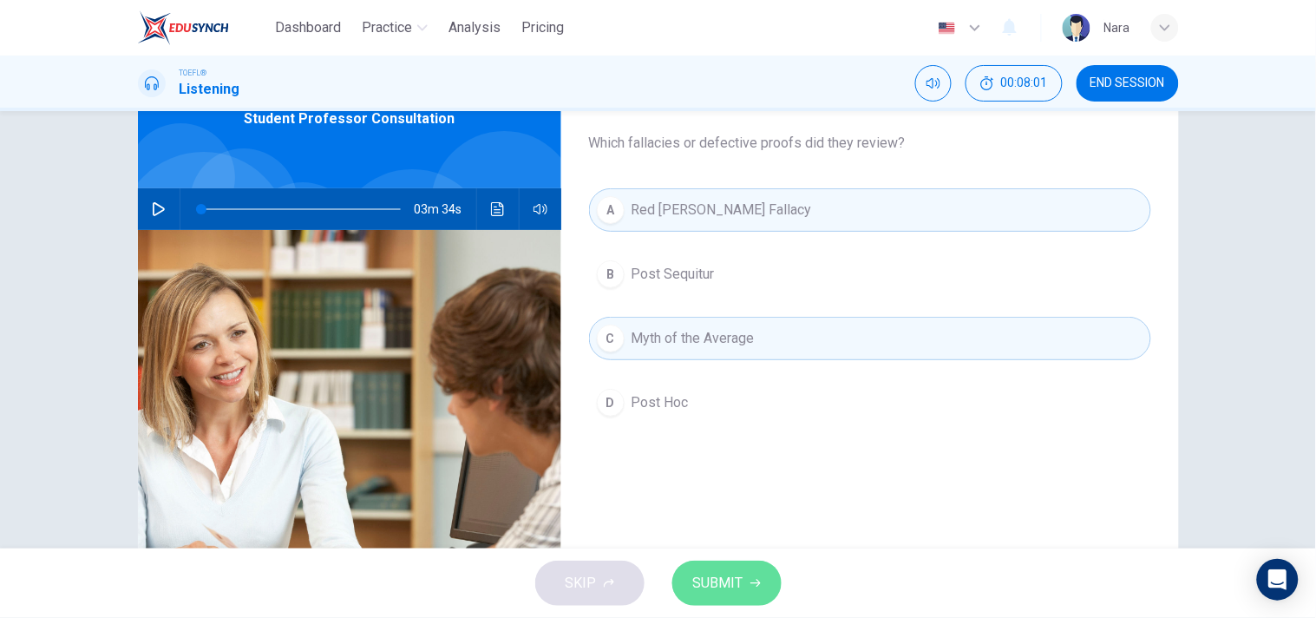
click at [711, 571] on span "SUBMIT" at bounding box center [718, 583] width 50 height 24
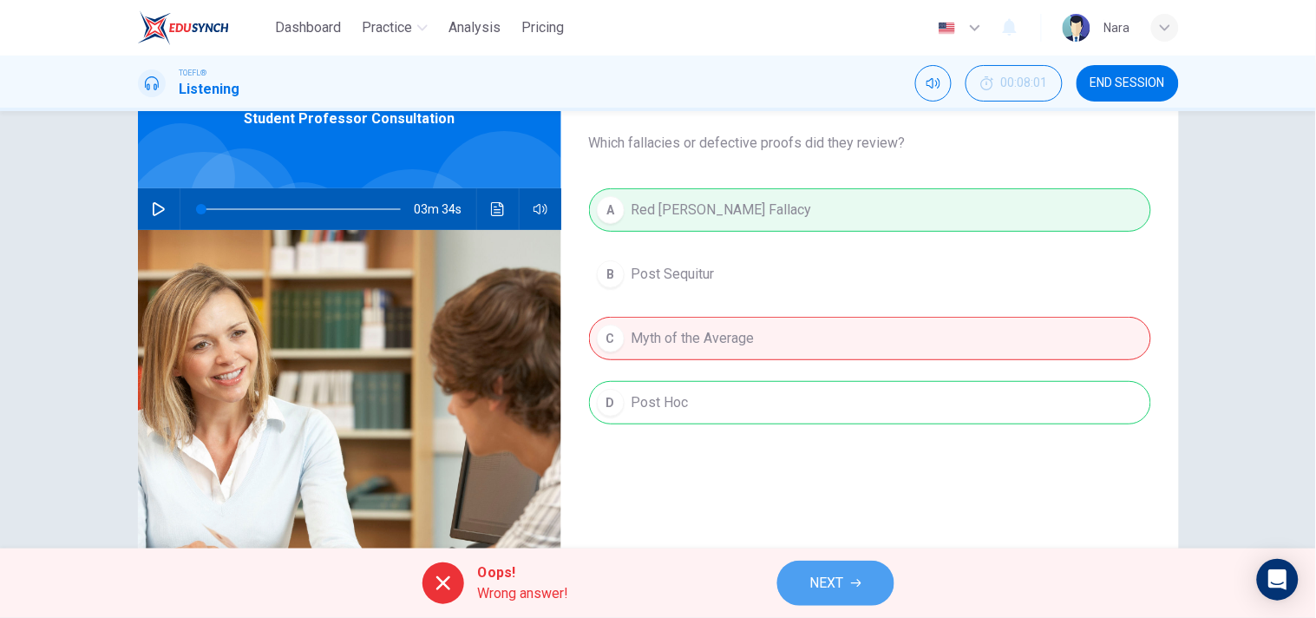
click at [842, 588] on span "NEXT" at bounding box center [827, 583] width 34 height 24
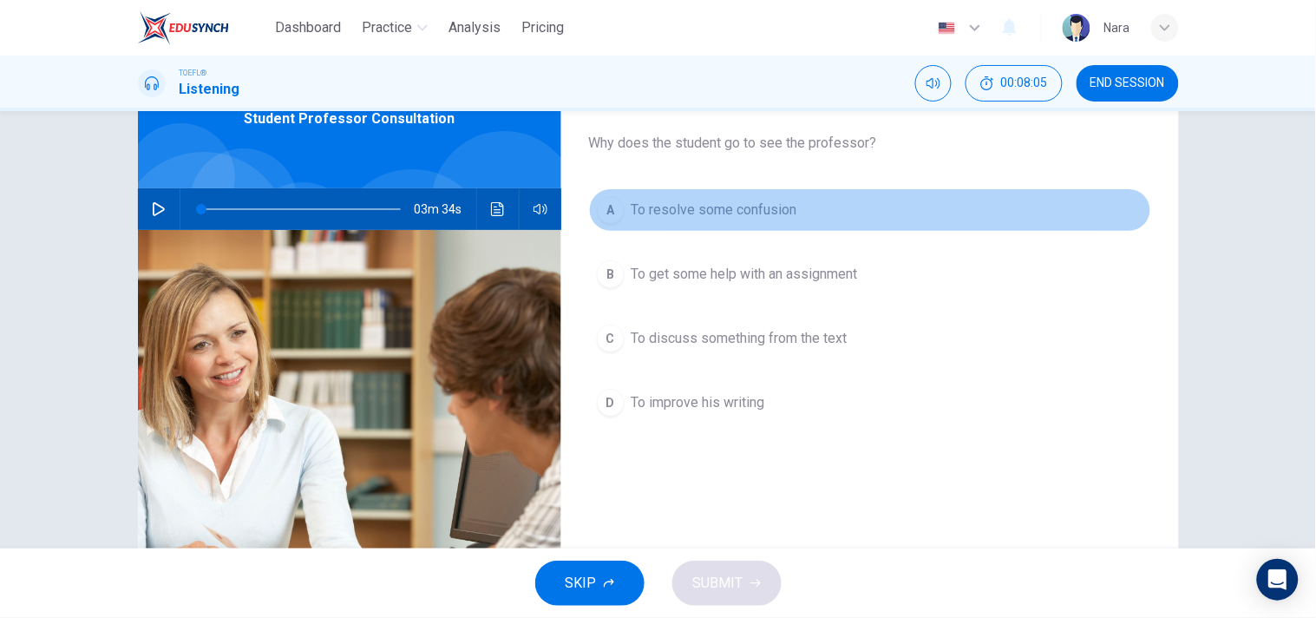
click at [763, 219] on span "To resolve some confusion" at bounding box center [715, 210] width 166 height 21
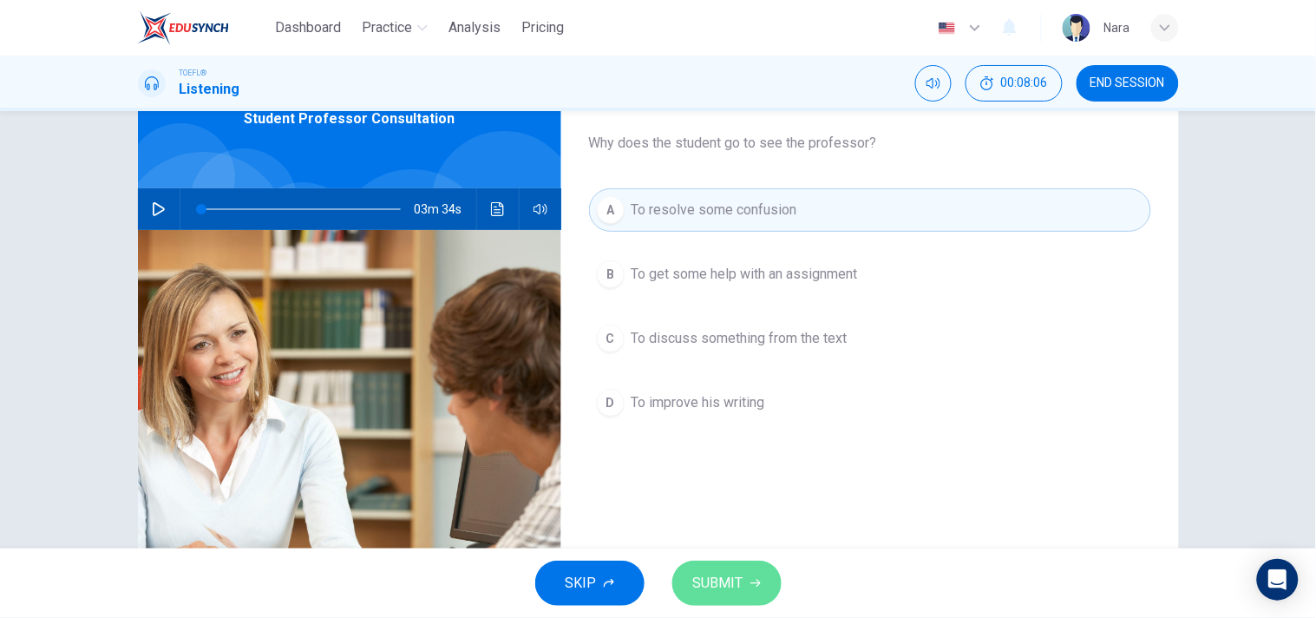
click at [744, 578] on button "SUBMIT" at bounding box center [726, 582] width 109 height 45
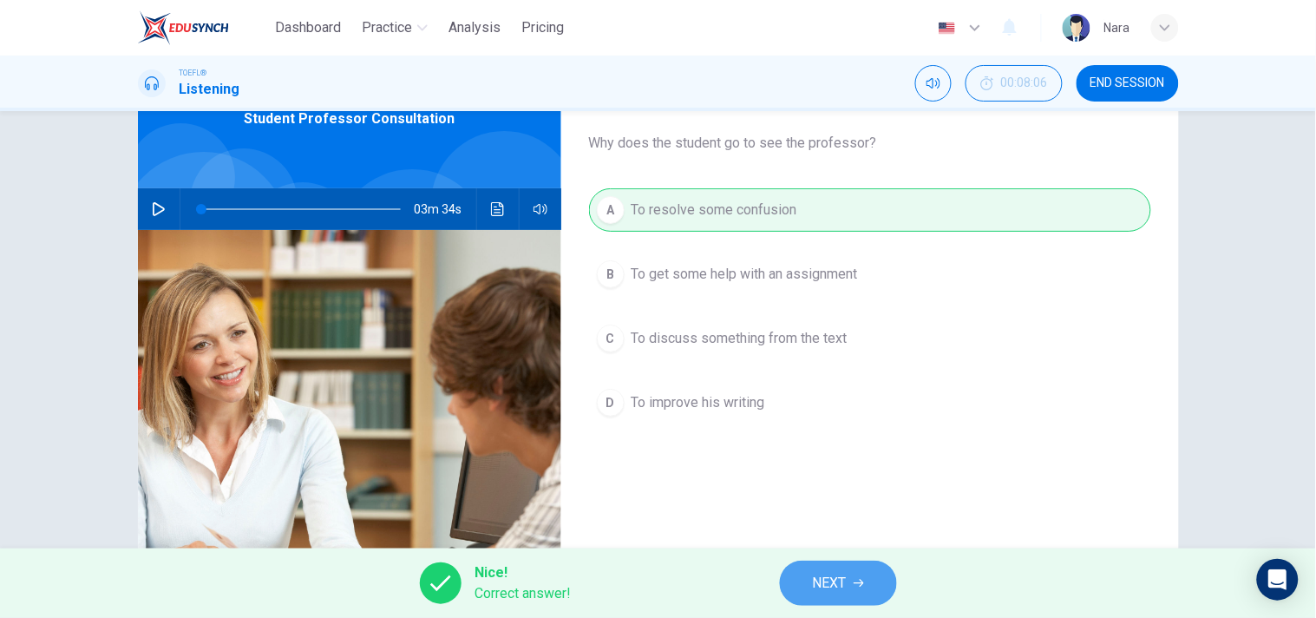
click at [878, 586] on button "NEXT" at bounding box center [838, 582] width 117 height 45
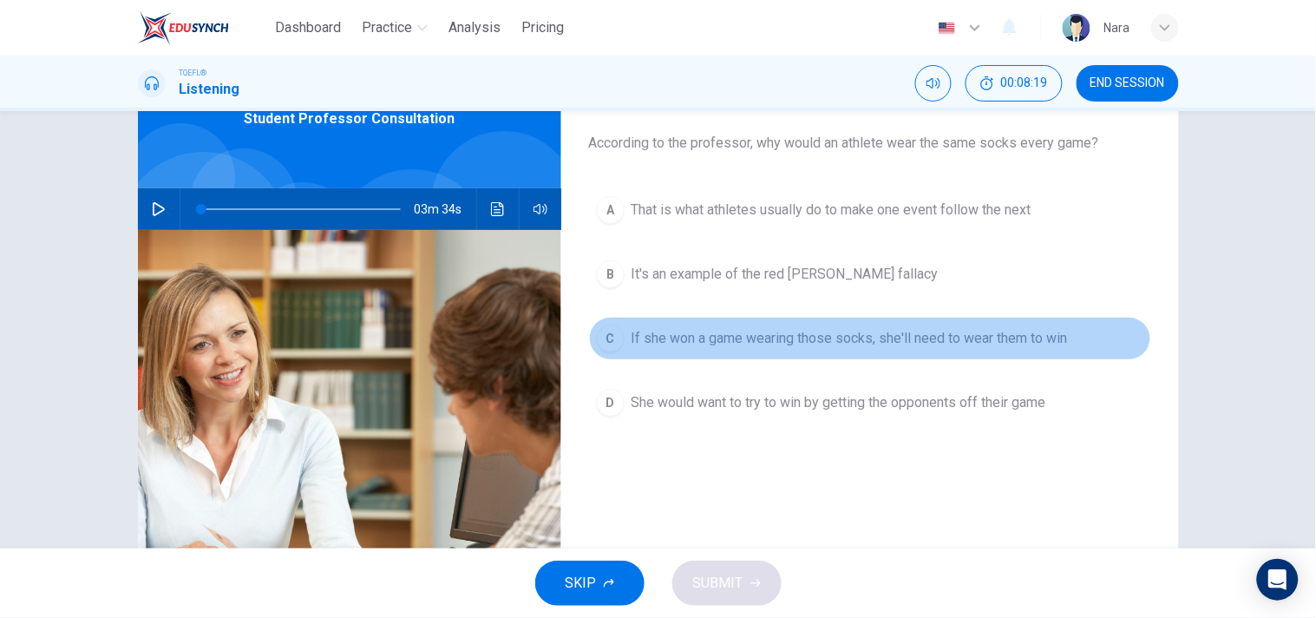
click at [773, 337] on span "If she won a game wearing those socks, she'll need to wear them to win" at bounding box center [850, 338] width 436 height 21
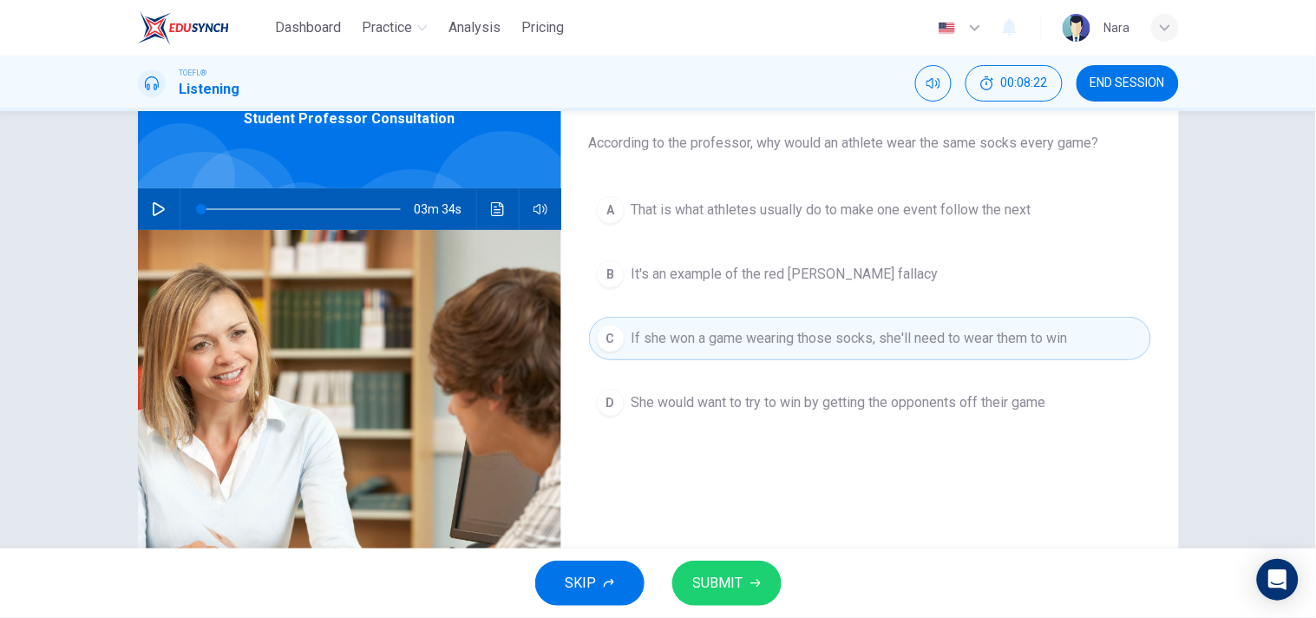
click at [735, 550] on div "SKIP SUBMIT" at bounding box center [658, 582] width 1316 height 69
click at [717, 586] on span "SUBMIT" at bounding box center [718, 583] width 50 height 24
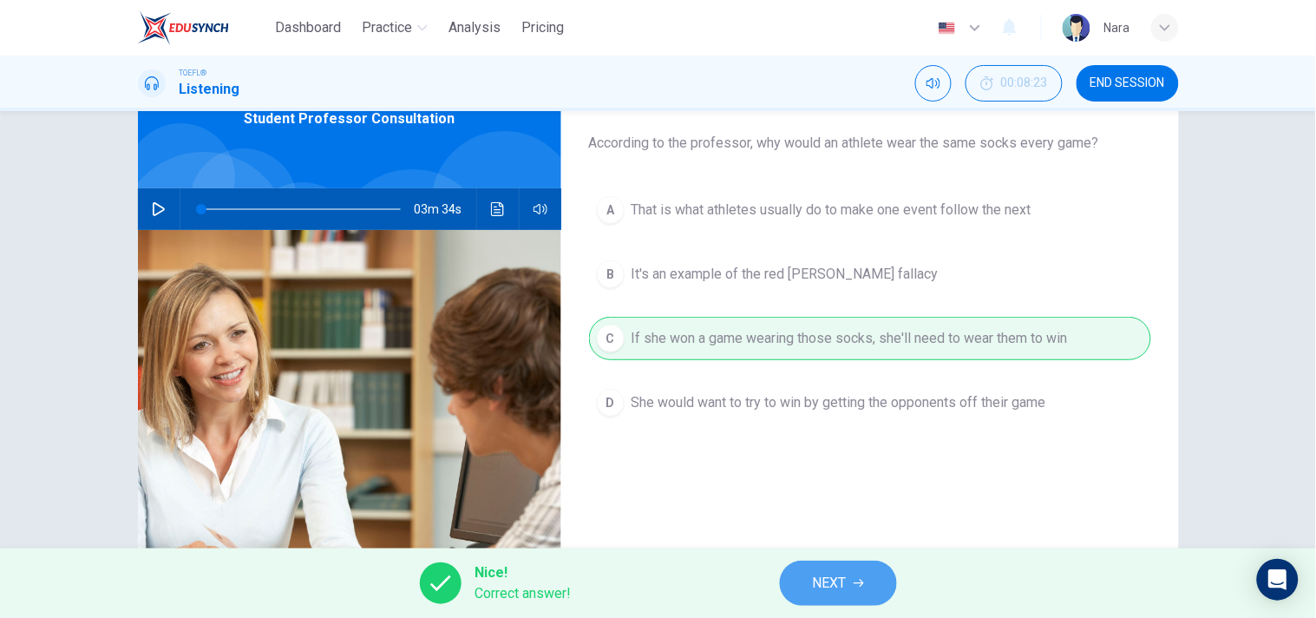
click at [847, 588] on span "NEXT" at bounding box center [830, 583] width 34 height 24
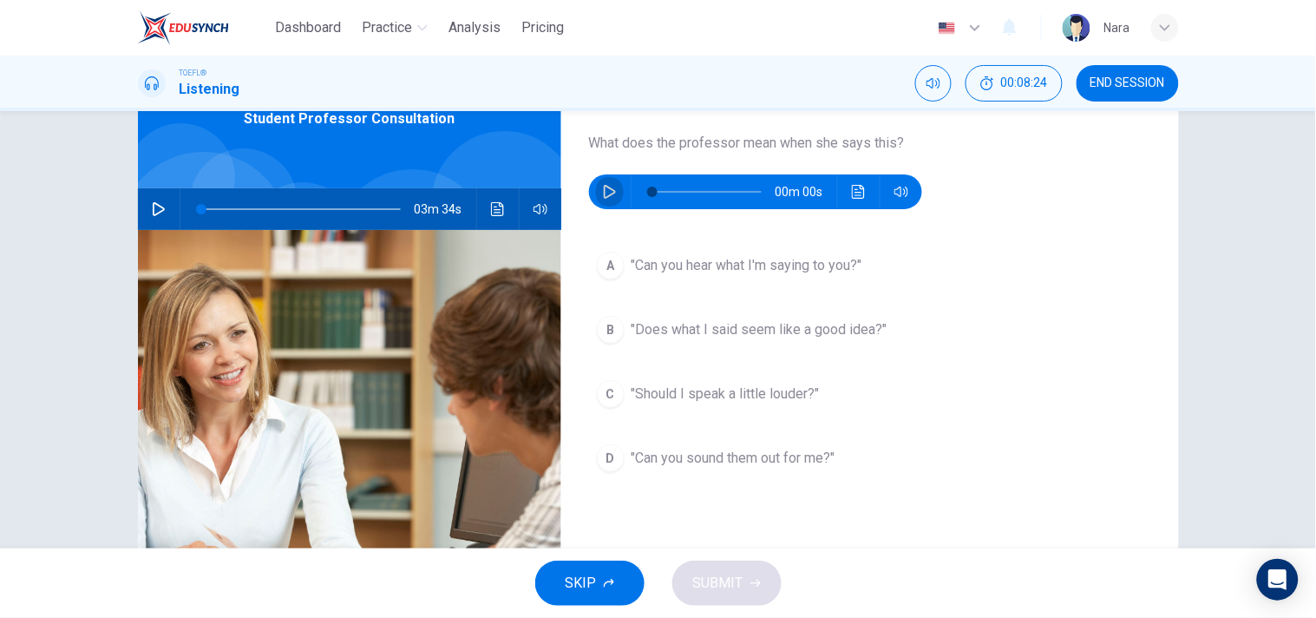
click at [596, 195] on button "button" at bounding box center [610, 191] width 28 height 35
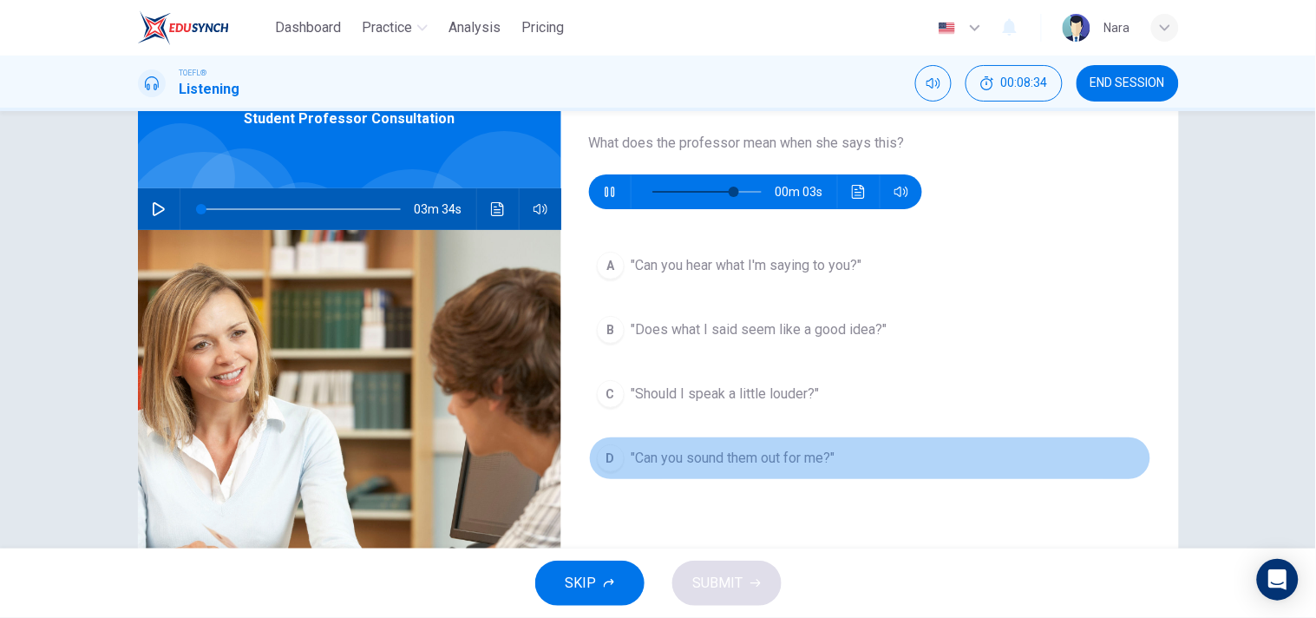
click at [655, 463] on span ""Can you sound them out for me?"" at bounding box center [734, 458] width 204 height 21
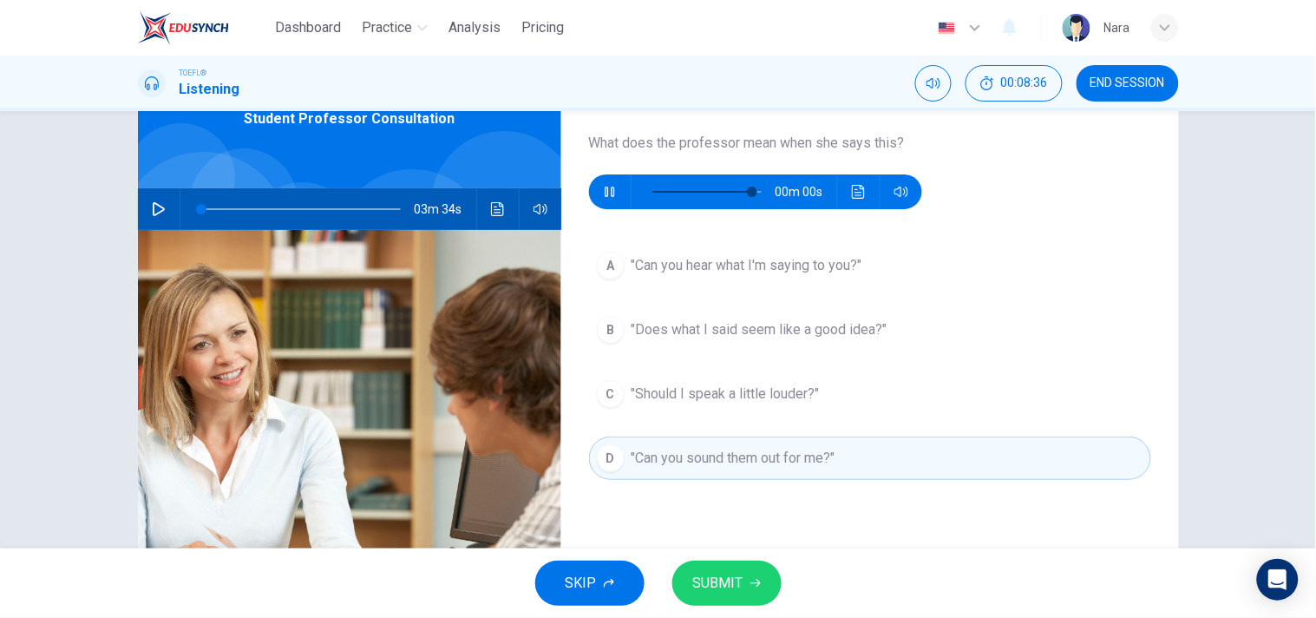
type input "0"
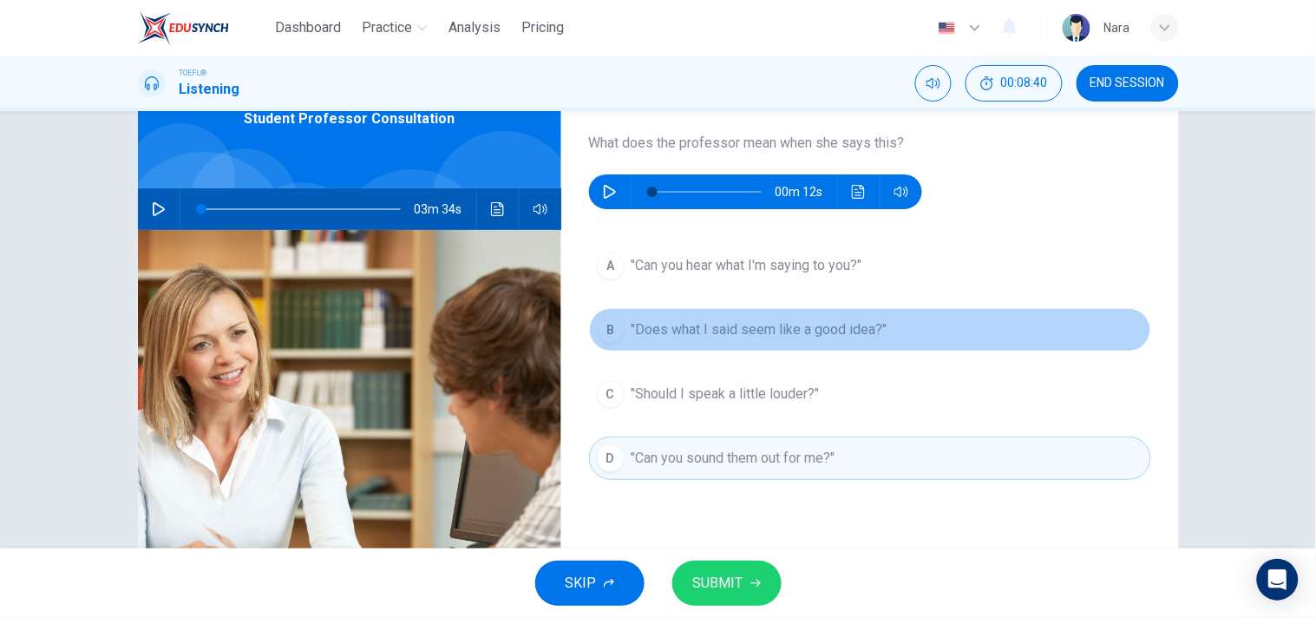
click at [712, 343] on button "B "Does what I said seem like a good idea?"" at bounding box center [870, 329] width 562 height 43
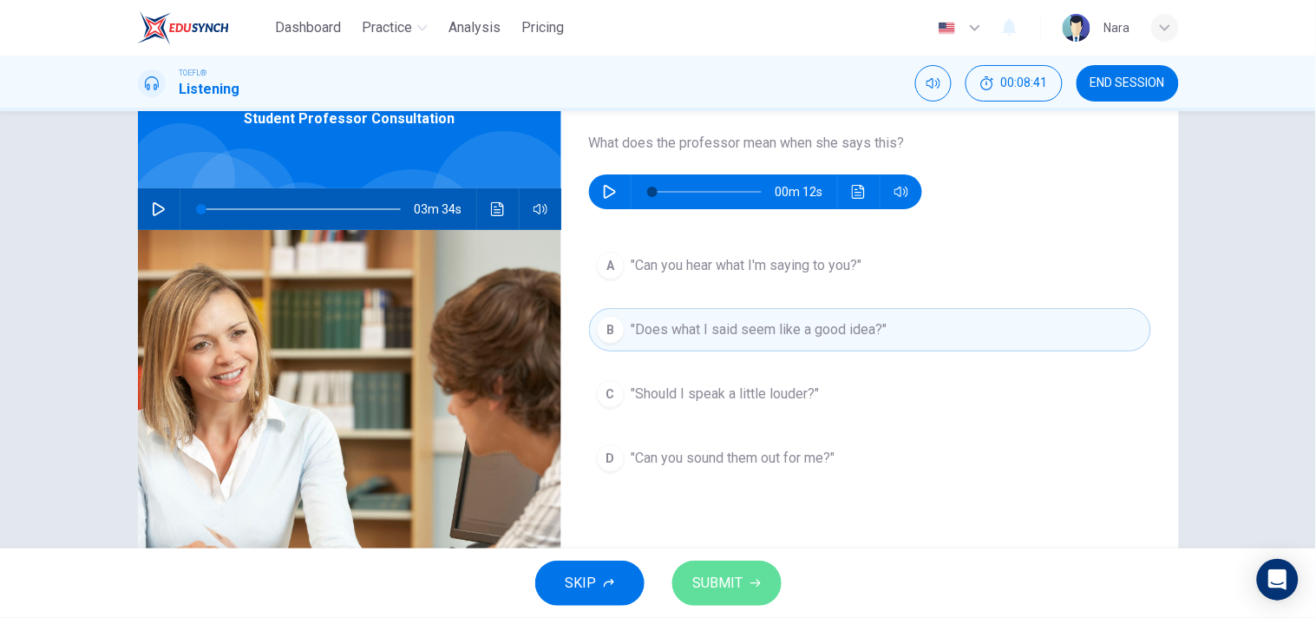
click at [718, 588] on span "SUBMIT" at bounding box center [718, 583] width 50 height 24
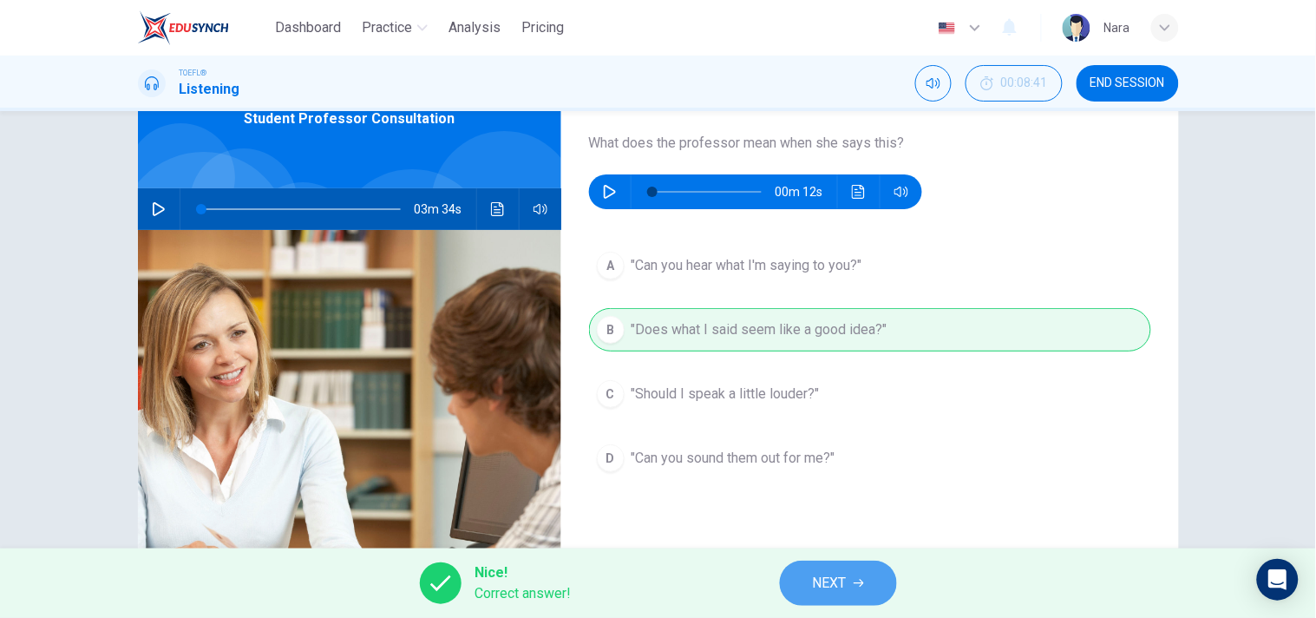
click at [827, 587] on span "NEXT" at bounding box center [830, 583] width 34 height 24
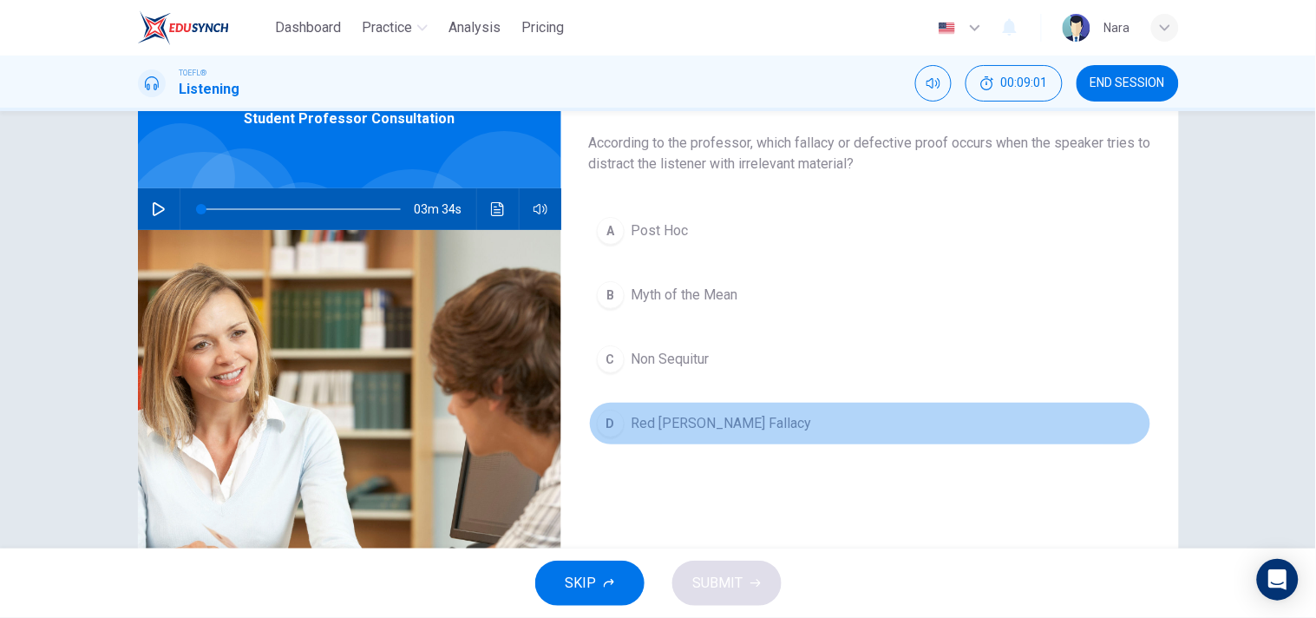
click at [729, 435] on button "D Red [PERSON_NAME] Fallacy" at bounding box center [870, 423] width 562 height 43
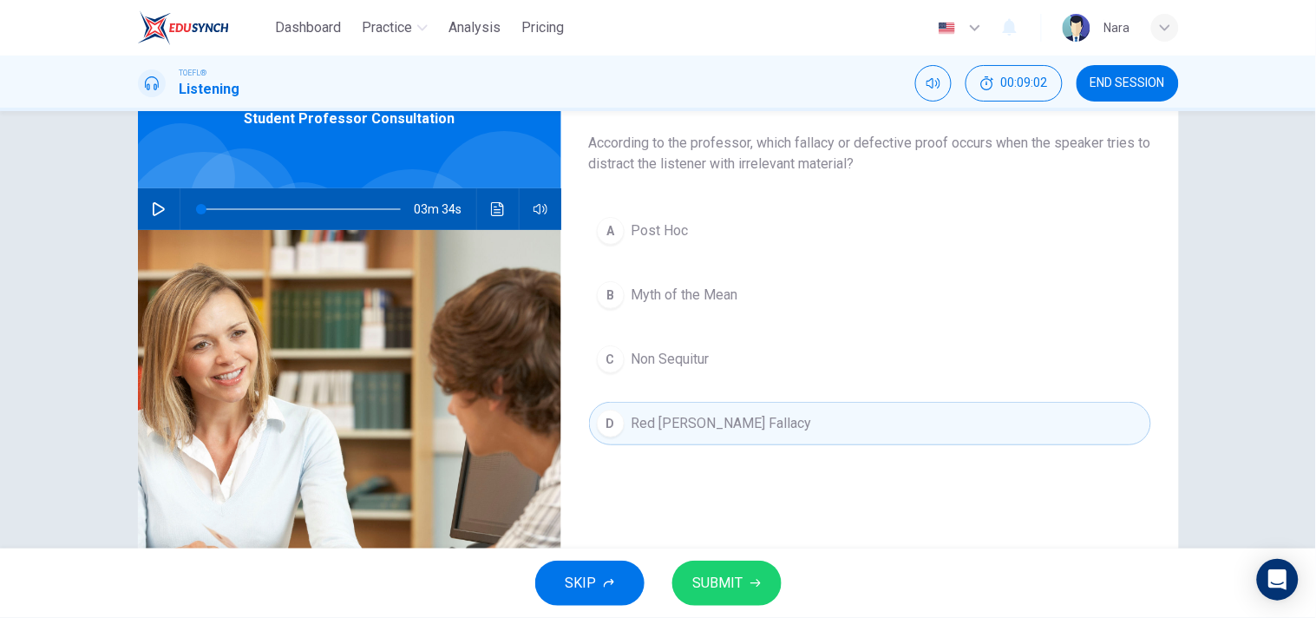
click at [732, 595] on button "SUBMIT" at bounding box center [726, 582] width 109 height 45
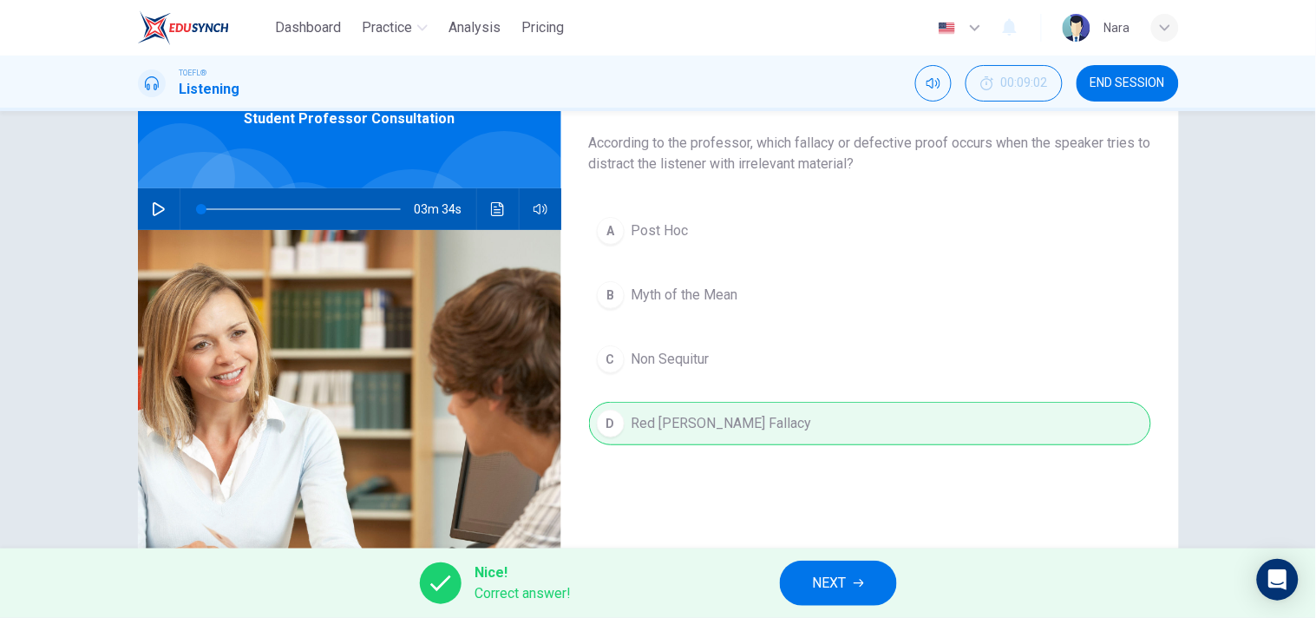
click at [863, 584] on icon "button" at bounding box center [859, 583] width 10 height 8
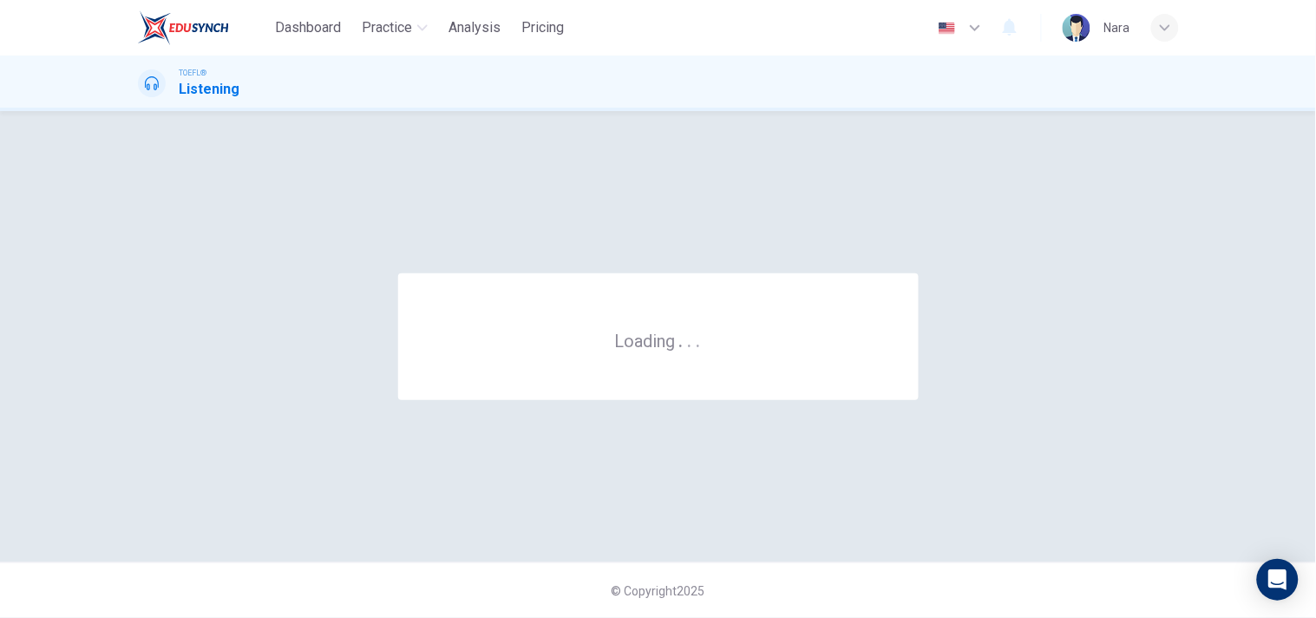
scroll to position [0, 0]
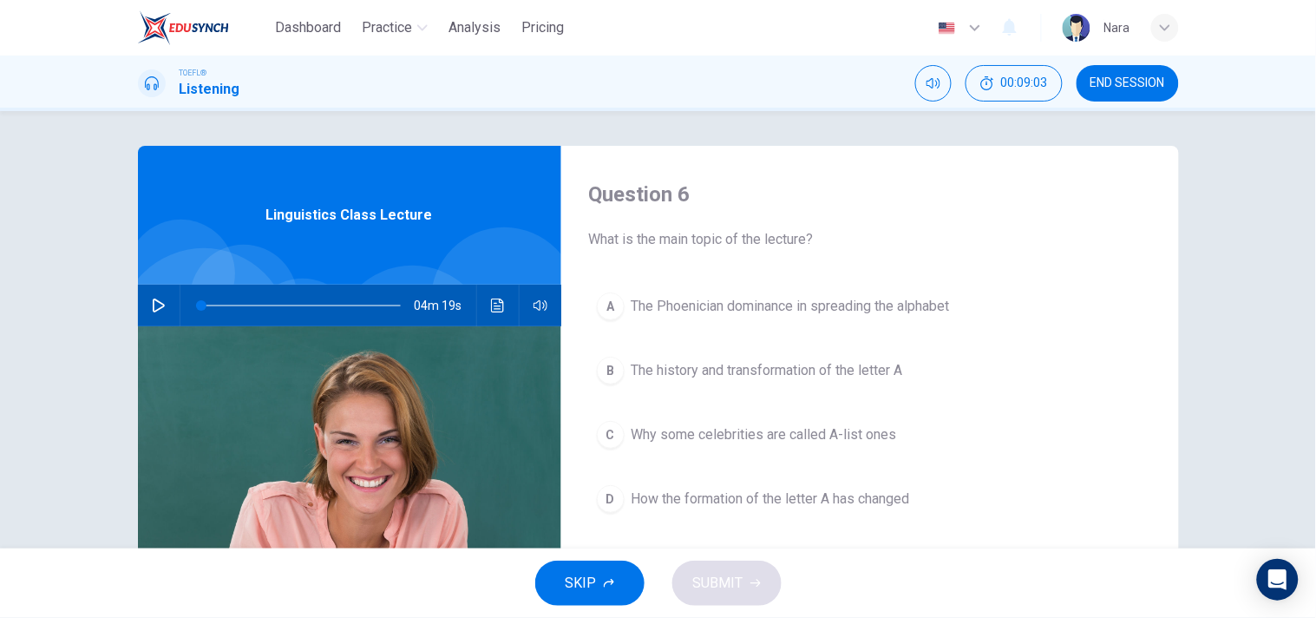
click at [1128, 68] on button "END SESSION" at bounding box center [1128, 83] width 102 height 36
